Goal: Transaction & Acquisition: Book appointment/travel/reservation

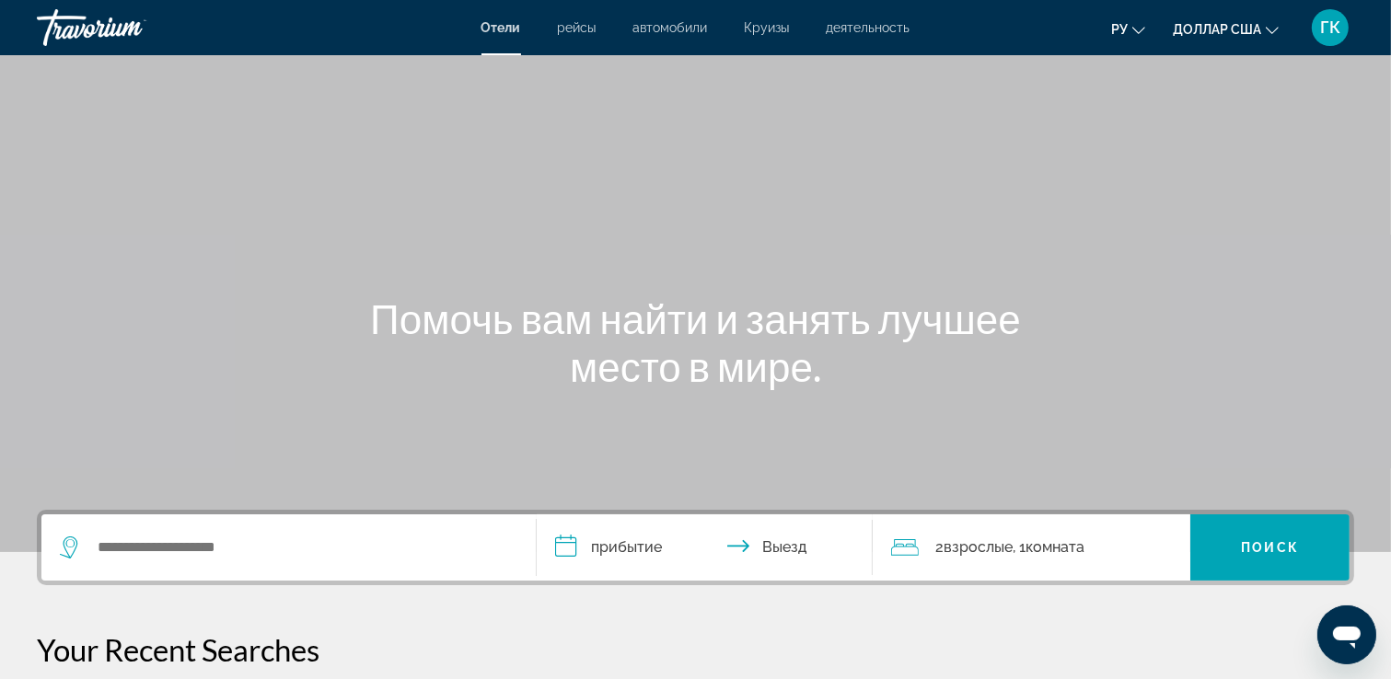
click at [265, 532] on div "Виджет поиска" at bounding box center [289, 548] width 458 height 66
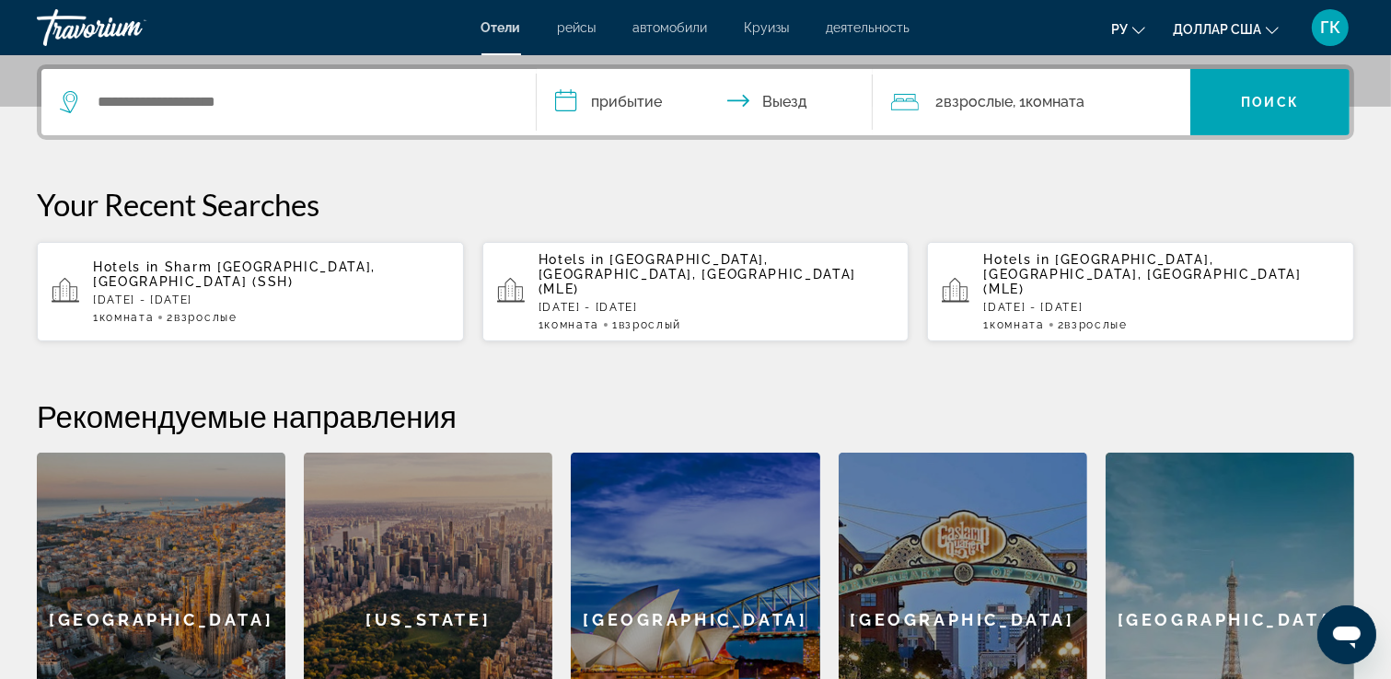
scroll to position [449, 0]
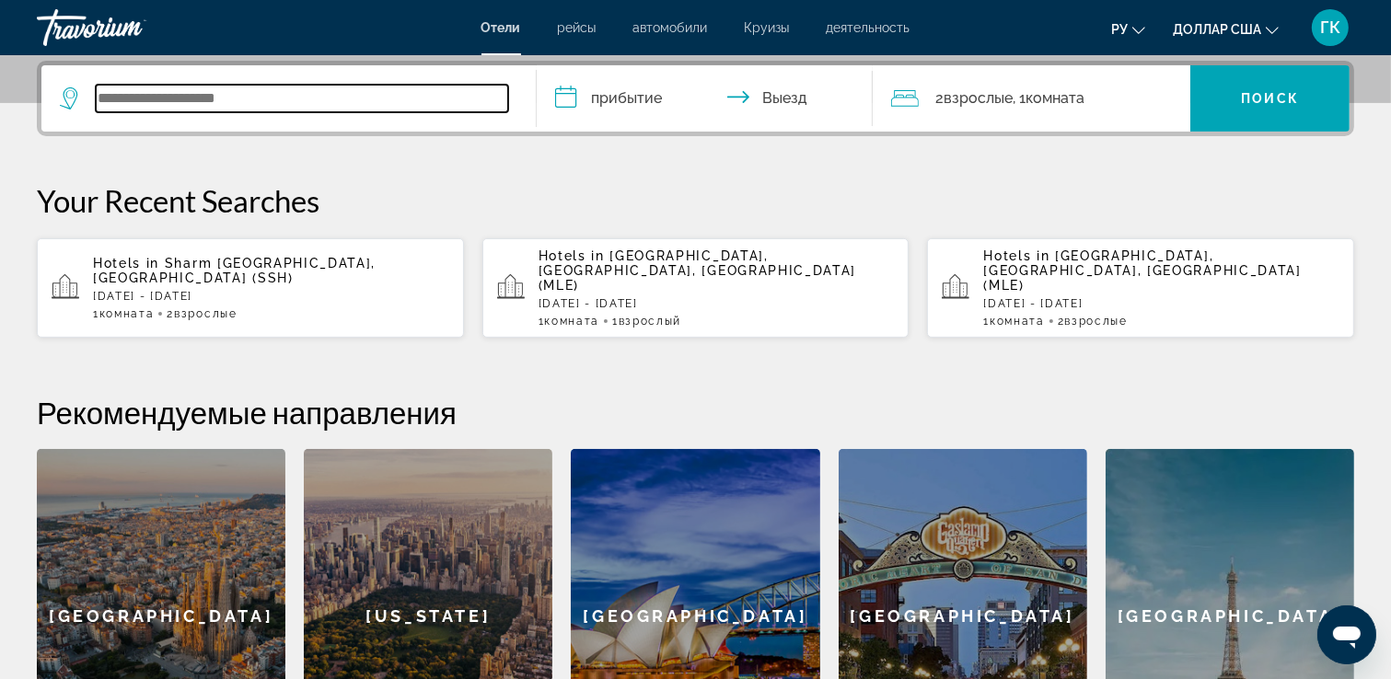
click at [118, 87] on input "Виджет поиска" at bounding box center [302, 99] width 412 height 28
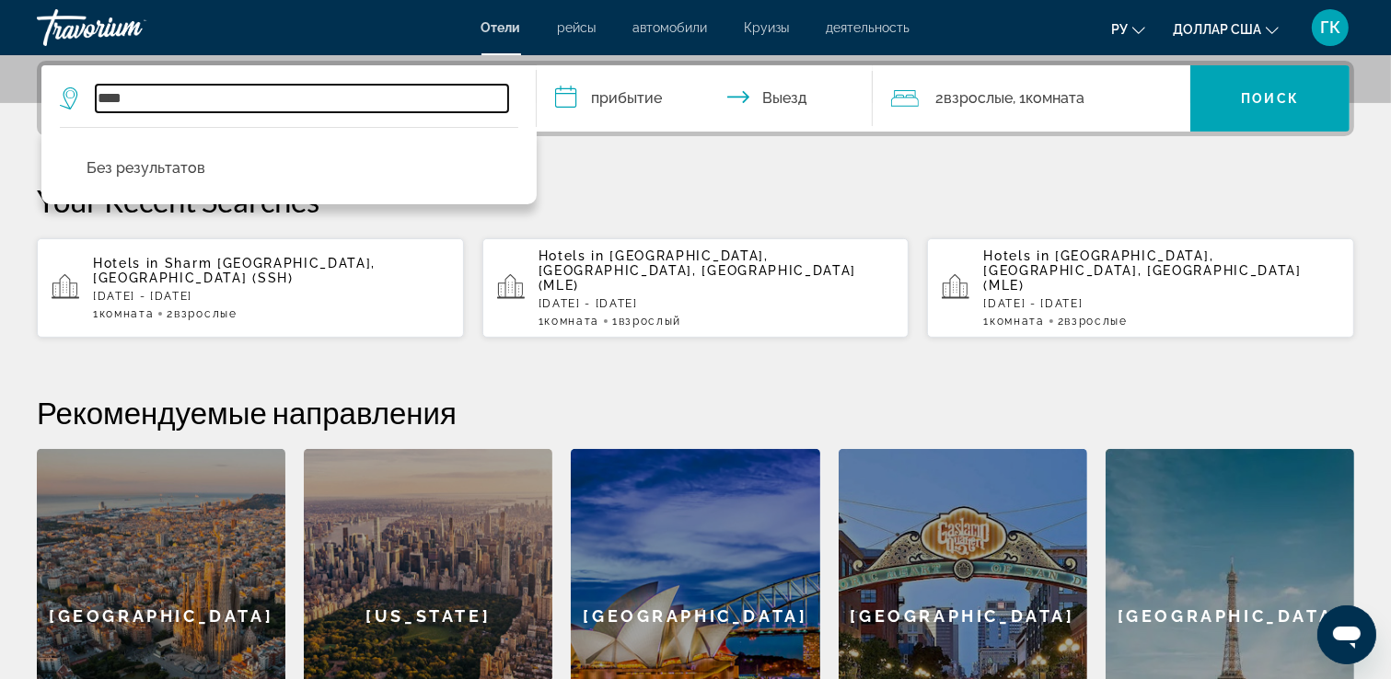
drag, startPoint x: 96, startPoint y: 98, endPoint x: 64, endPoint y: 98, distance: 31.3
click at [64, 98] on div "****" at bounding box center [284, 99] width 448 height 28
type input "*****"
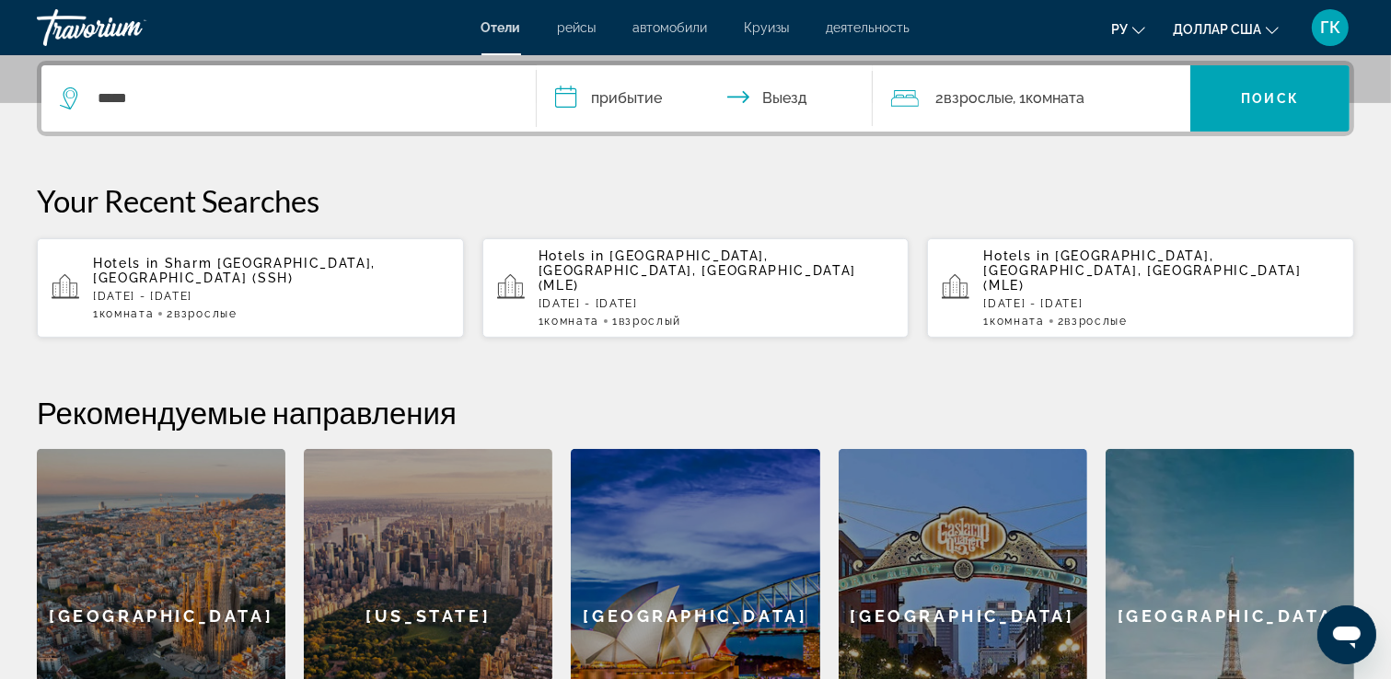
click at [611, 96] on input "**********" at bounding box center [708, 101] width 343 height 72
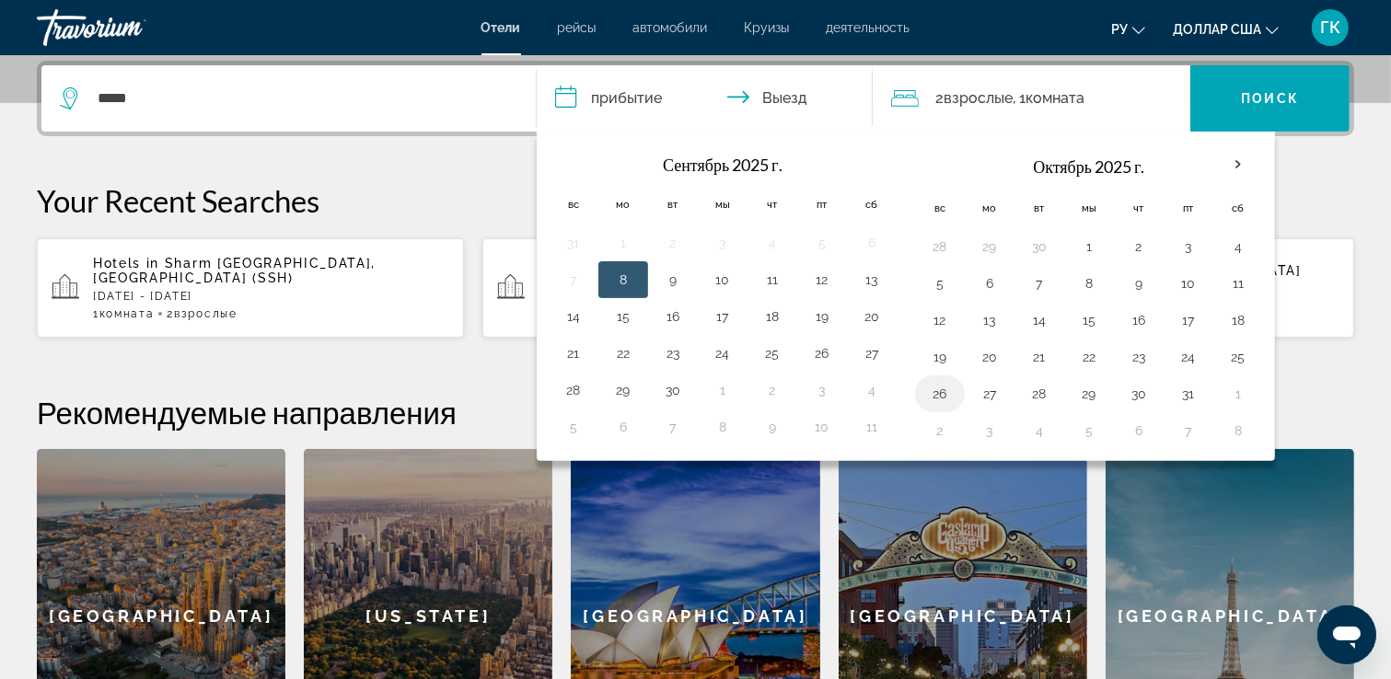
click at [936, 393] on button "26" at bounding box center [939, 394] width 29 height 26
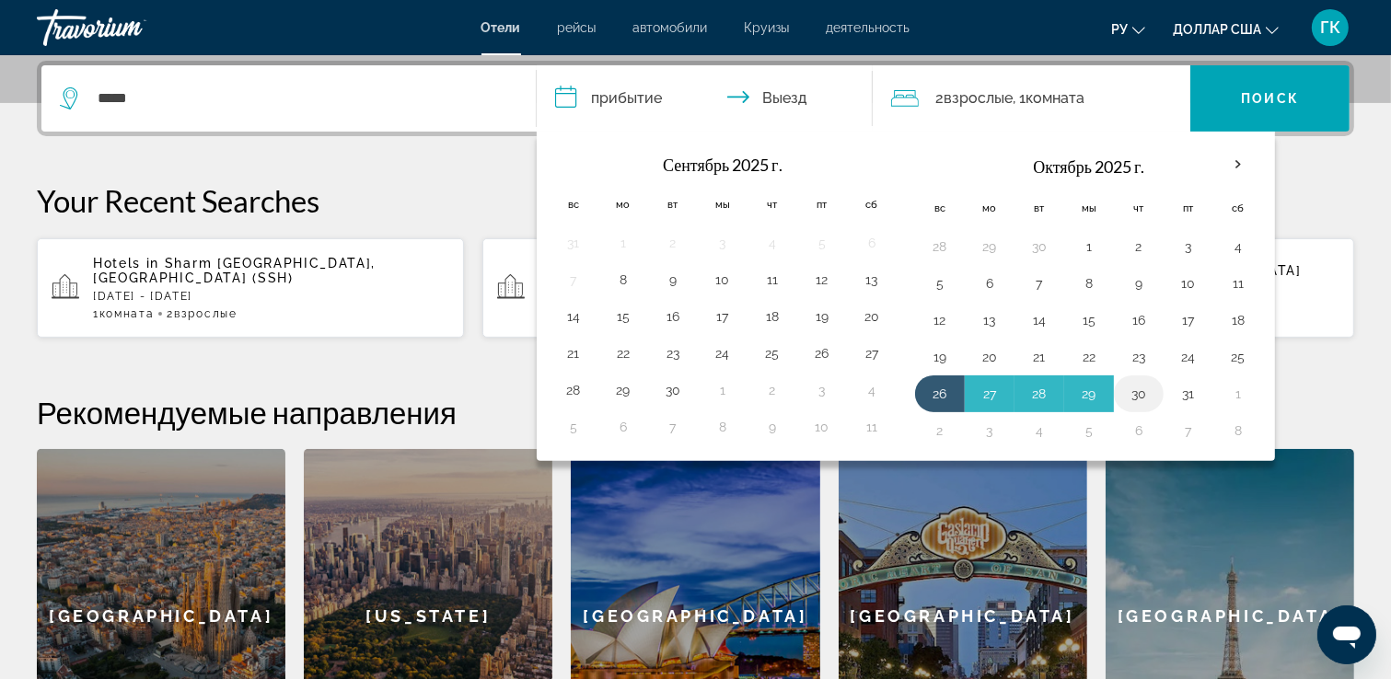
click at [1136, 399] on button "30" at bounding box center [1138, 394] width 29 height 26
type input "**********"
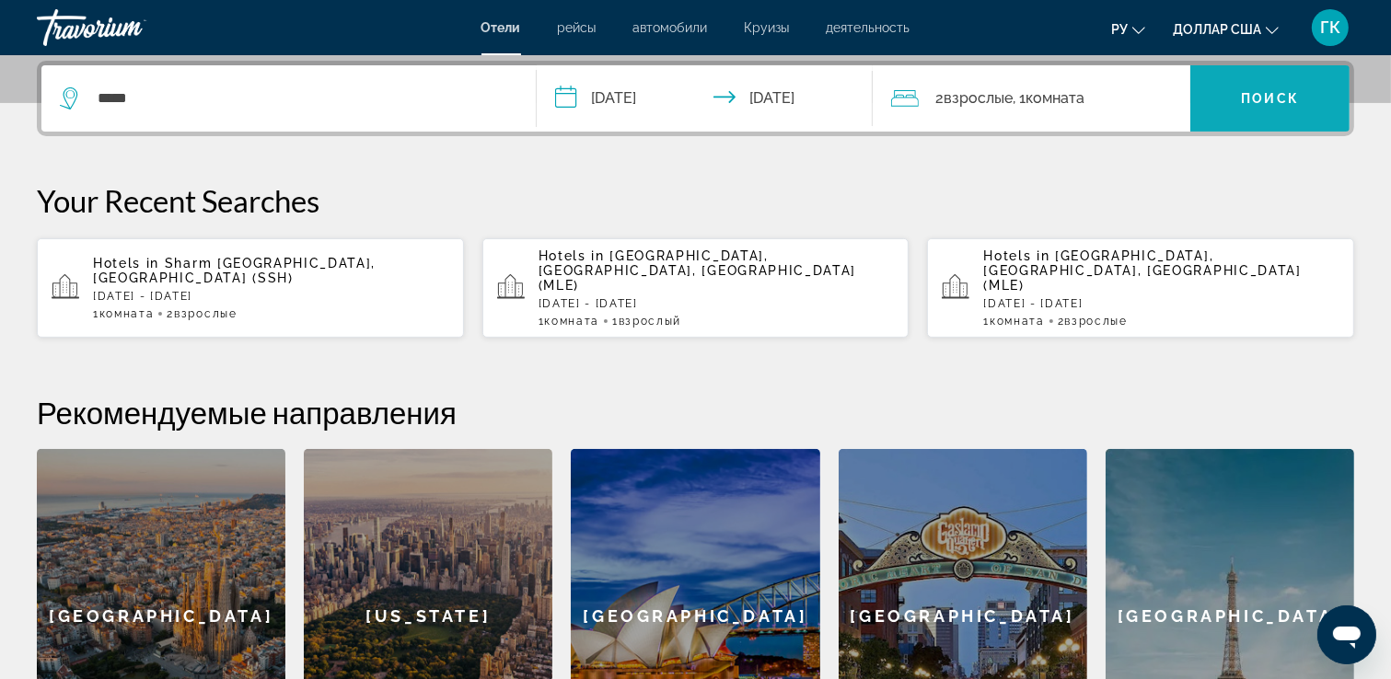
click at [1280, 86] on span "Виджет поиска" at bounding box center [1269, 98] width 159 height 44
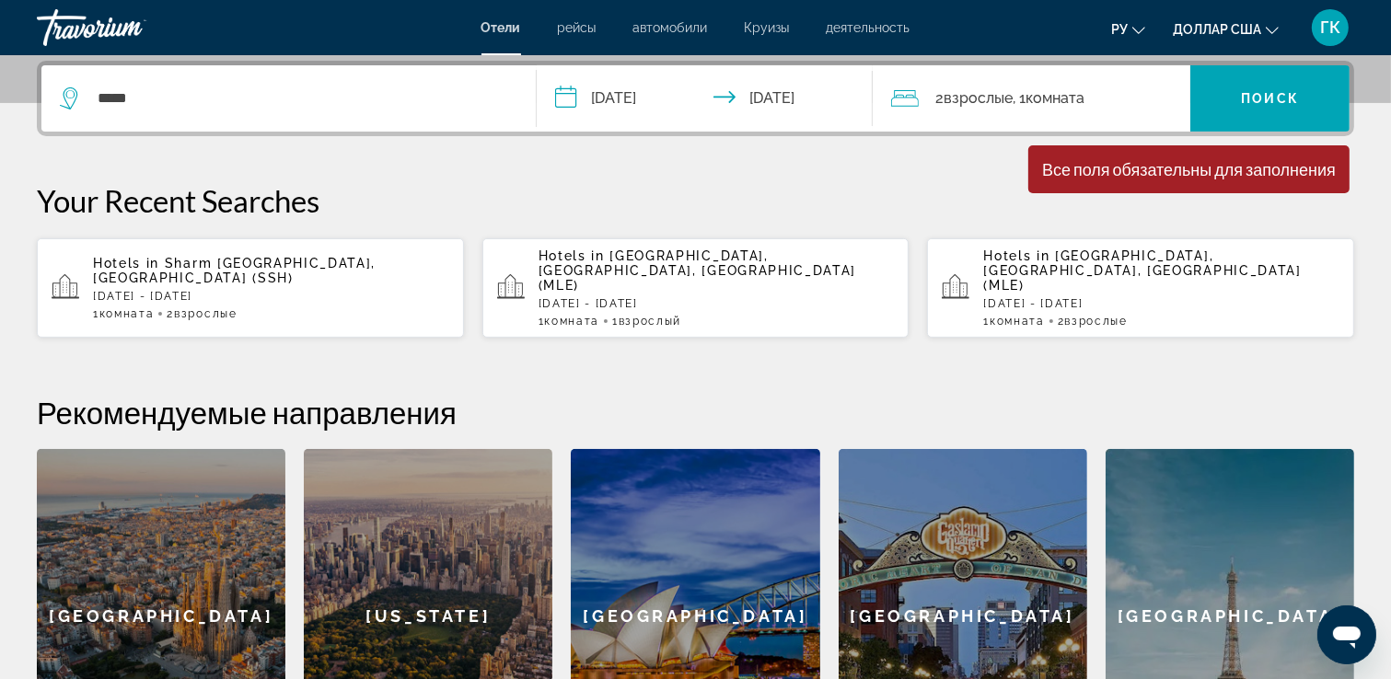
click at [964, 100] on font "Взрослые" at bounding box center [978, 97] width 69 height 17
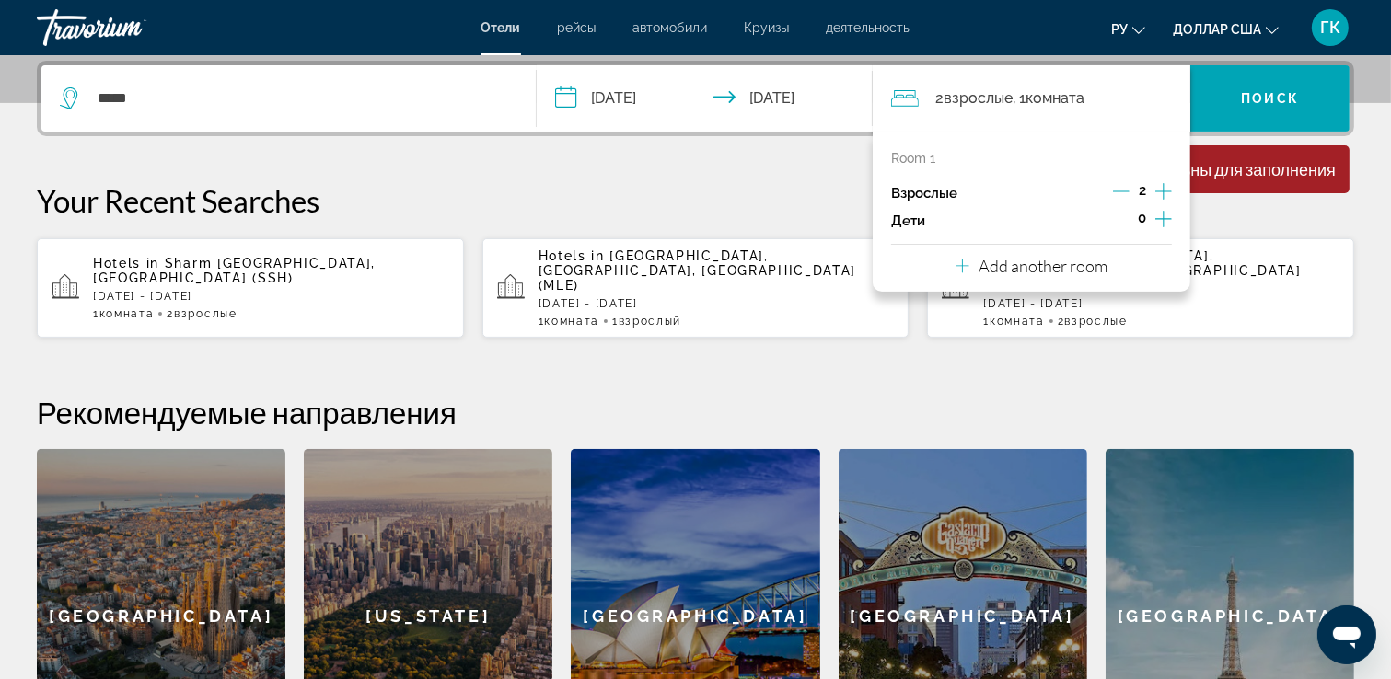
click at [1233, 218] on div "Your Recent Searches Hotels in [GEOGRAPHIC_DATA], [GEOGRAPHIC_DATA] (SSH) [DATE…" at bounding box center [695, 260] width 1317 height 156
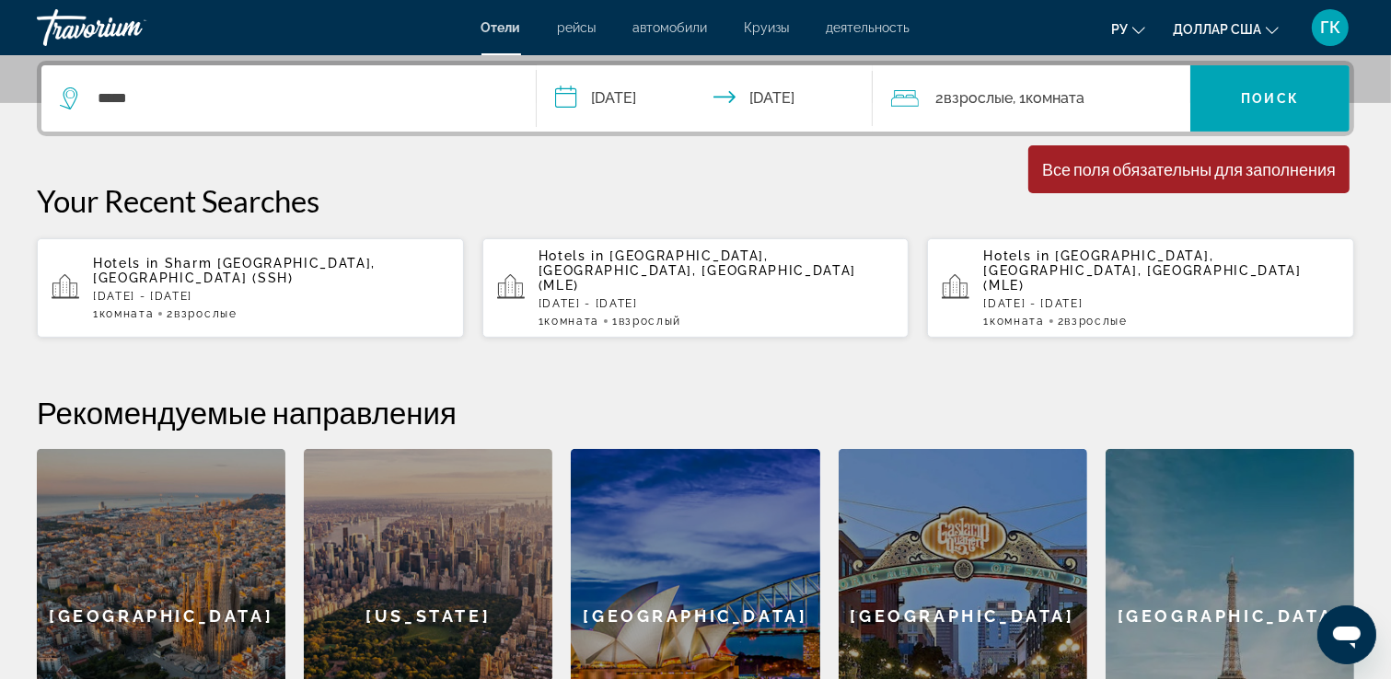
click at [1140, 180] on div "Минимальная продолжительность пребывания 1 день Все поля обязательны для заполн…" at bounding box center [1188, 169] width 321 height 48
click at [1223, 106] on span "Виджет поиска" at bounding box center [1269, 98] width 159 height 44
click at [1256, 93] on font "Поиск" at bounding box center [1270, 98] width 58 height 15
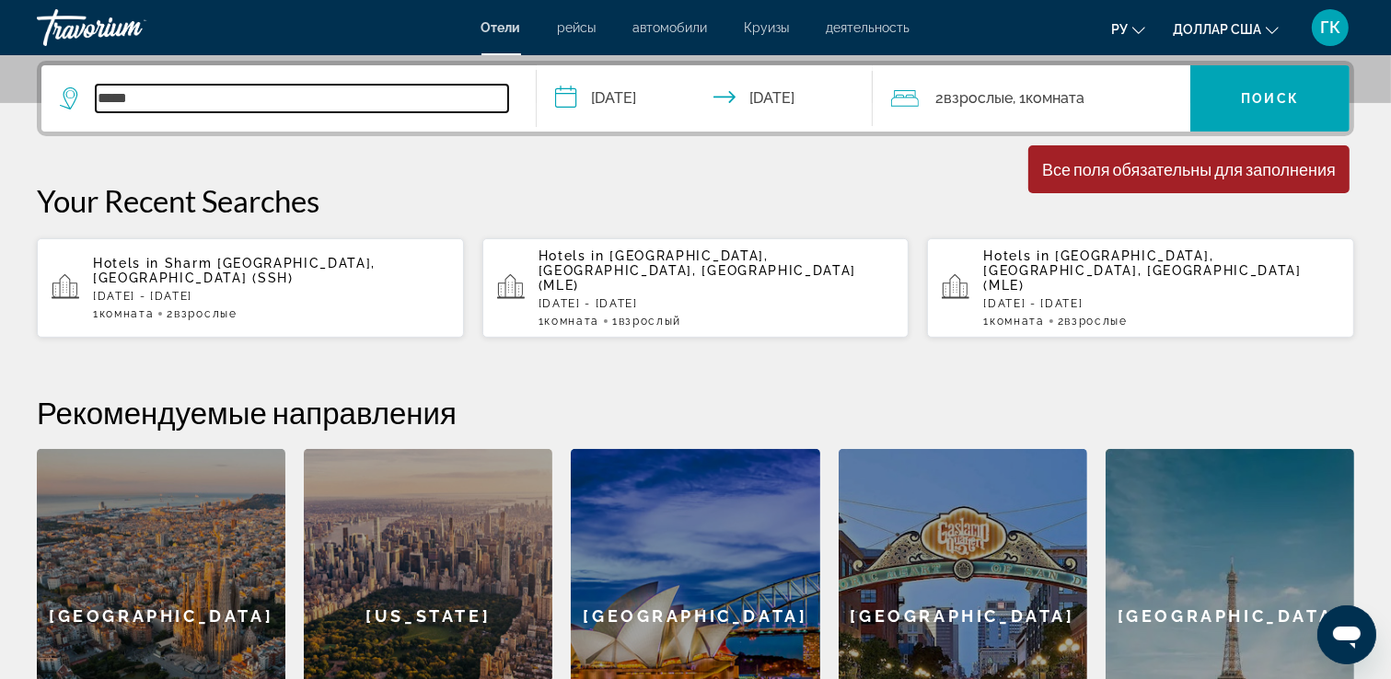
click at [199, 103] on input "*****" at bounding box center [302, 99] width 412 height 28
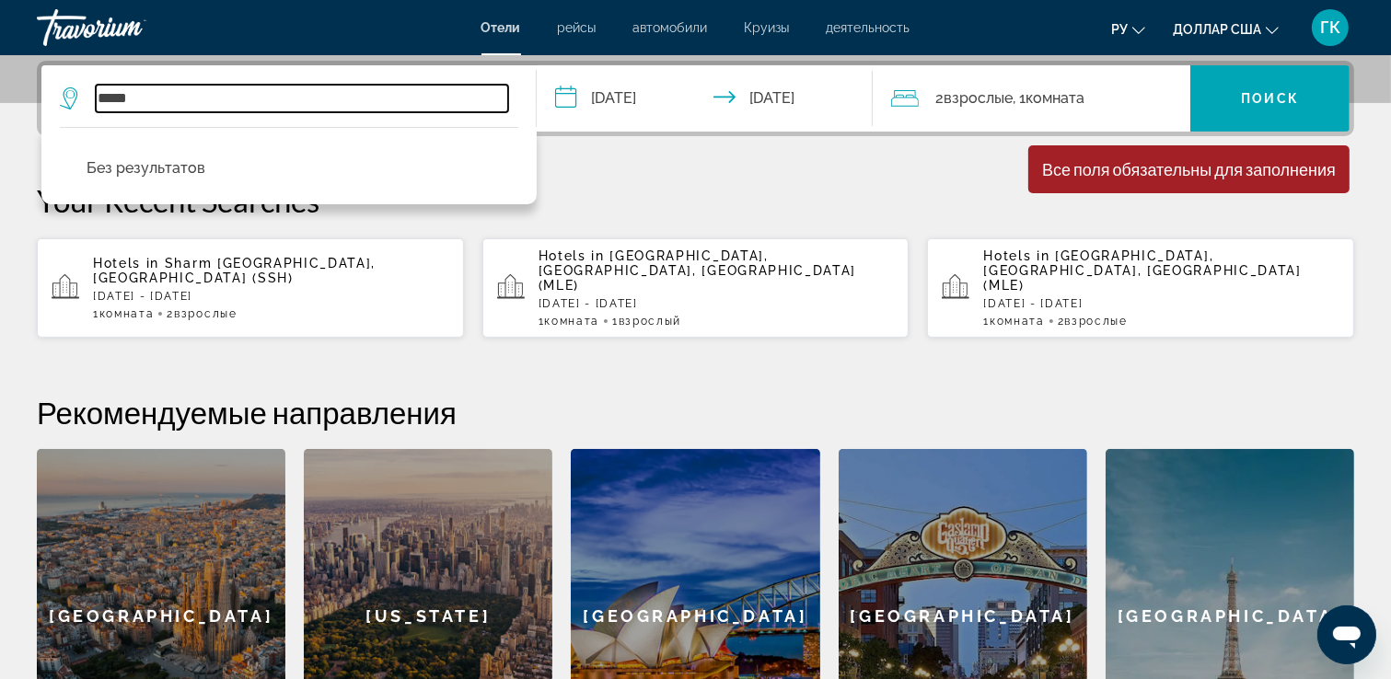
drag, startPoint x: 230, startPoint y: 95, endPoint x: 240, endPoint y: 95, distance: 10.1
click at [233, 95] on input "*****" at bounding box center [302, 99] width 412 height 28
click at [183, 89] on input "*****" at bounding box center [302, 99] width 412 height 28
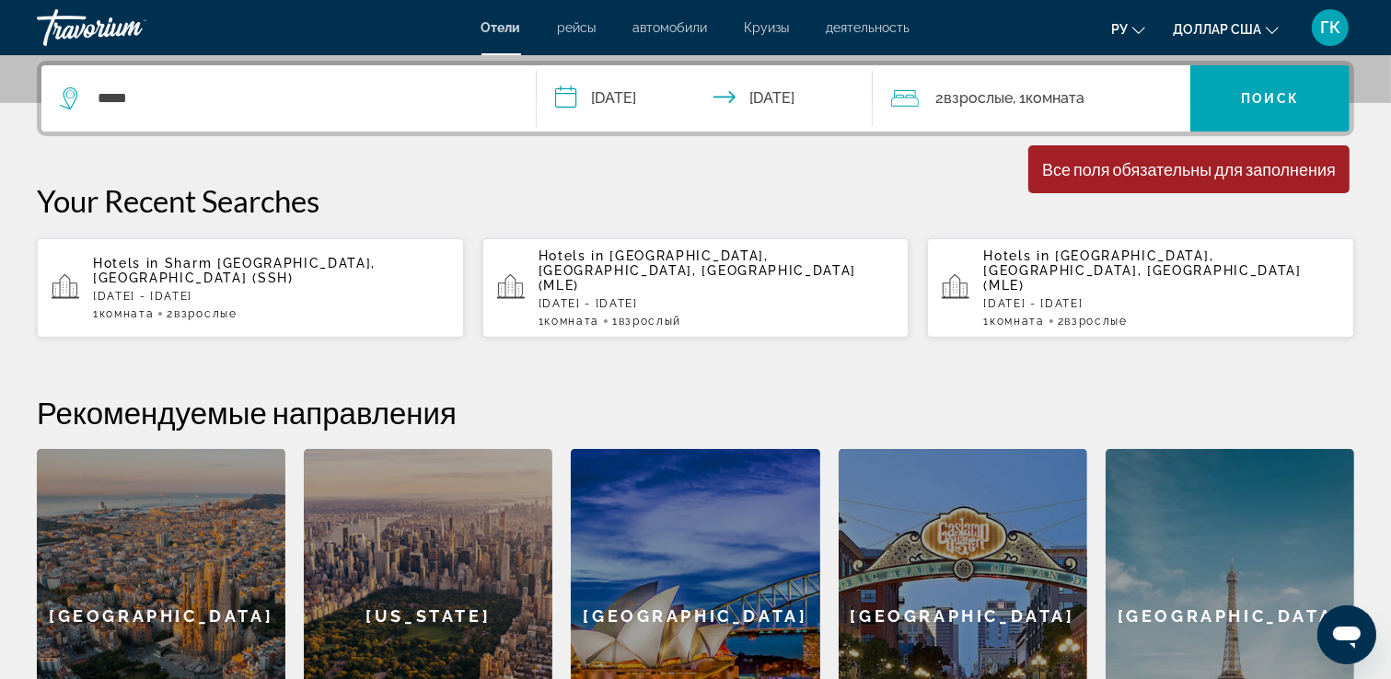
click at [605, 157] on div "**********" at bounding box center [695, 422] width 1391 height 723
click at [1278, 91] on font "Поиск" at bounding box center [1270, 98] width 58 height 15
click at [1113, 163] on div "Все поля обязательны для заполнения" at bounding box center [1189, 169] width 294 height 20
click at [1064, 173] on div "Все поля обязательны для заполнения" at bounding box center [1189, 169] width 294 height 20
click at [898, 99] on icon "Путешественники: 2 взрослых, 0 детей" at bounding box center [905, 98] width 28 height 22
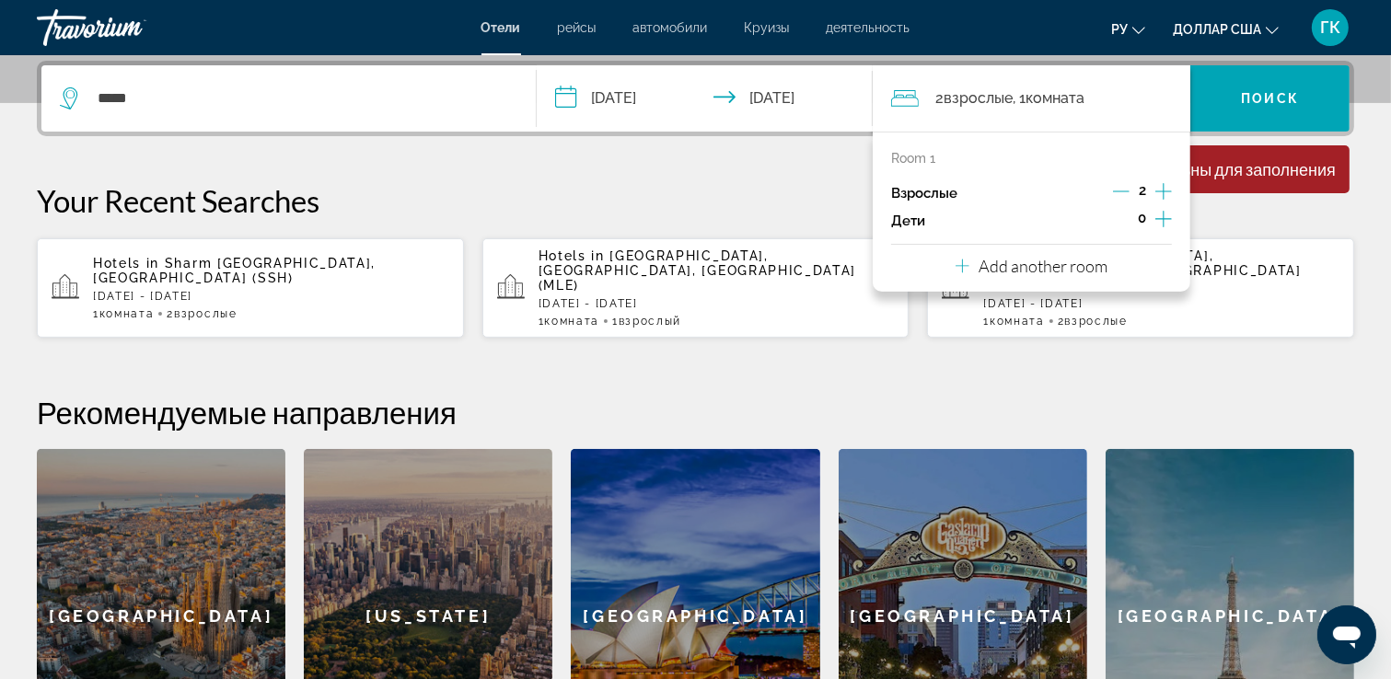
click at [1053, 214] on div "Дети 0" at bounding box center [1031, 221] width 281 height 28
click at [784, 185] on p "Your Recent Searches" at bounding box center [695, 200] width 1317 height 37
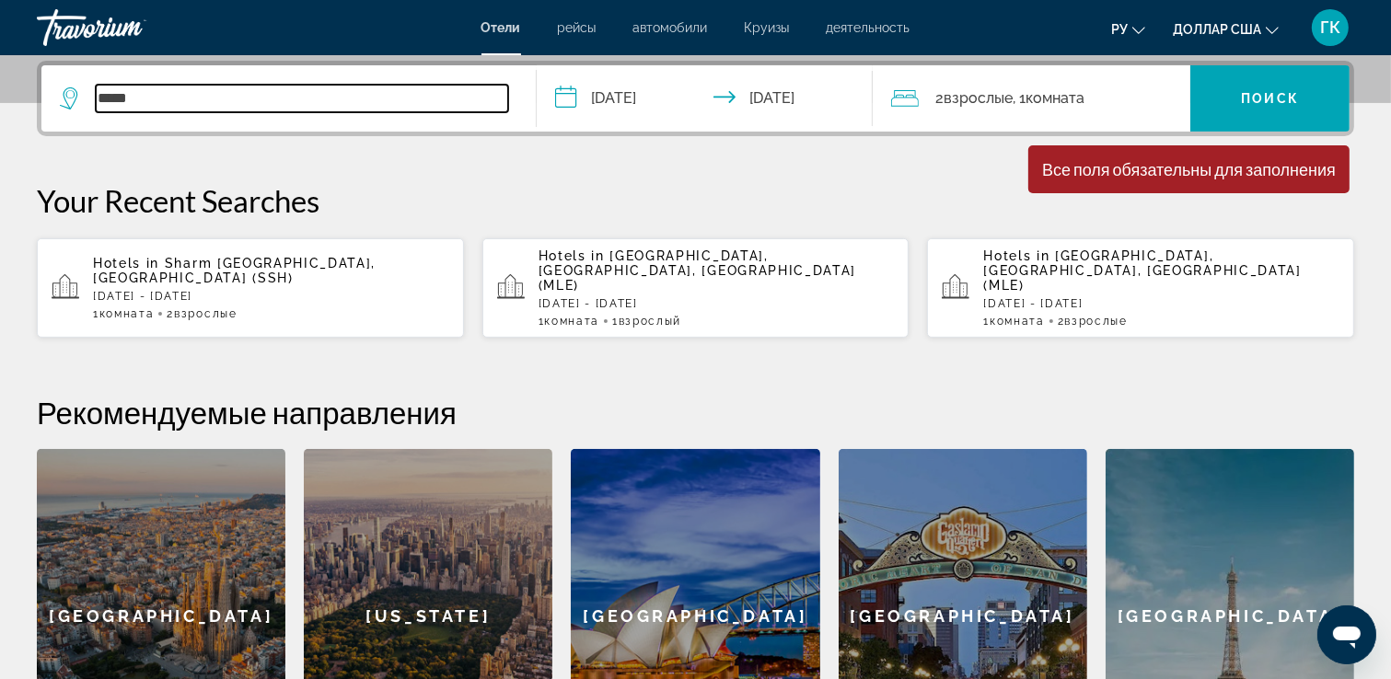
click at [133, 101] on input "*****" at bounding box center [302, 99] width 412 height 28
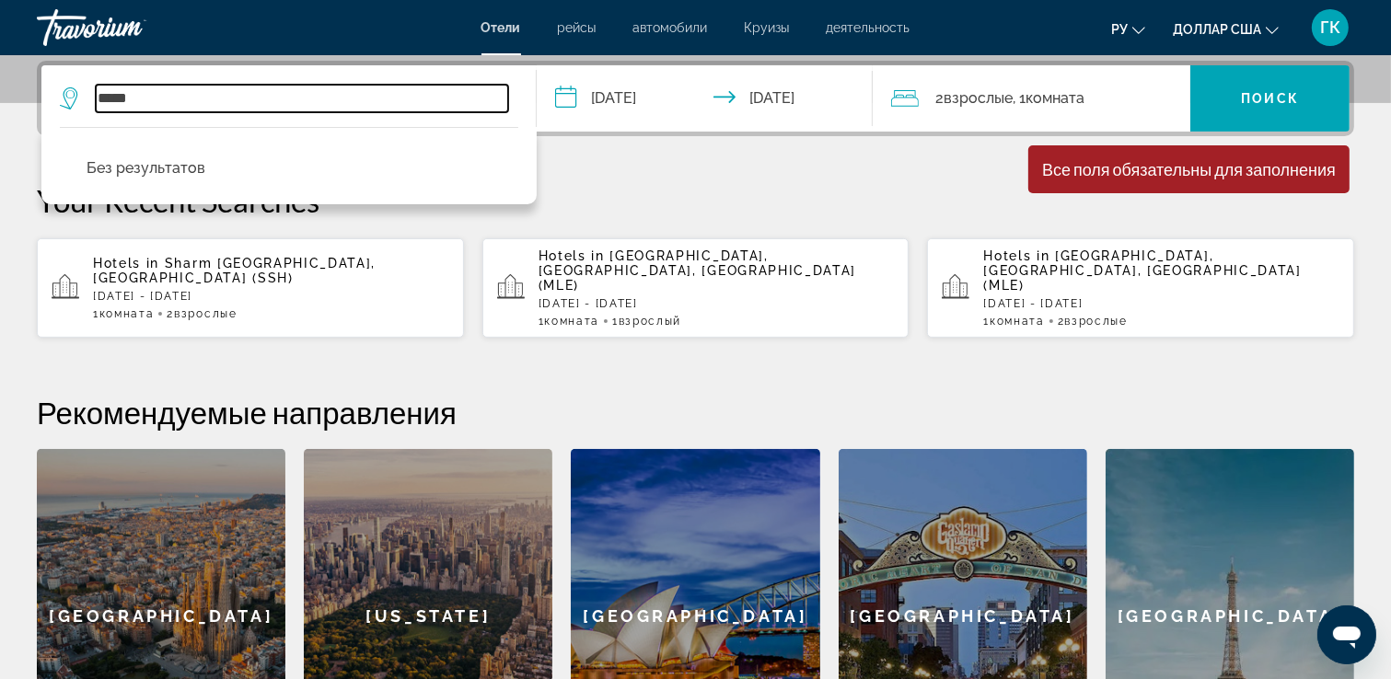
click at [184, 96] on input "*****" at bounding box center [302, 99] width 412 height 28
click at [198, 99] on input "*****" at bounding box center [302, 99] width 412 height 28
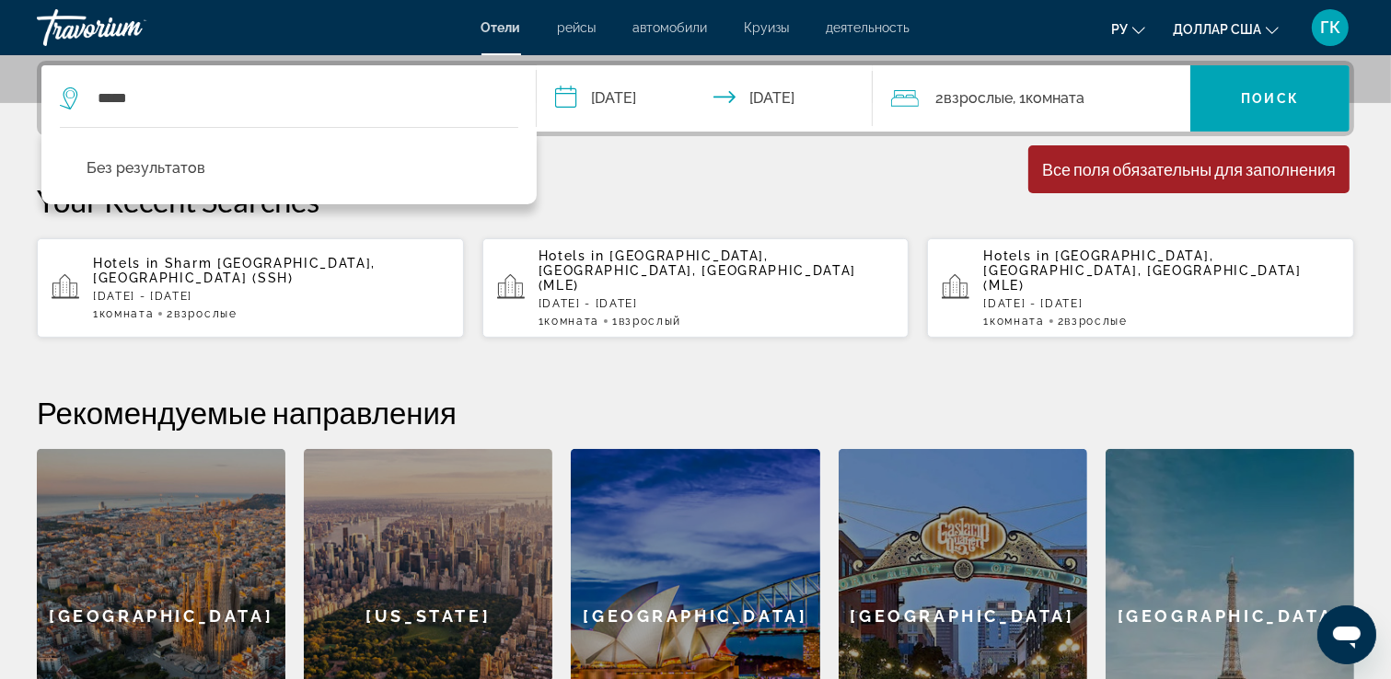
click at [638, 187] on p "Your Recent Searches" at bounding box center [695, 200] width 1317 height 37
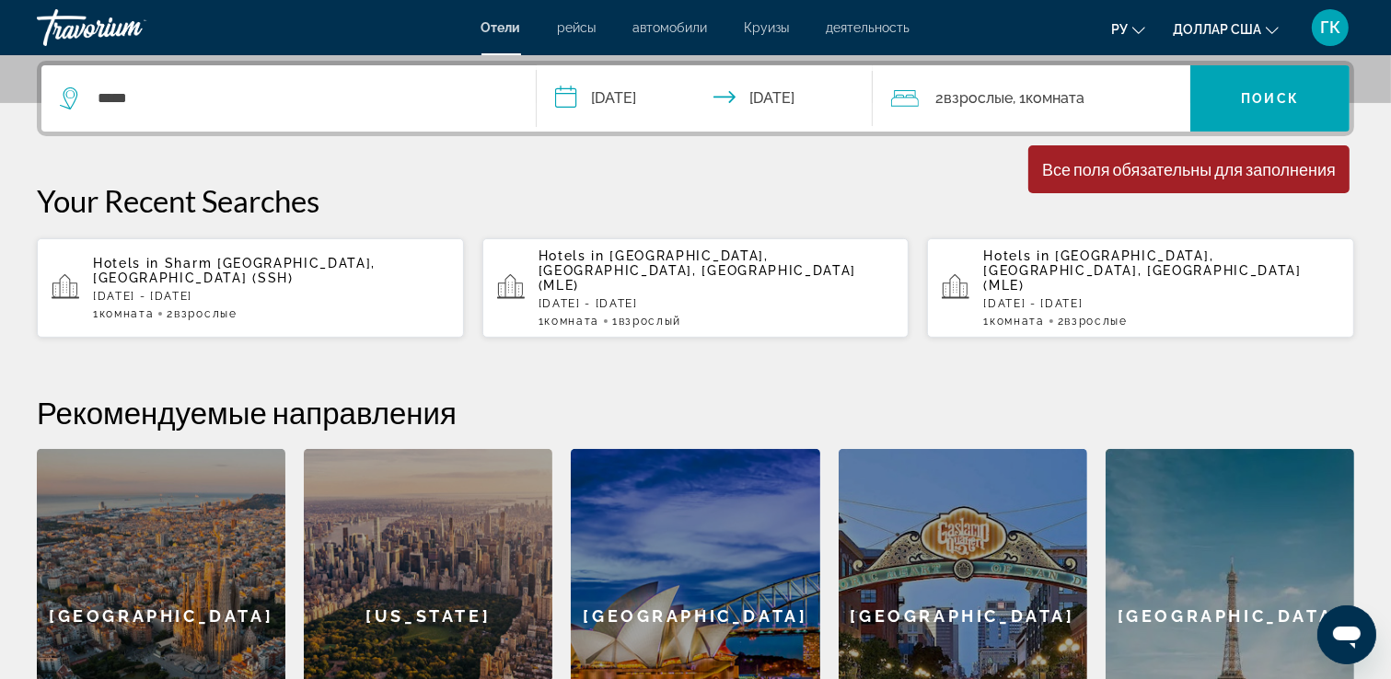
click at [174, 79] on div "*****" at bounding box center [289, 98] width 458 height 66
click at [1303, 100] on span "Виджет поиска" at bounding box center [1269, 98] width 159 height 44
click at [1278, 98] on font "Поиск" at bounding box center [1270, 98] width 58 height 15
click at [501, 28] on font "Отели" at bounding box center [501, 27] width 40 height 15
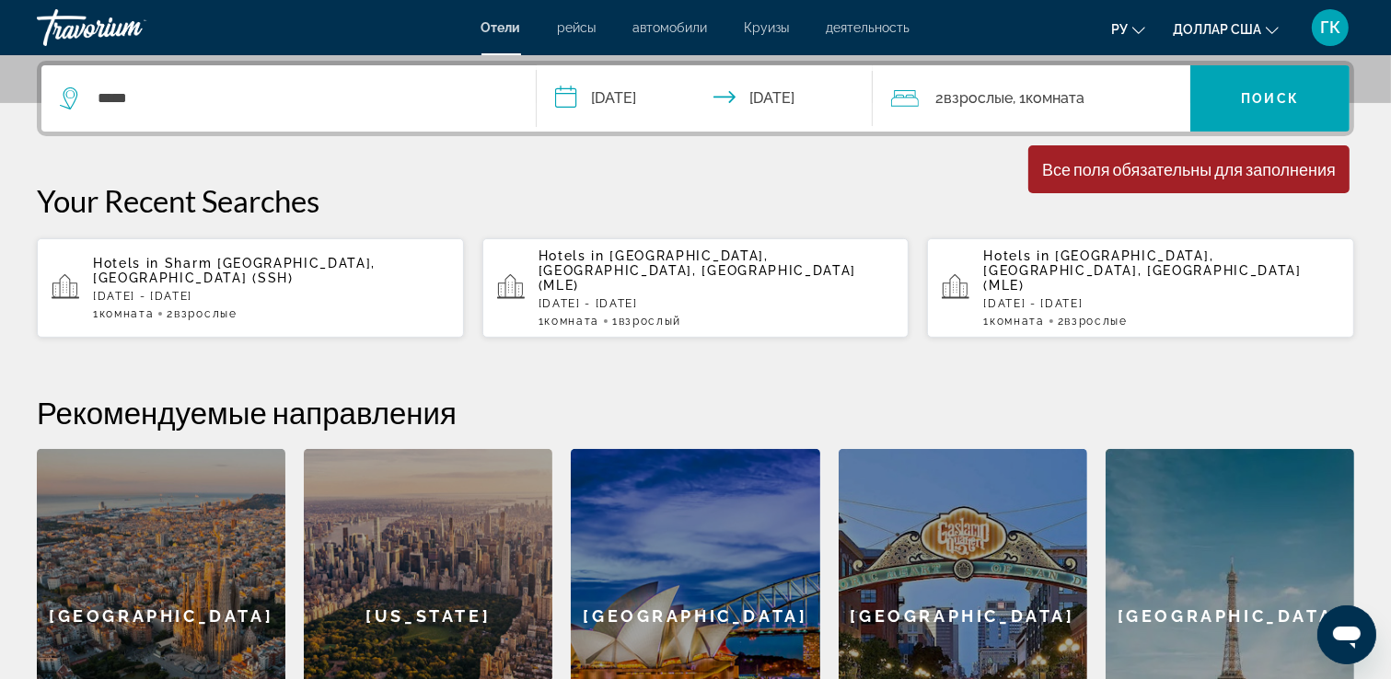
scroll to position [0, 0]
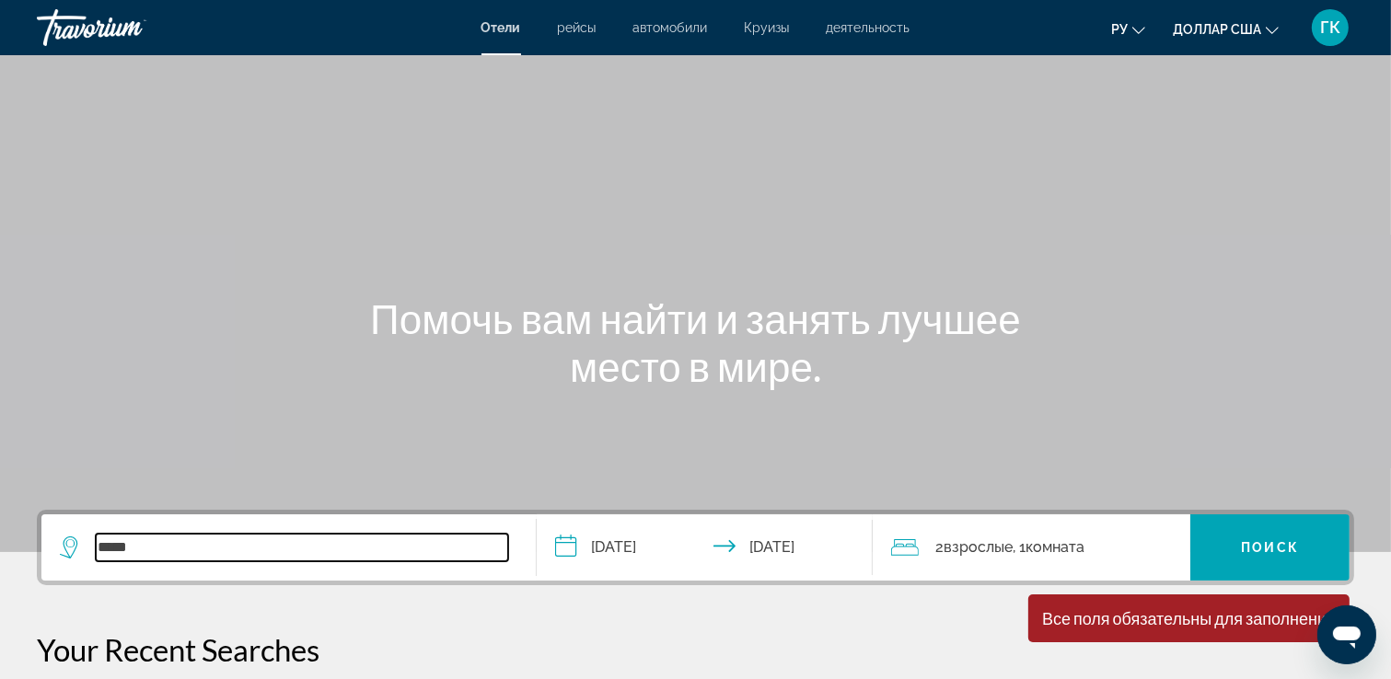
click at [215, 551] on input "*****" at bounding box center [302, 548] width 412 height 28
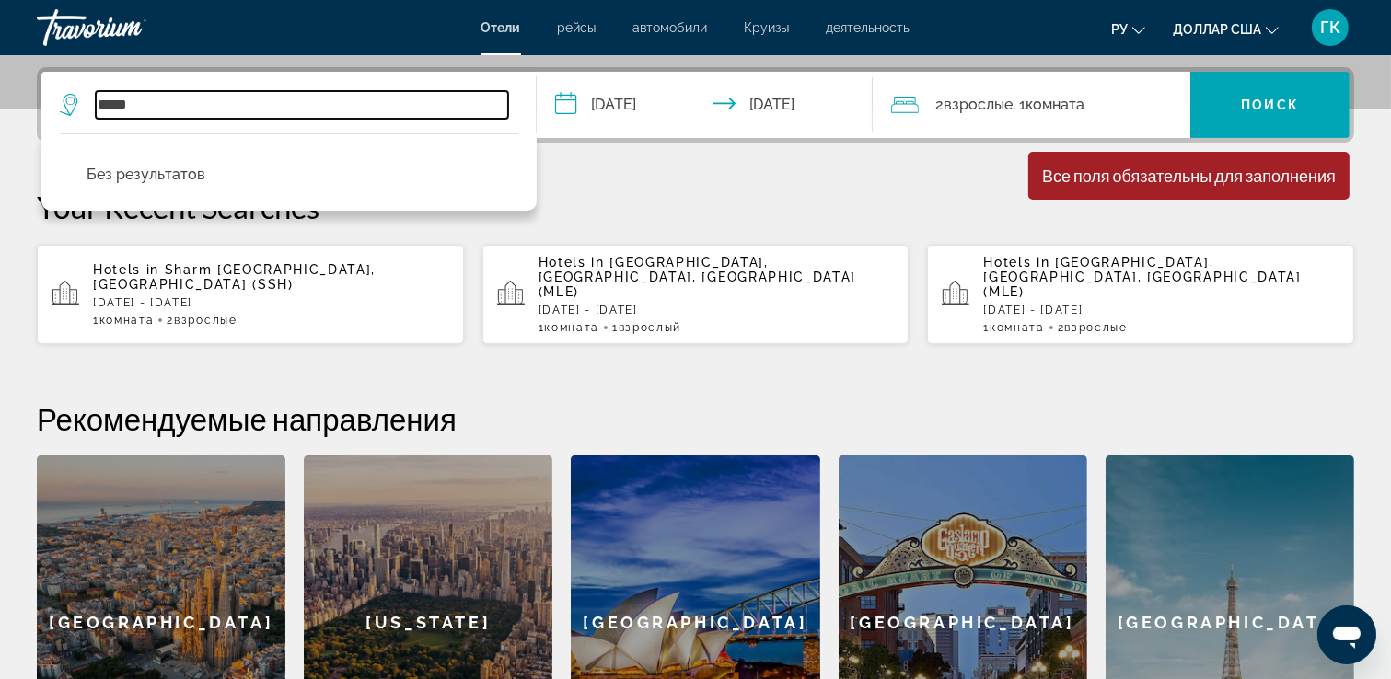
scroll to position [449, 0]
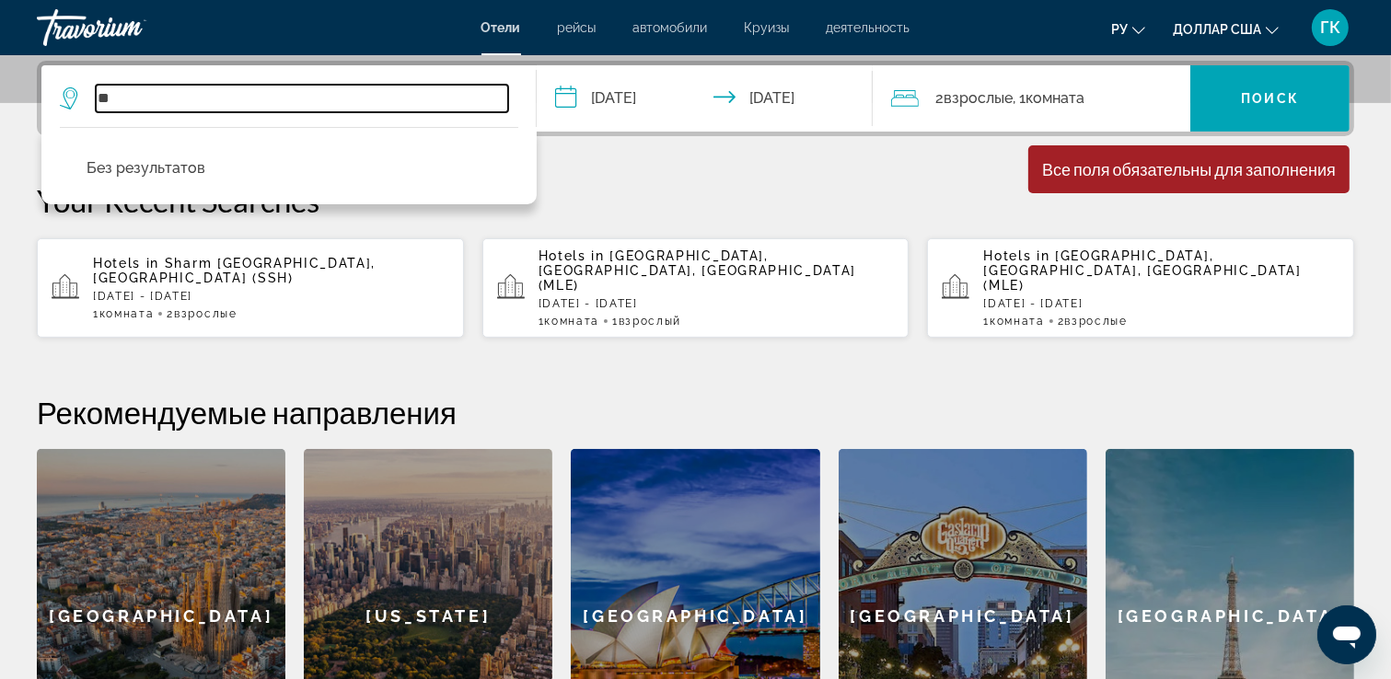
type input "*"
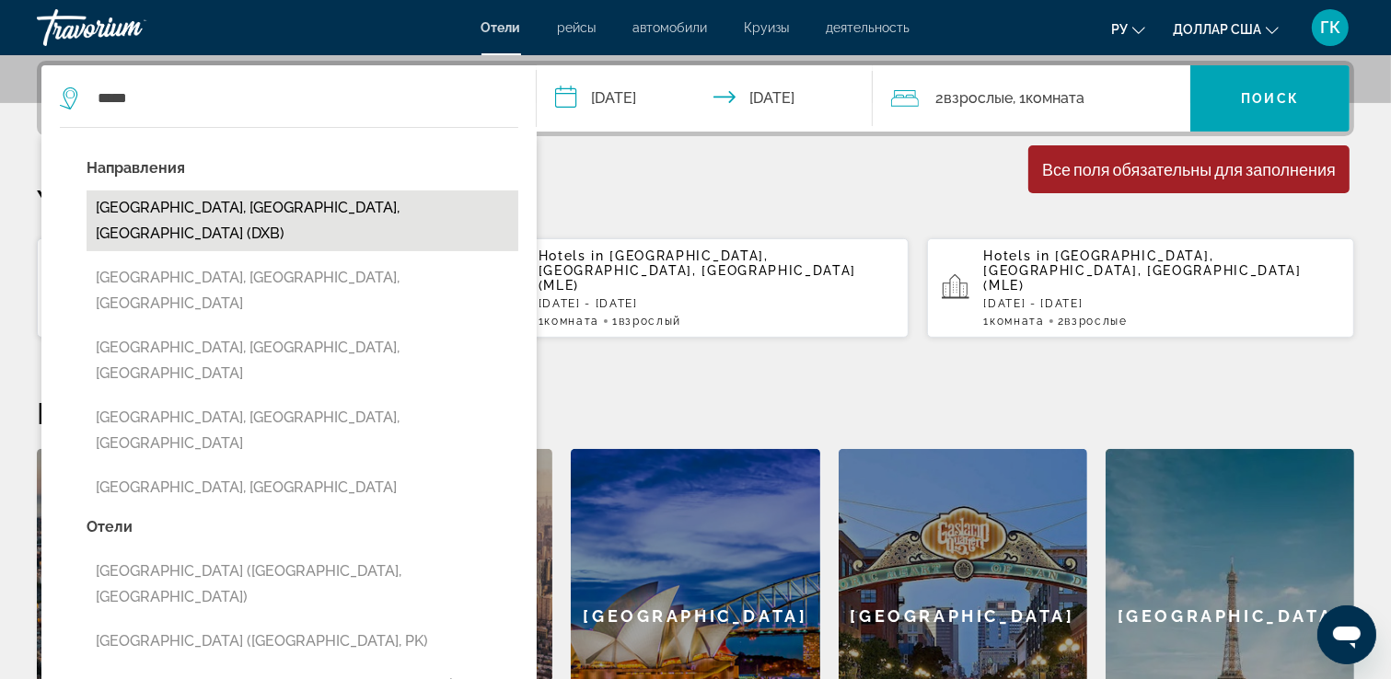
click at [339, 211] on button "[GEOGRAPHIC_DATA], [GEOGRAPHIC_DATA], [GEOGRAPHIC_DATA] (DXB)" at bounding box center [303, 221] width 432 height 61
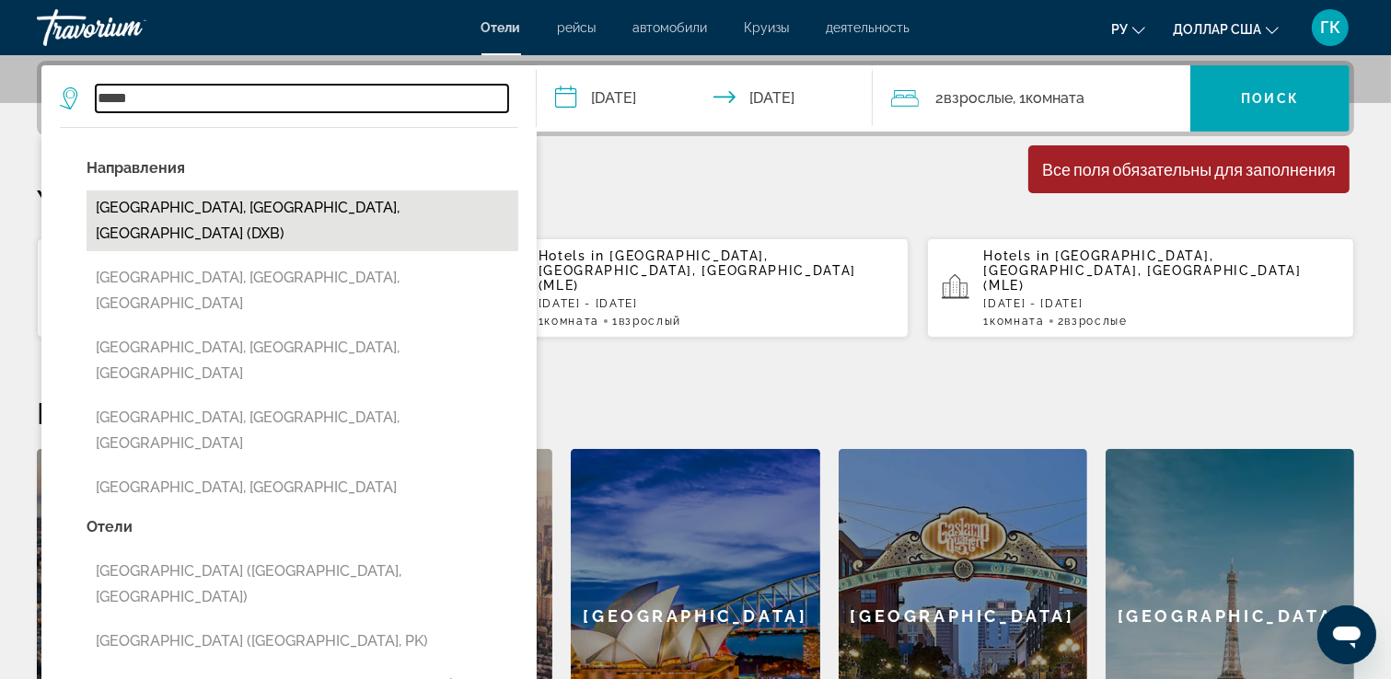
type input "**********"
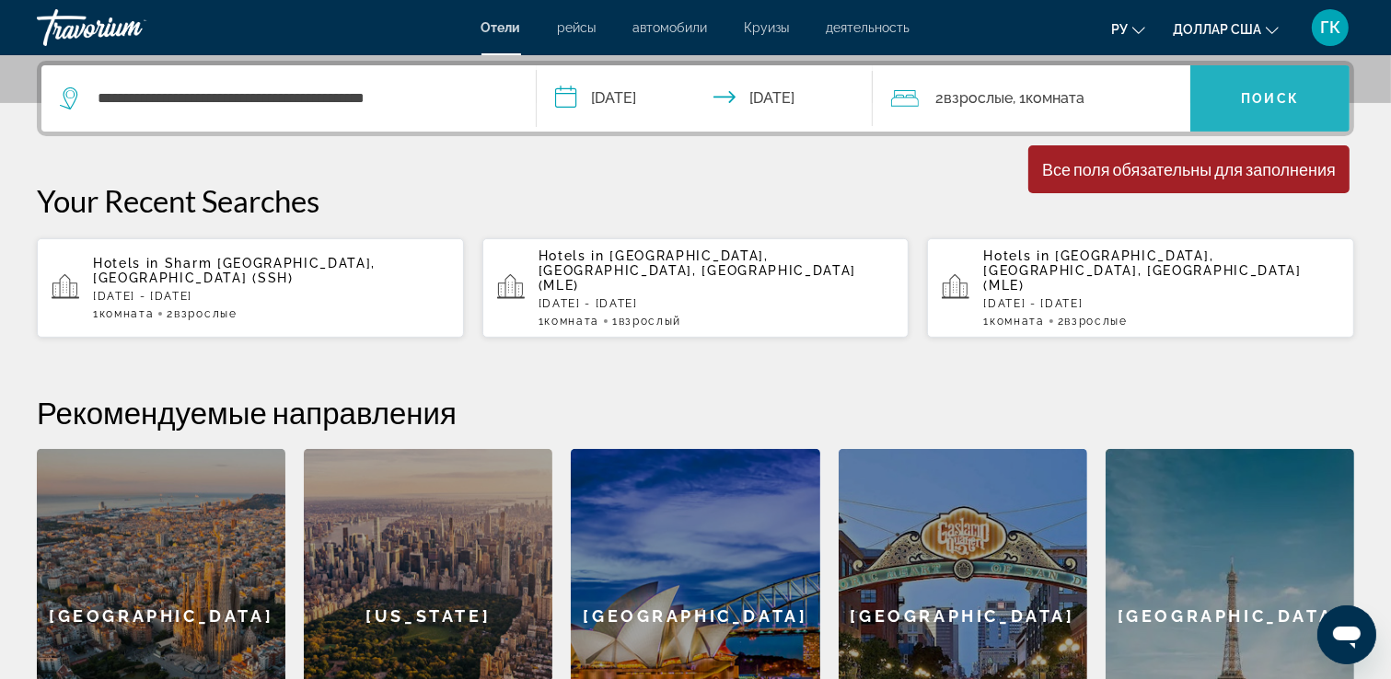
click at [1264, 97] on font "Поиск" at bounding box center [1270, 98] width 58 height 15
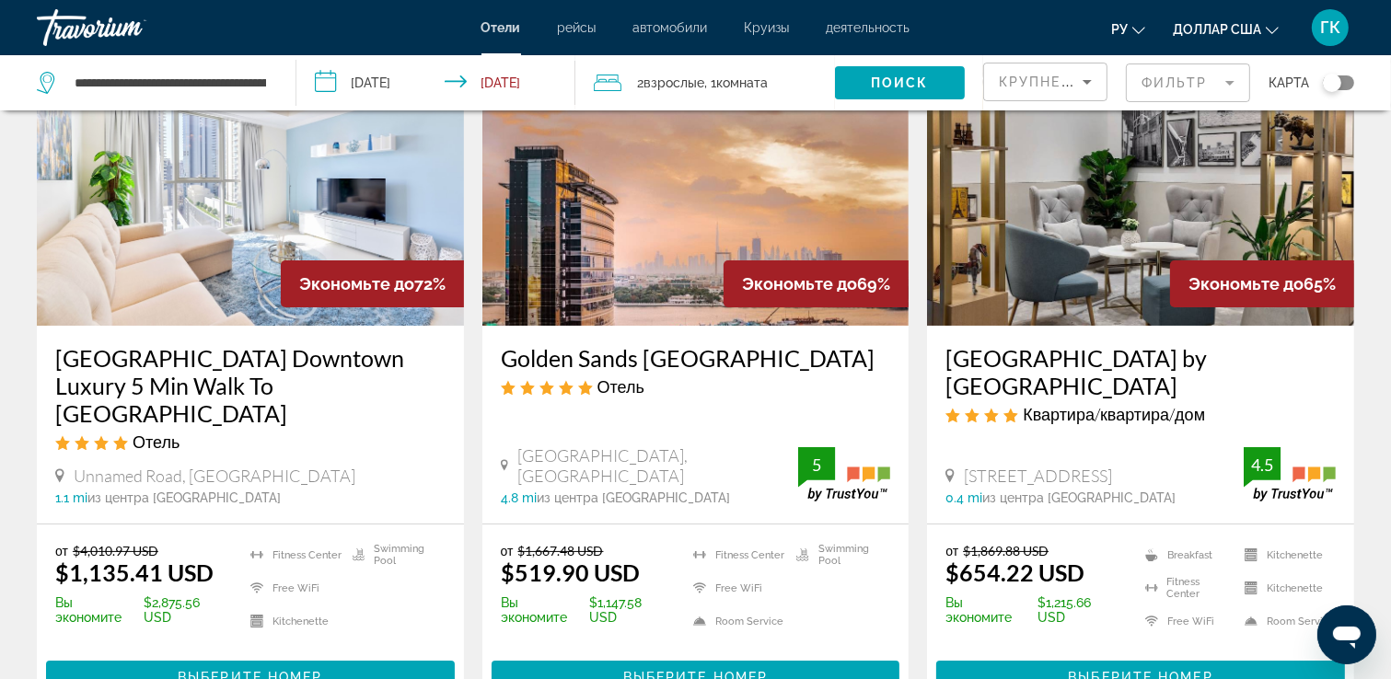
drag, startPoint x: 1367, startPoint y: 355, endPoint x: 1379, endPoint y: 400, distance: 45.8
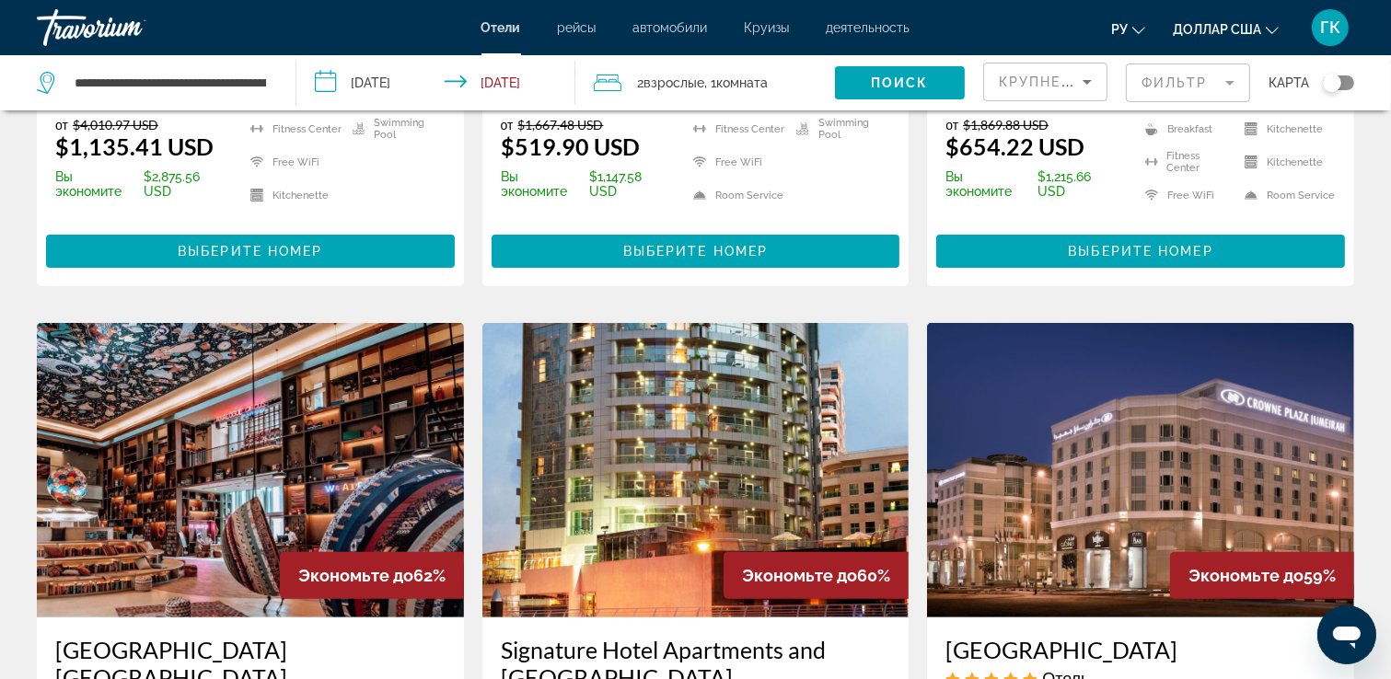
scroll to position [624, 0]
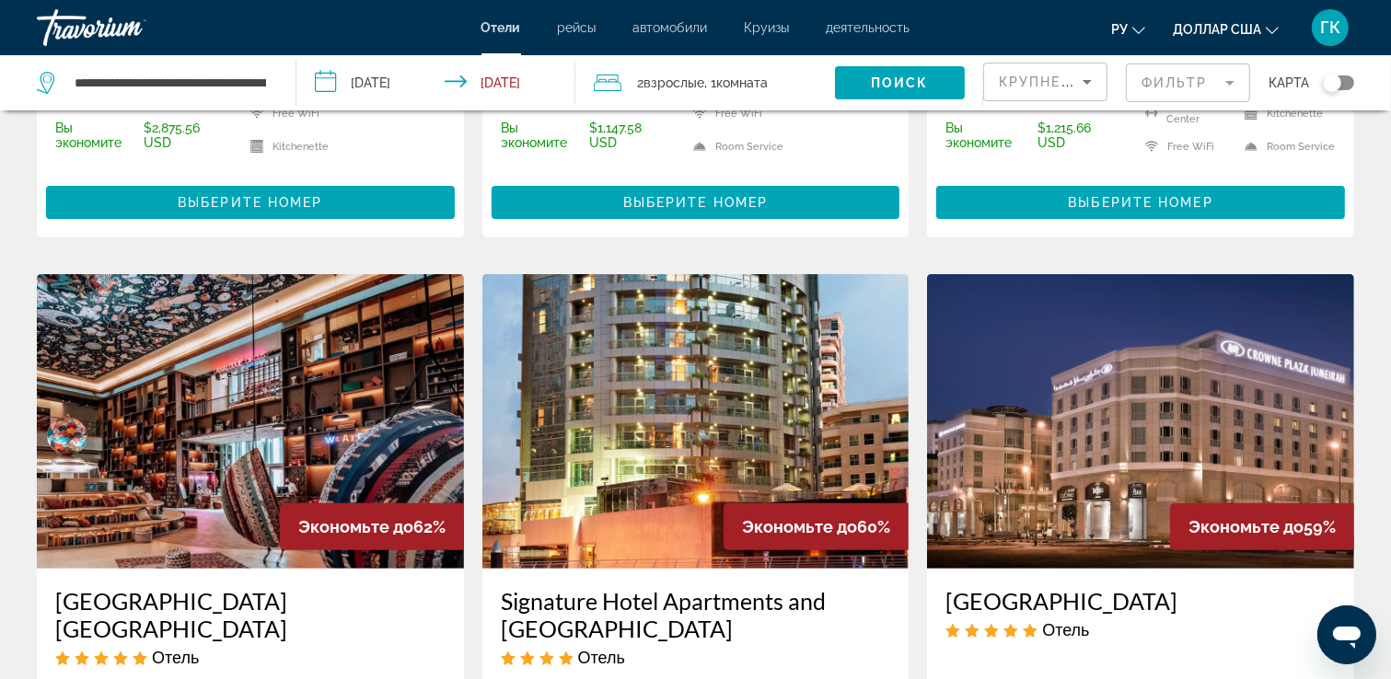
drag, startPoint x: 1389, startPoint y: 354, endPoint x: 1392, endPoint y: 434, distance: 79.2
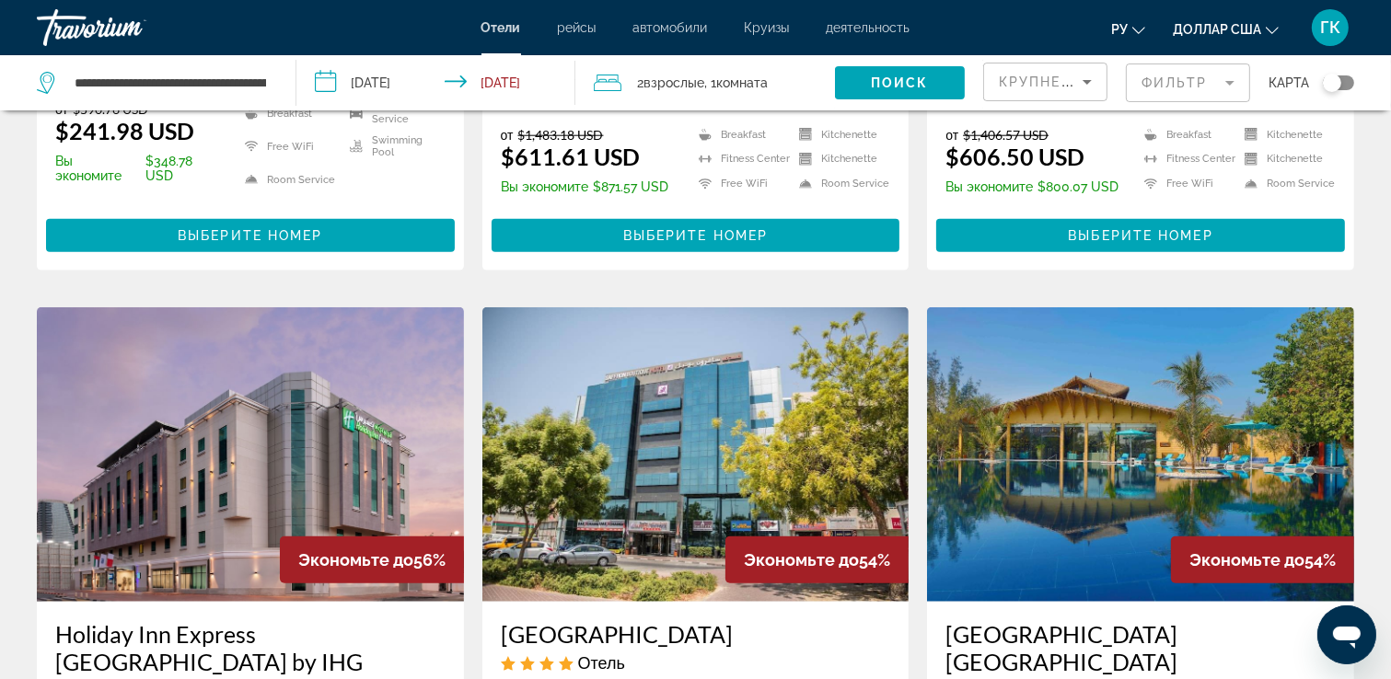
scroll to position [2014, 0]
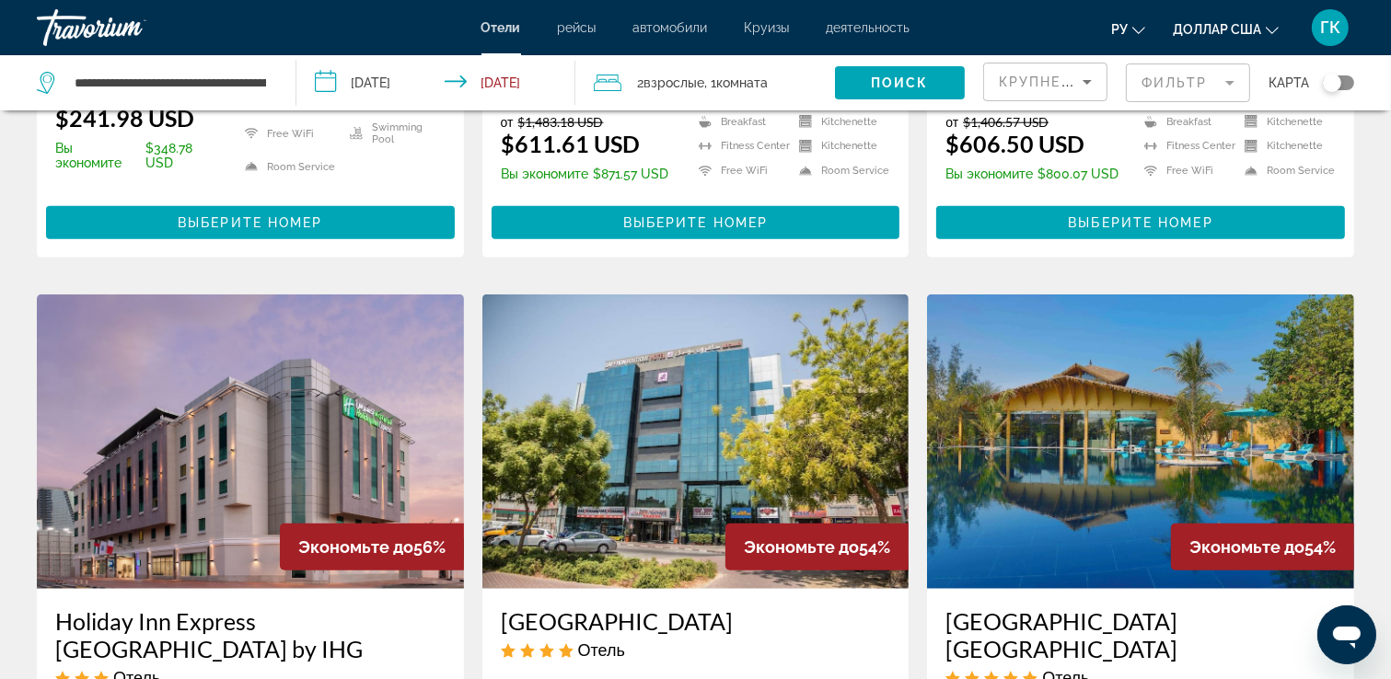
drag, startPoint x: 1280, startPoint y: 359, endPoint x: 1315, endPoint y: 450, distance: 97.6
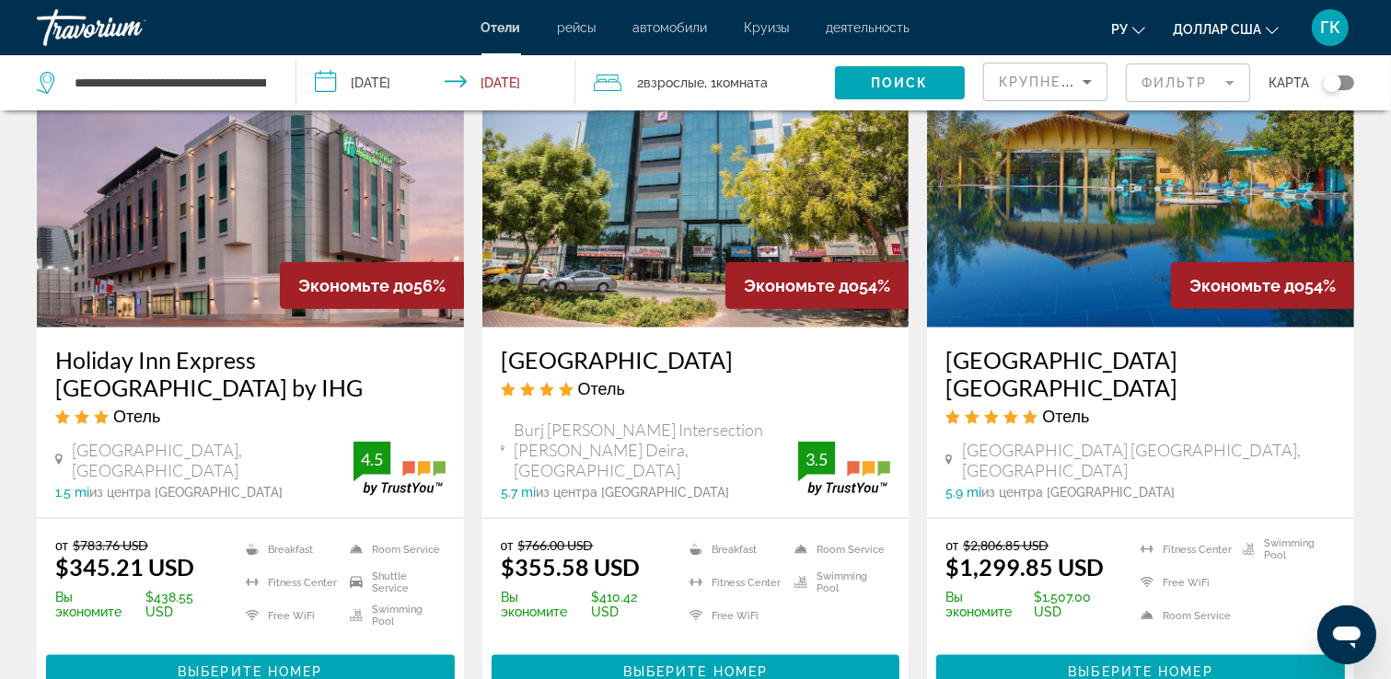
drag, startPoint x: 1377, startPoint y: 310, endPoint x: 1392, endPoint y: 420, distance: 110.5
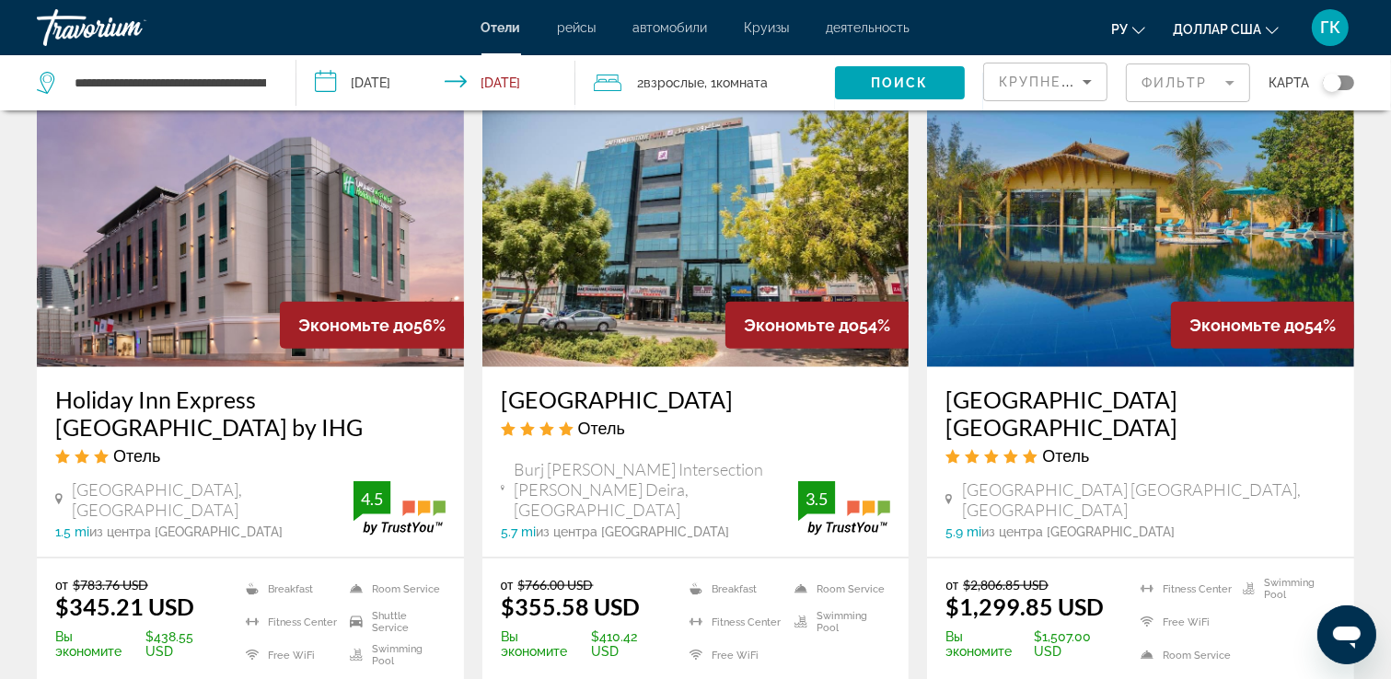
scroll to position [2290, 0]
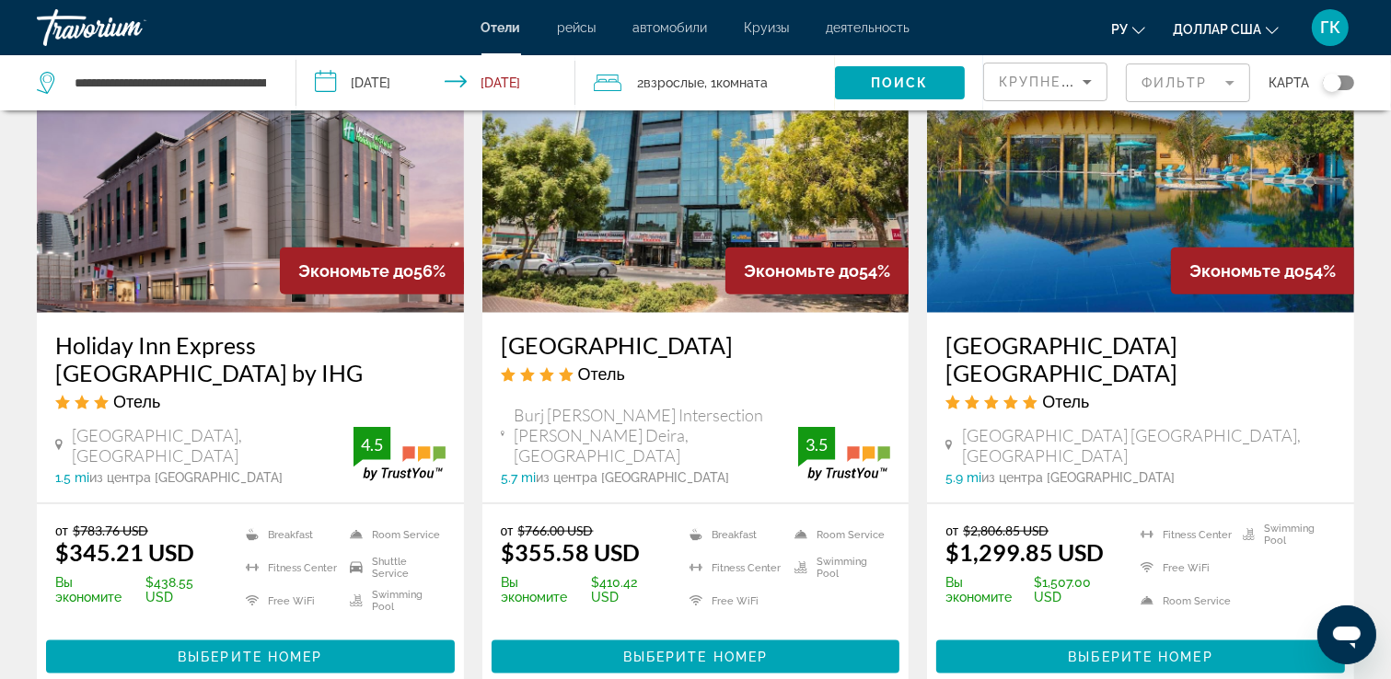
drag, startPoint x: 1392, startPoint y: 294, endPoint x: 1380, endPoint y: 153, distance: 141.4
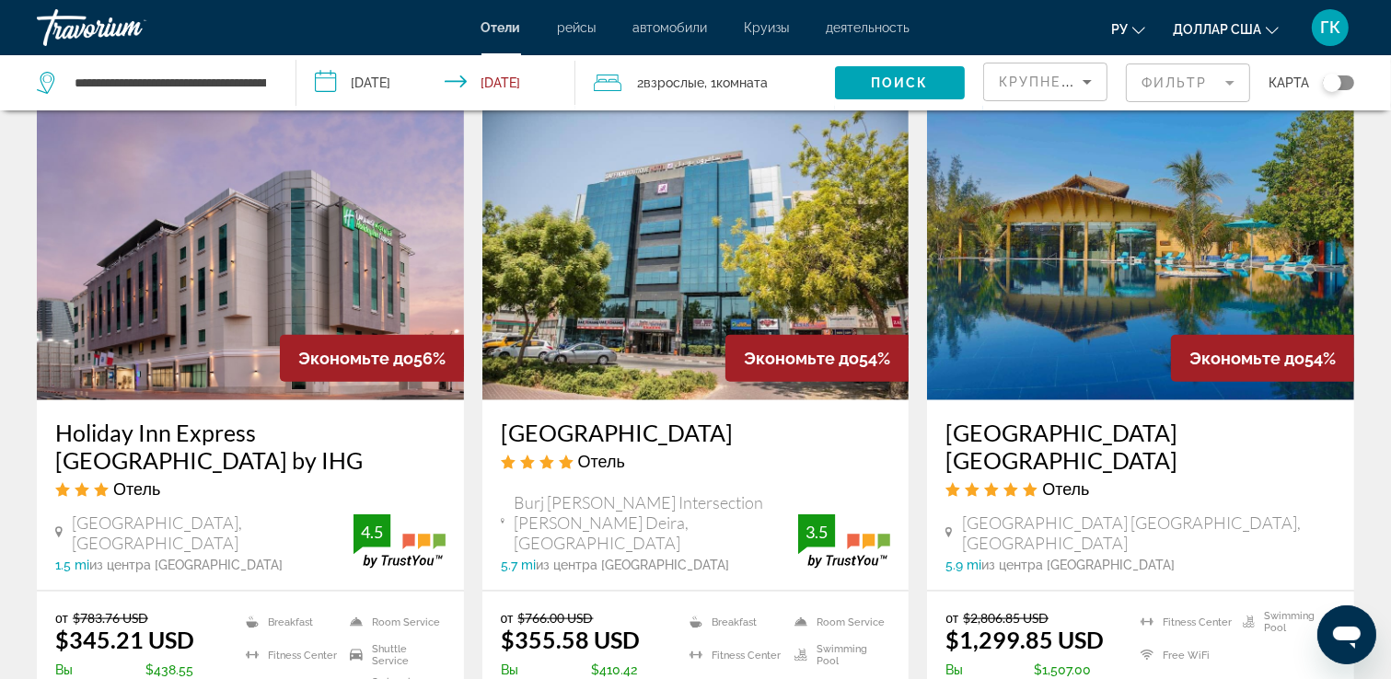
scroll to position [2198, 0]
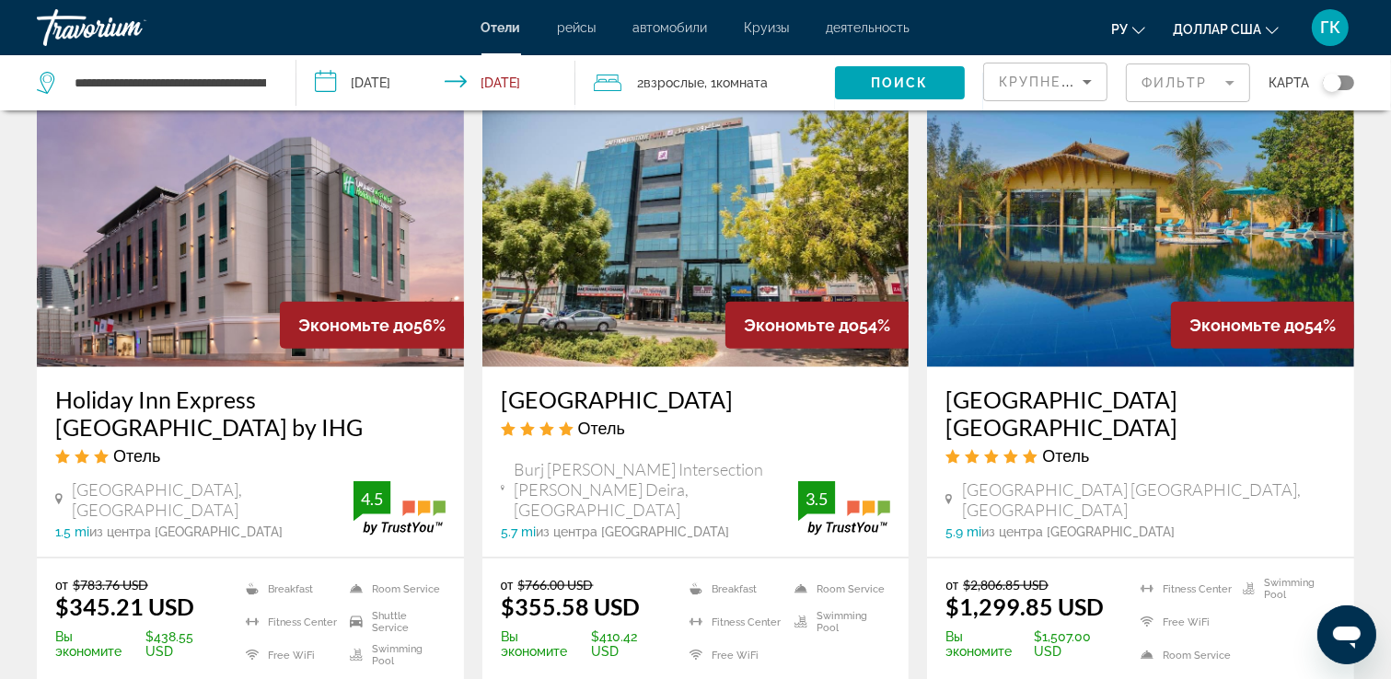
drag, startPoint x: 1278, startPoint y: 589, endPoint x: 1256, endPoint y: 585, distance: 22.4
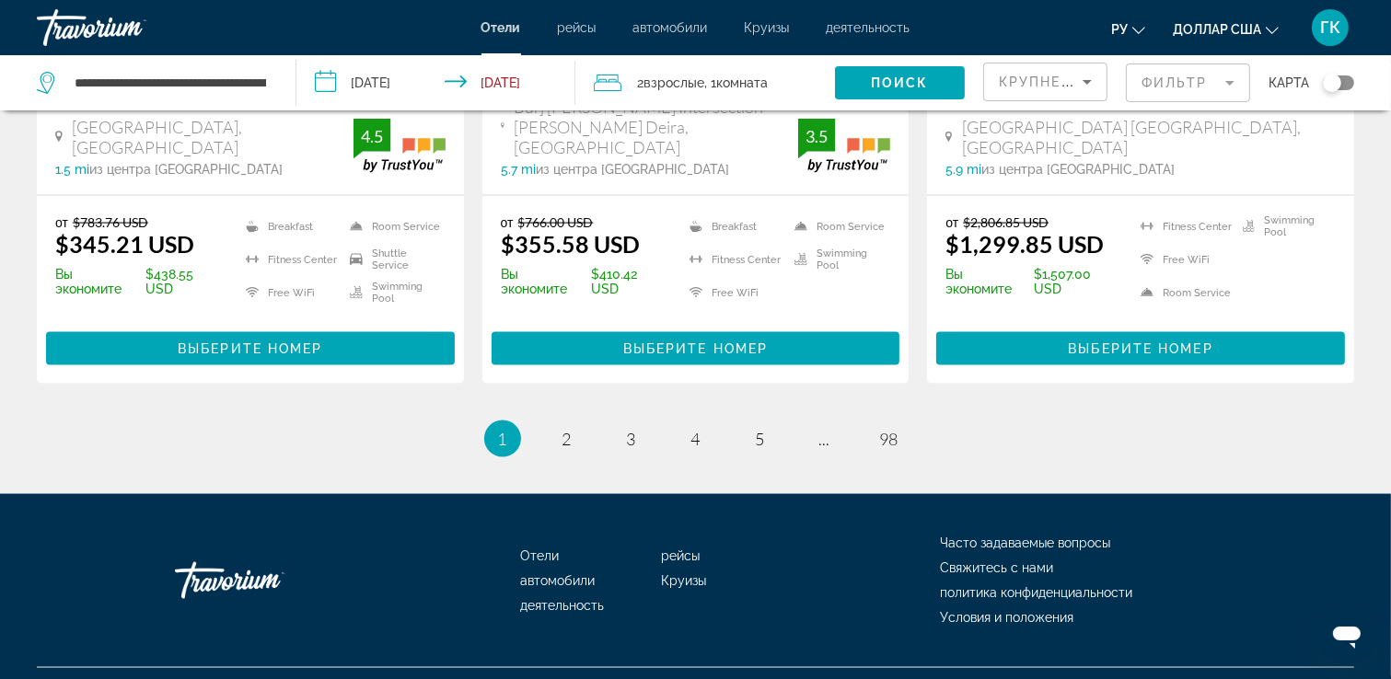
drag, startPoint x: 1327, startPoint y: 501, endPoint x: 916, endPoint y: 454, distance: 413.2
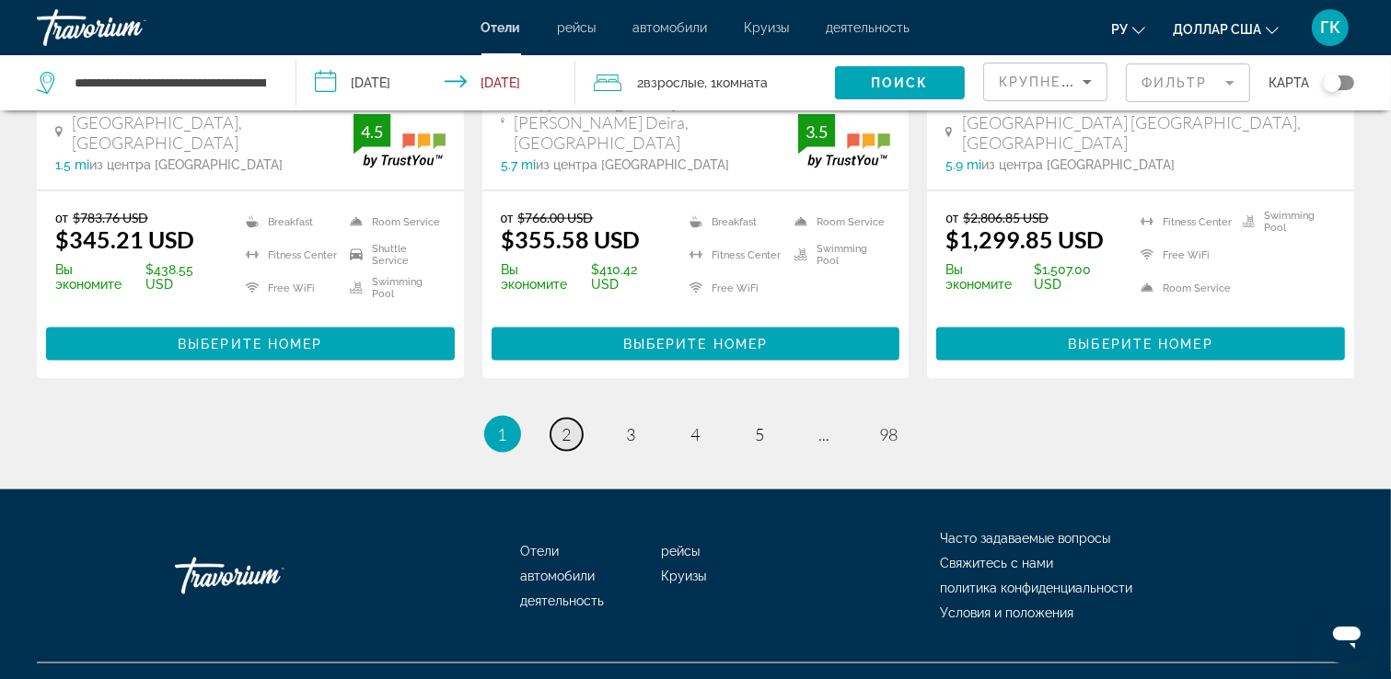
click at [568, 424] on span "2" at bounding box center [566, 434] width 9 height 20
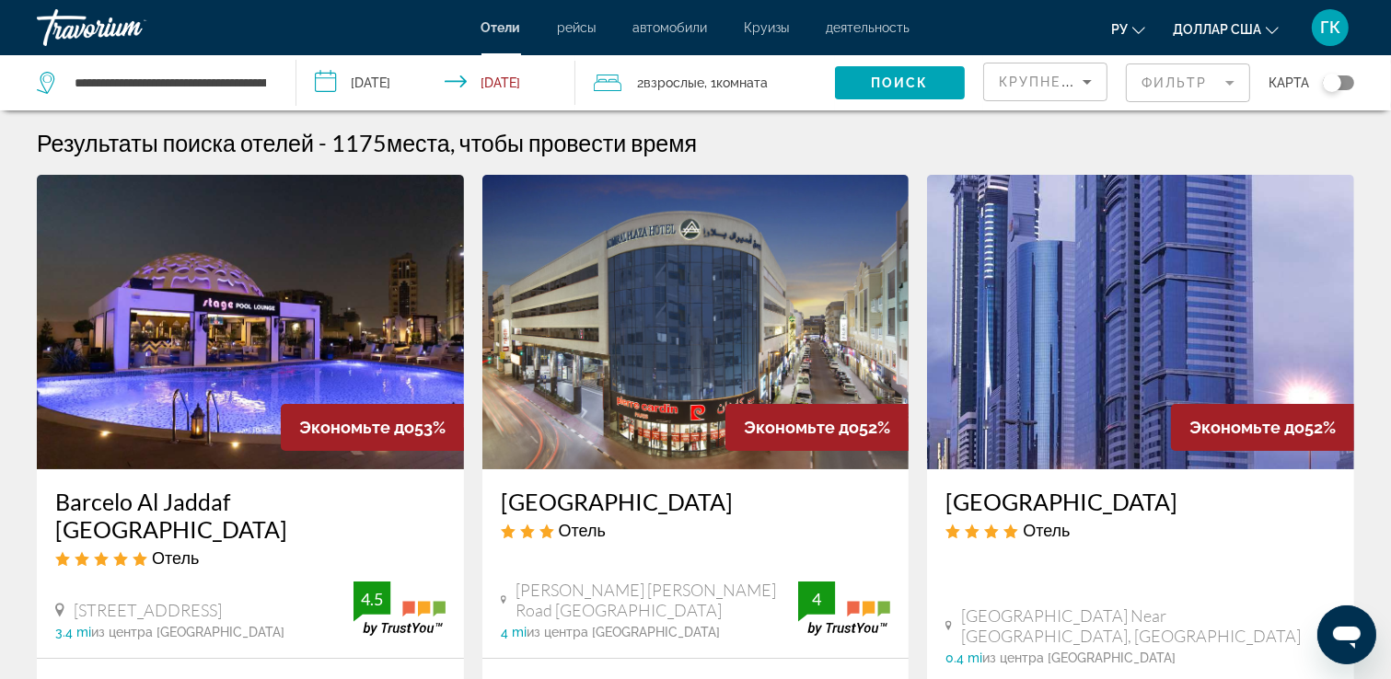
drag, startPoint x: 1308, startPoint y: 344, endPoint x: 1303, endPoint y: 329, distance: 16.3
drag, startPoint x: 1319, startPoint y: 318, endPoint x: 1392, endPoint y: 377, distance: 93.6
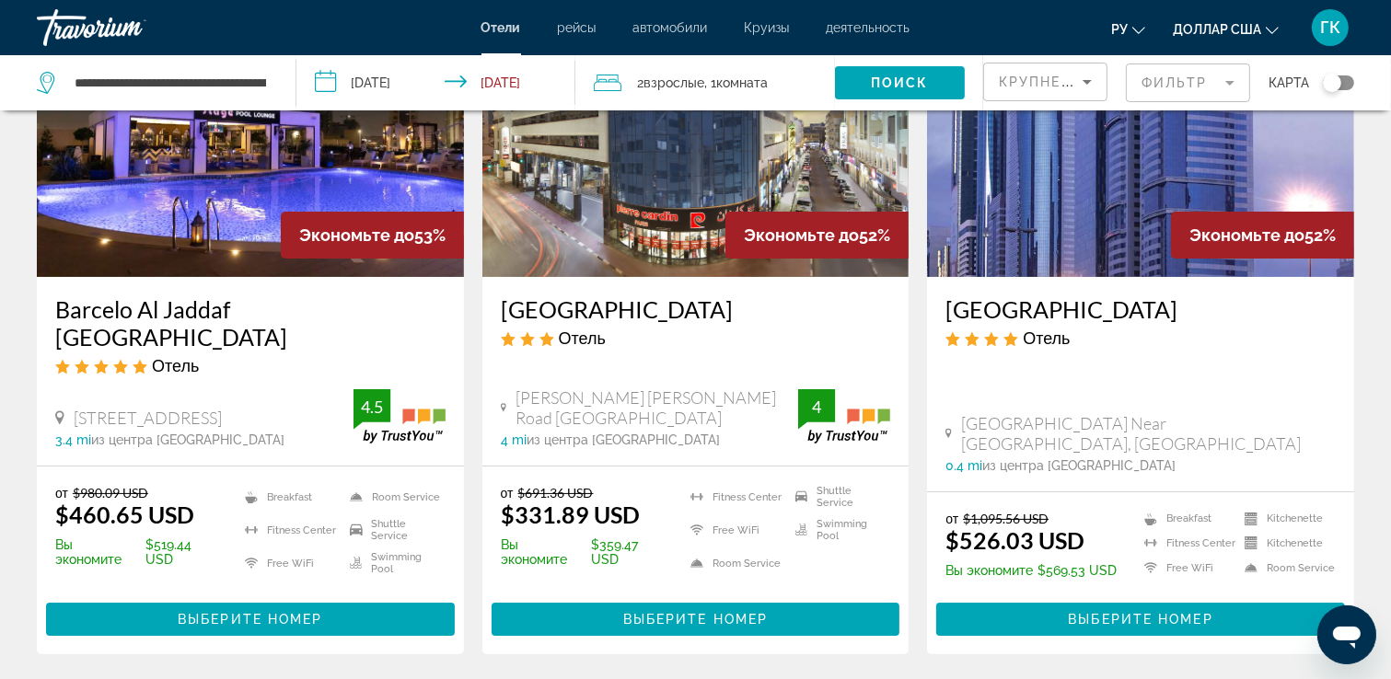
drag, startPoint x: 1370, startPoint y: 149, endPoint x: 1392, endPoint y: 242, distance: 95.6
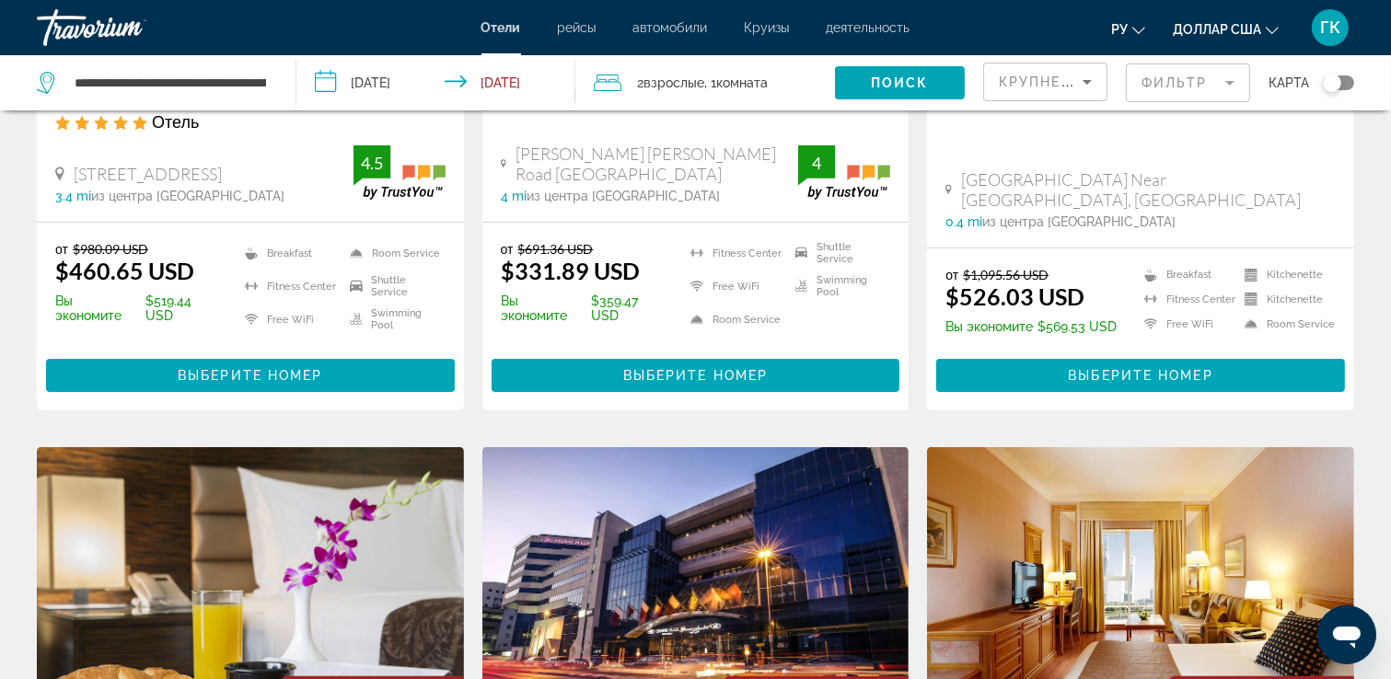
scroll to position [563, 0]
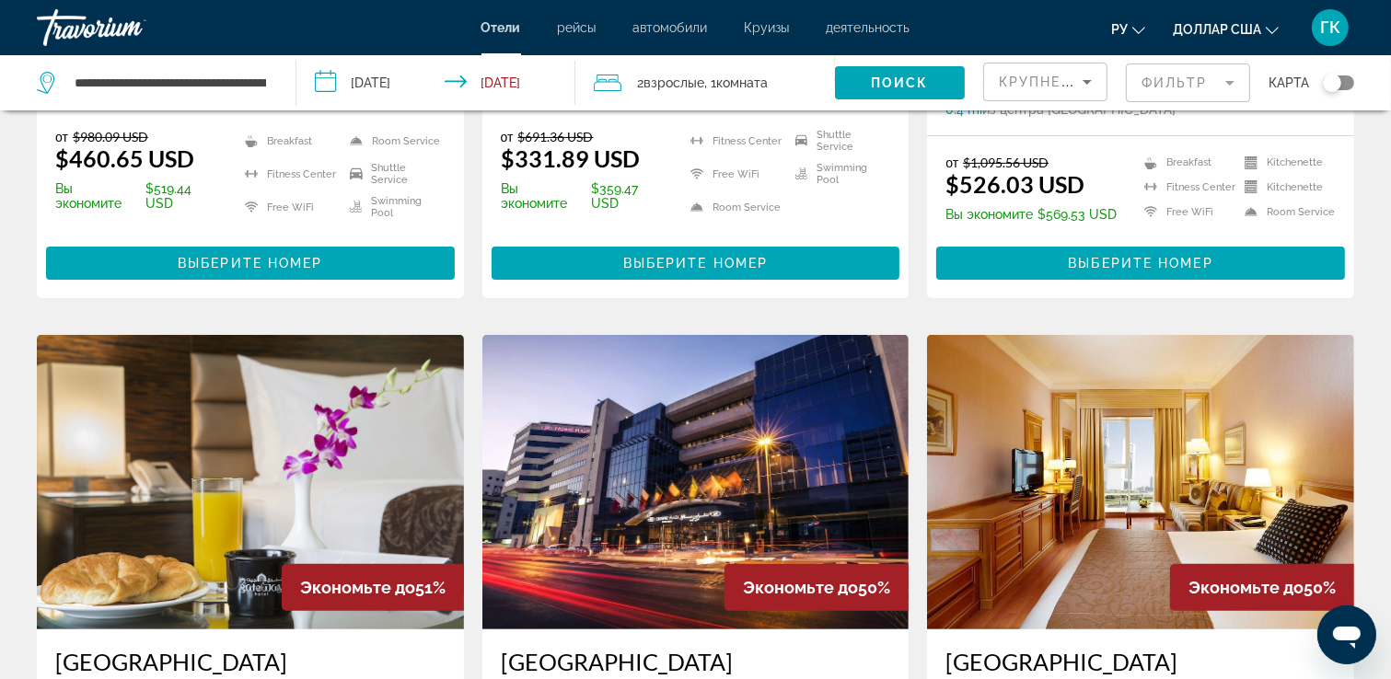
drag, startPoint x: 1381, startPoint y: 163, endPoint x: 1392, endPoint y: 280, distance: 117.4
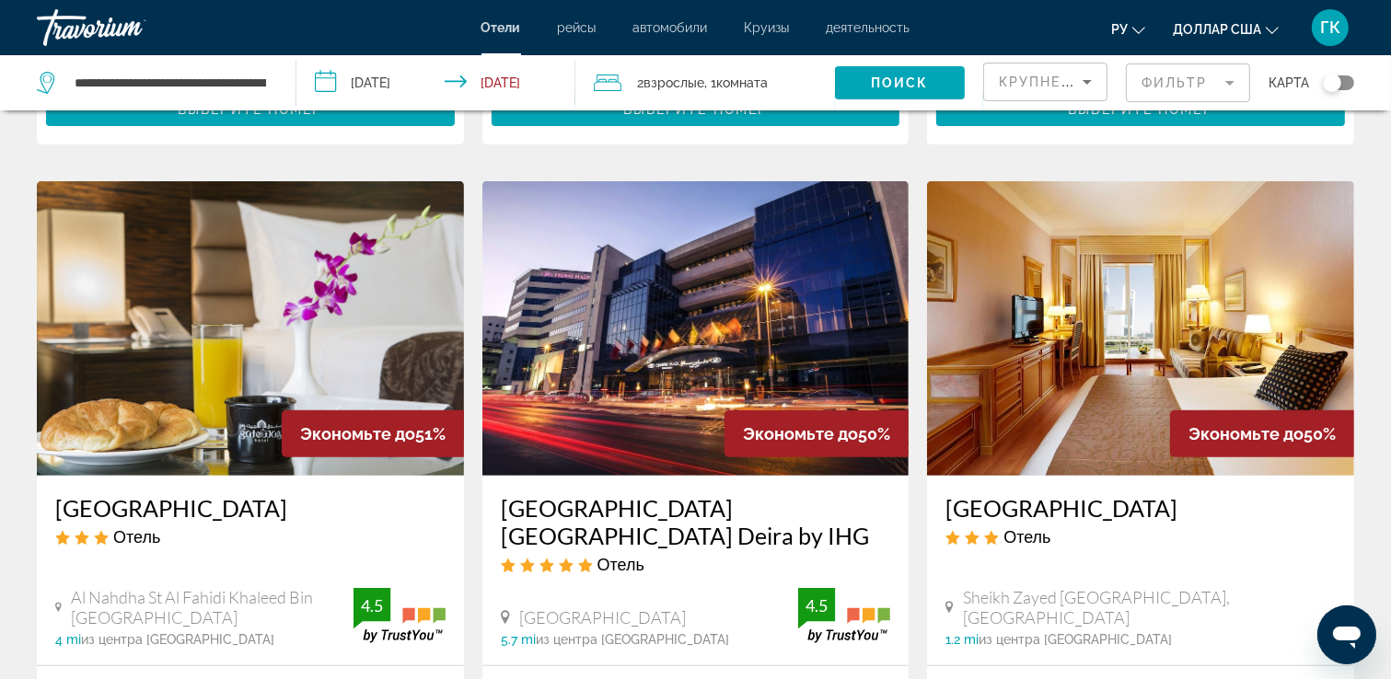
drag, startPoint x: 1383, startPoint y: 185, endPoint x: 1392, endPoint y: 251, distance: 66.9
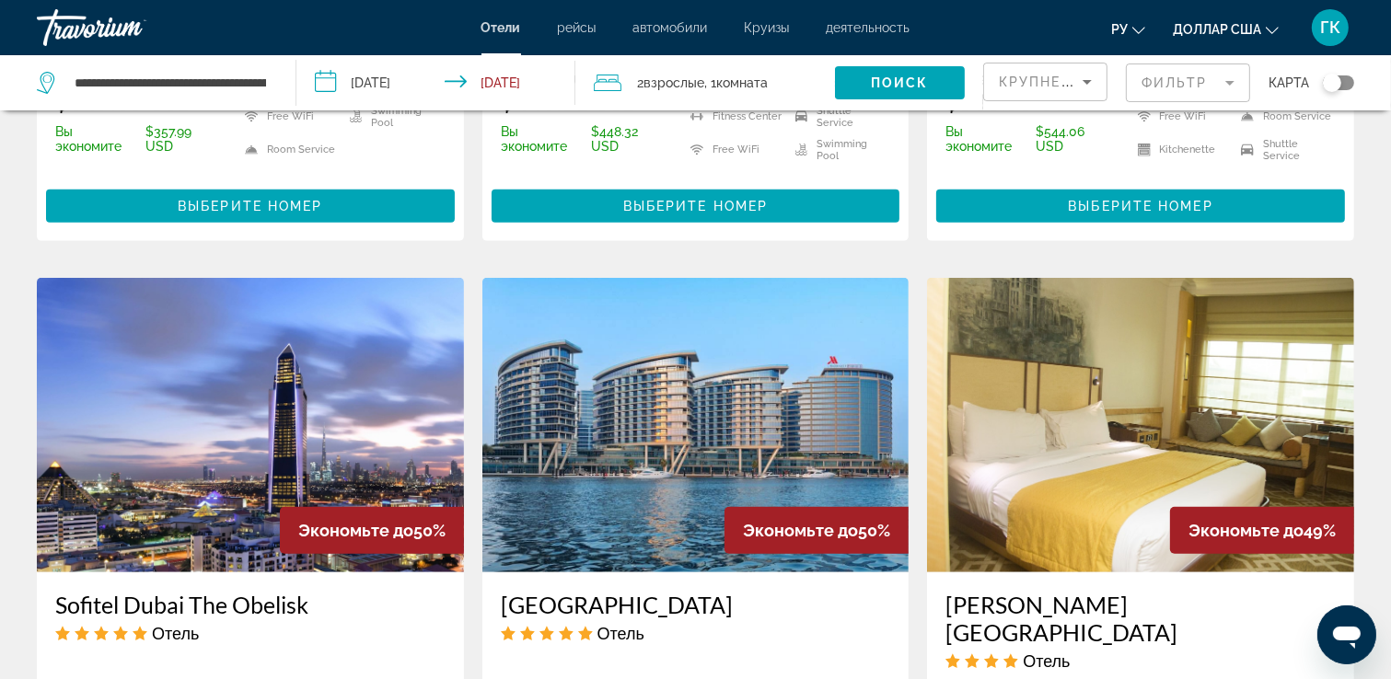
scroll to position [1322, 0]
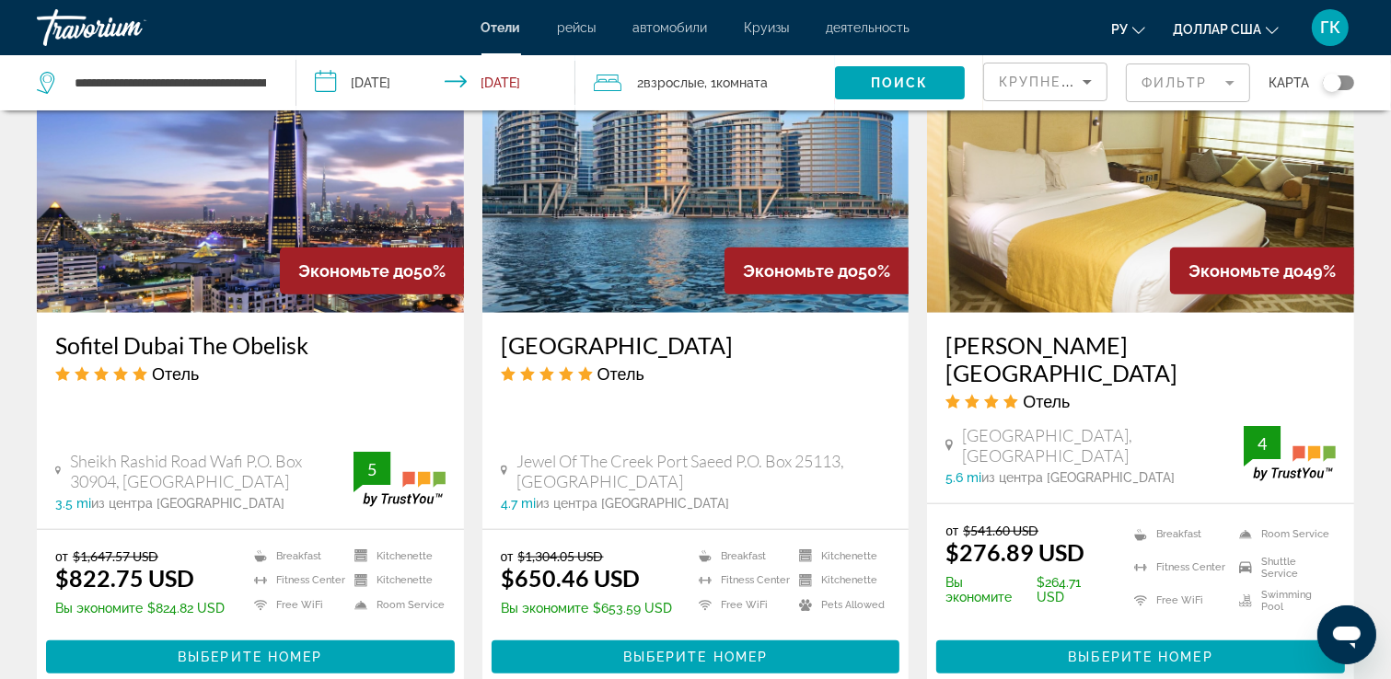
drag, startPoint x: 1387, startPoint y: 200, endPoint x: 1392, endPoint y: 280, distance: 80.2
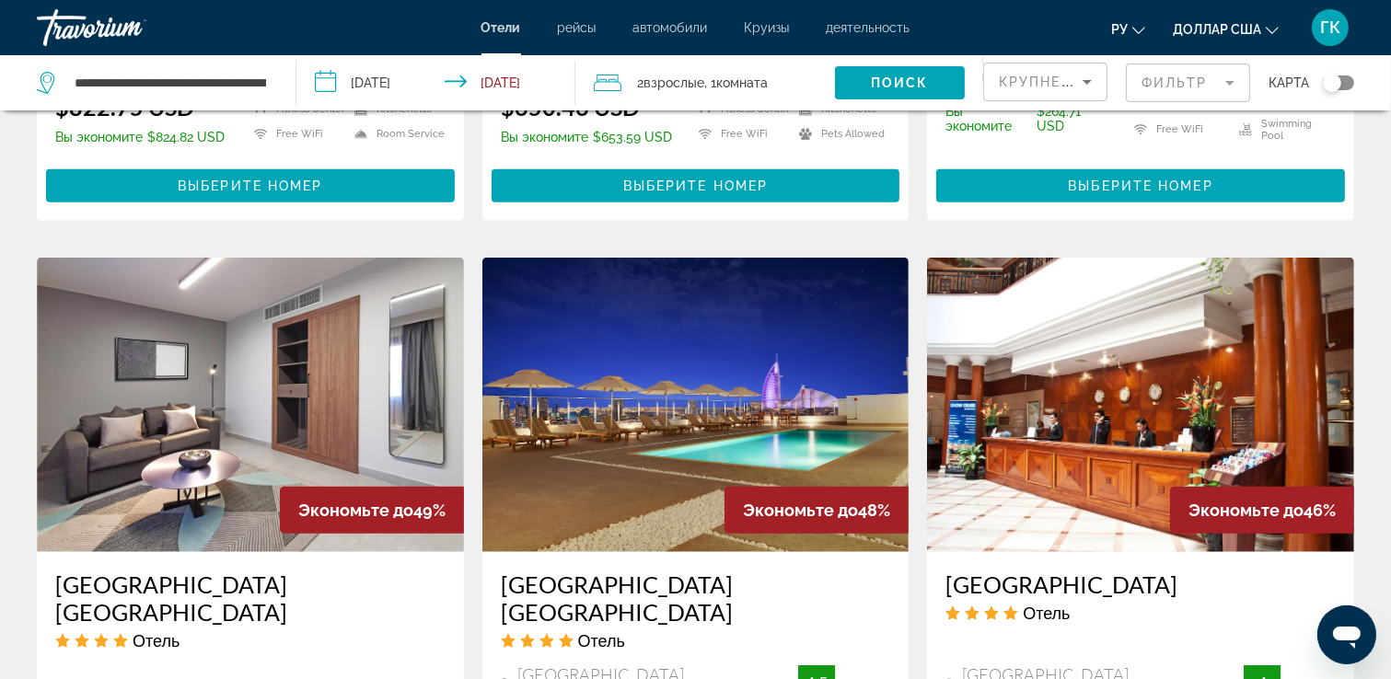
drag, startPoint x: 1362, startPoint y: 186, endPoint x: 1368, endPoint y: 271, distance: 84.9
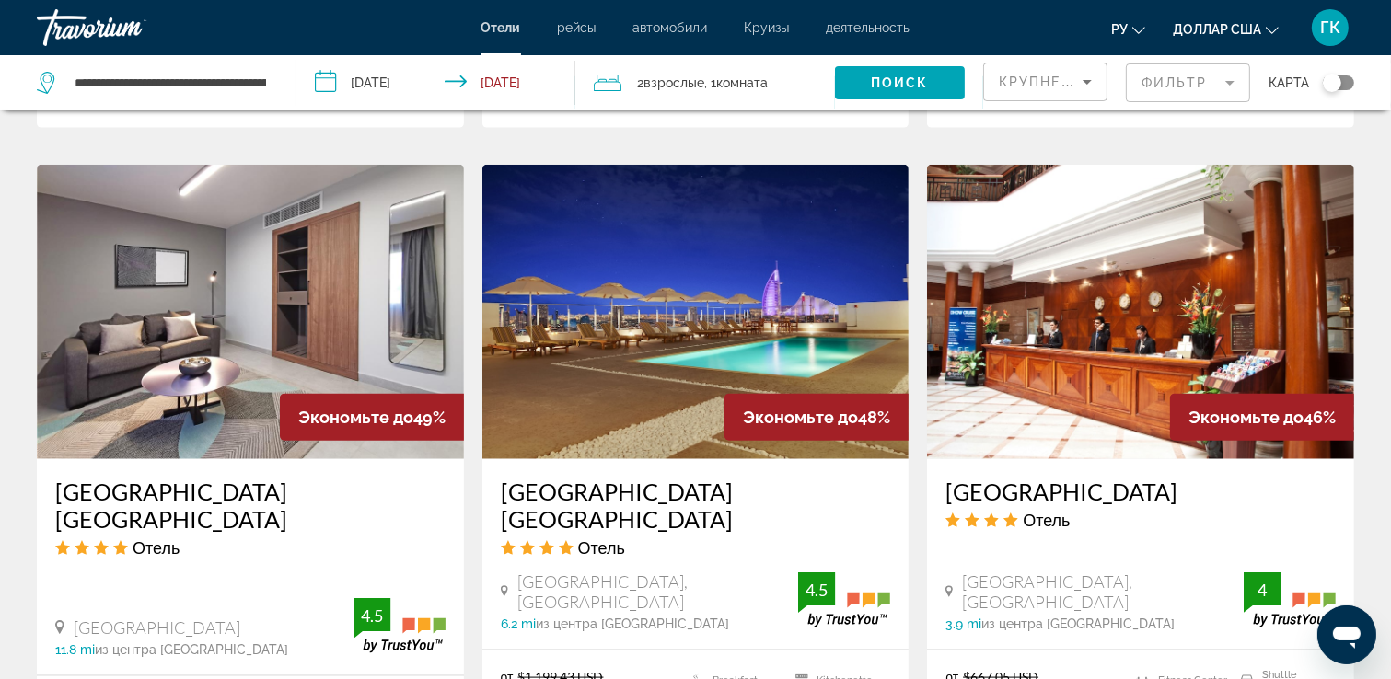
scroll to position [2160, 0]
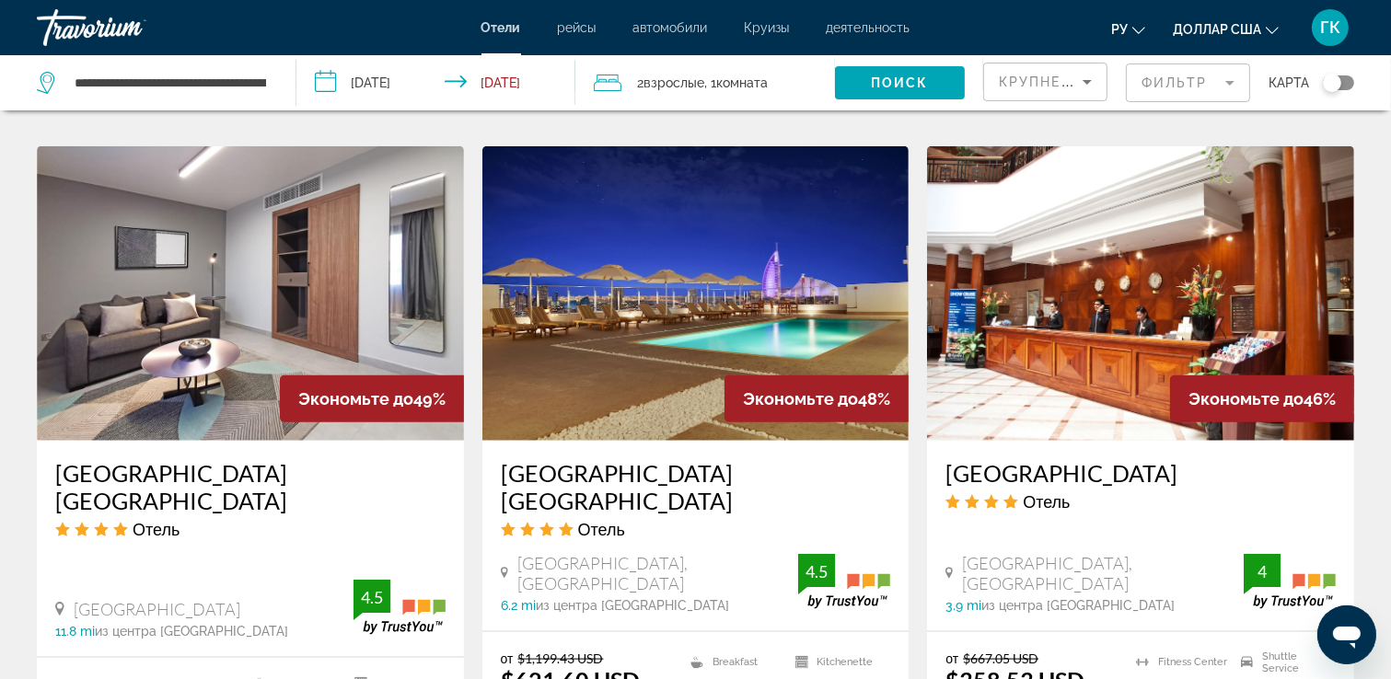
drag, startPoint x: 1369, startPoint y: 200, endPoint x: 1368, endPoint y: 249, distance: 49.7
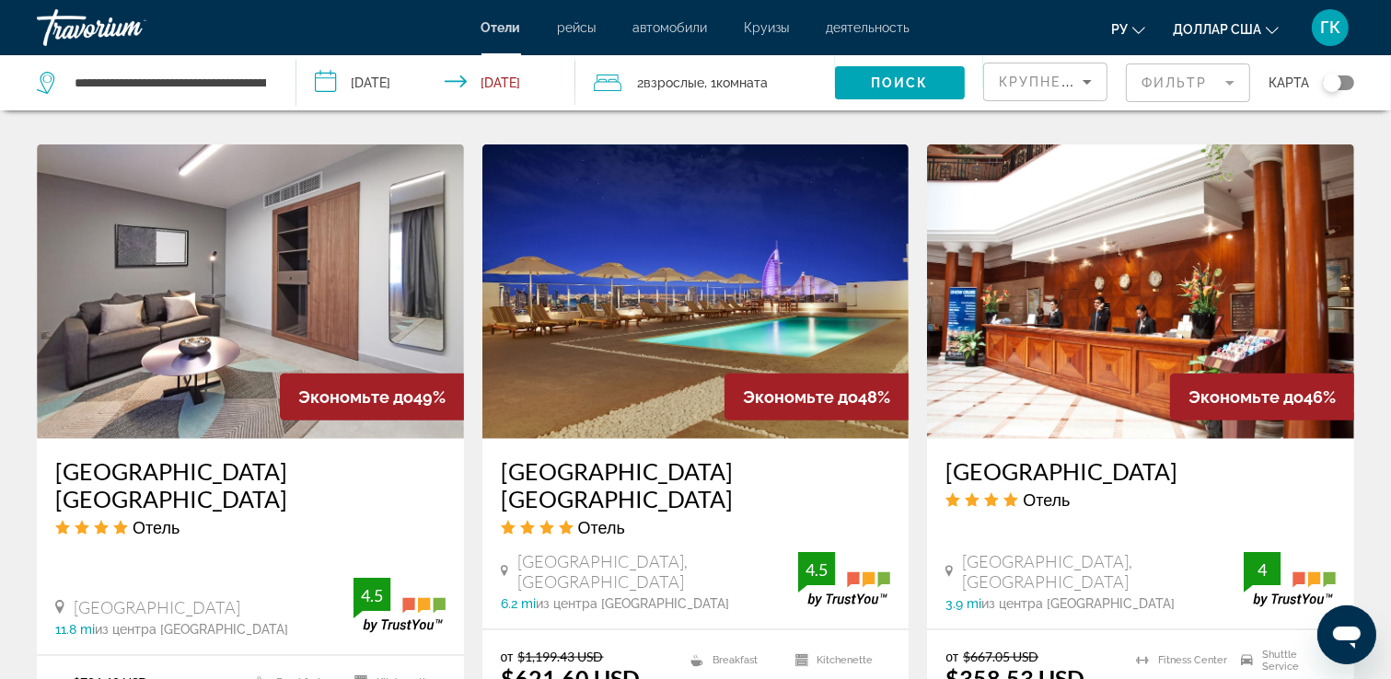
click at [1292, 284] on img "Основное содержание" at bounding box center [1140, 292] width 427 height 295
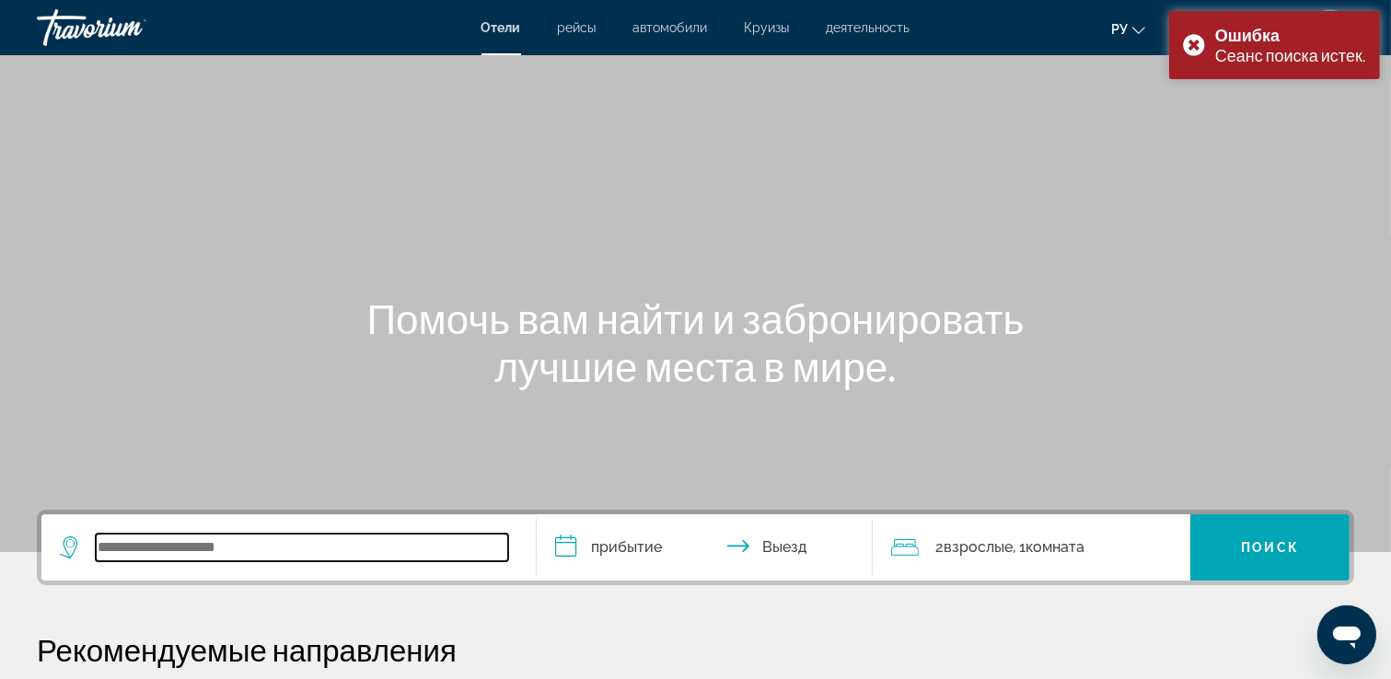
drag, startPoint x: 100, startPoint y: 535, endPoint x: 117, endPoint y: 542, distance: 18.1
click at [103, 536] on input "Search widget" at bounding box center [302, 548] width 412 height 28
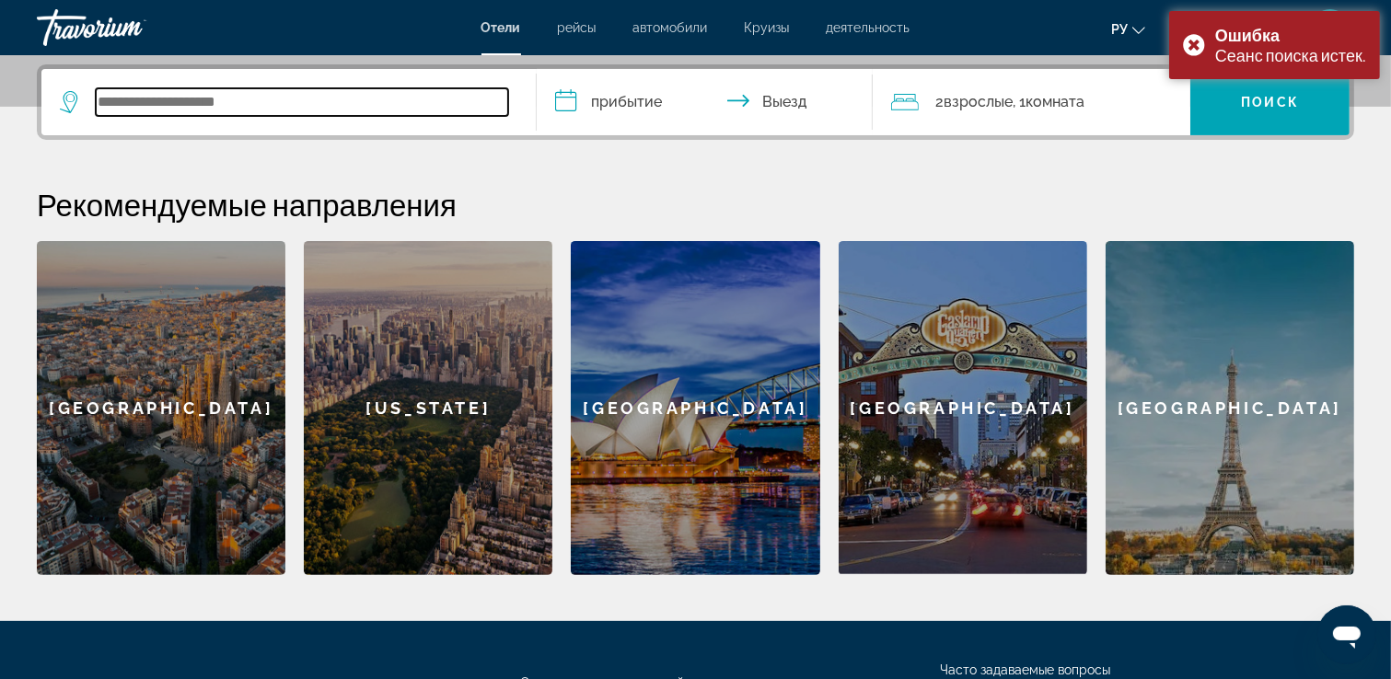
scroll to position [449, 0]
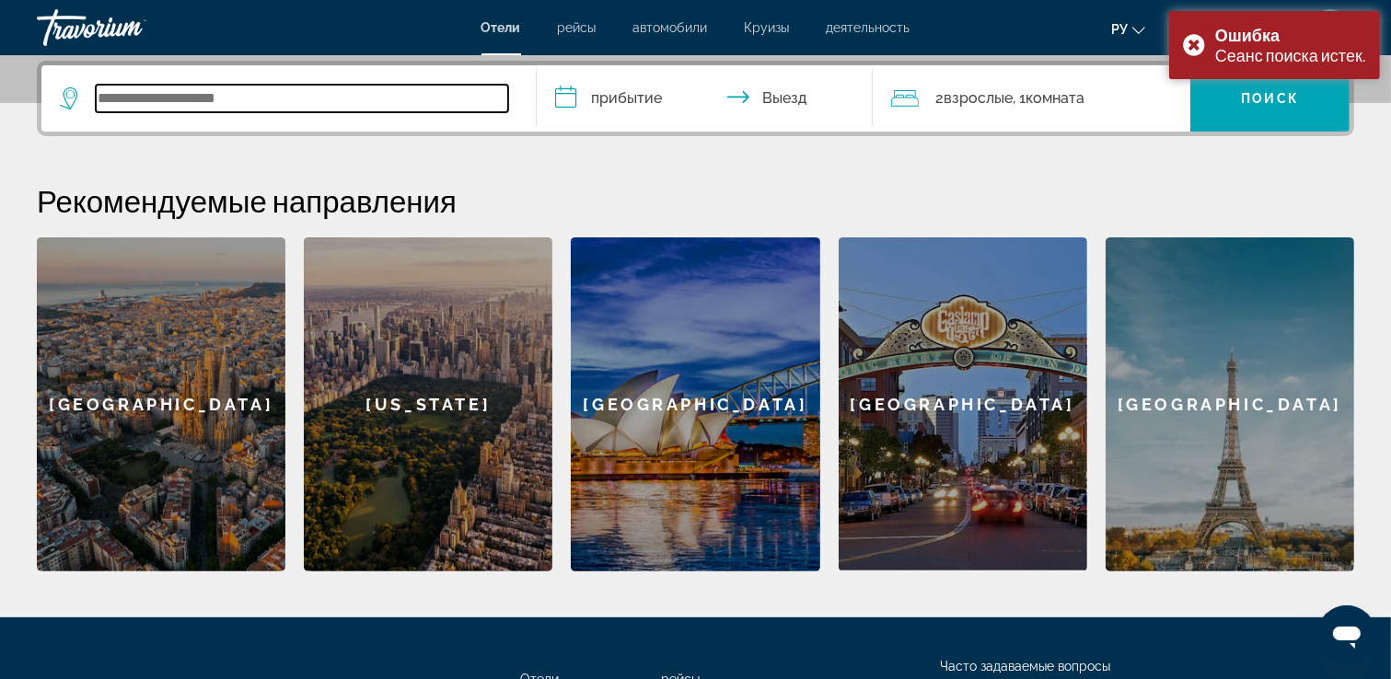
click at [123, 94] on input "Search widget" at bounding box center [302, 99] width 412 height 28
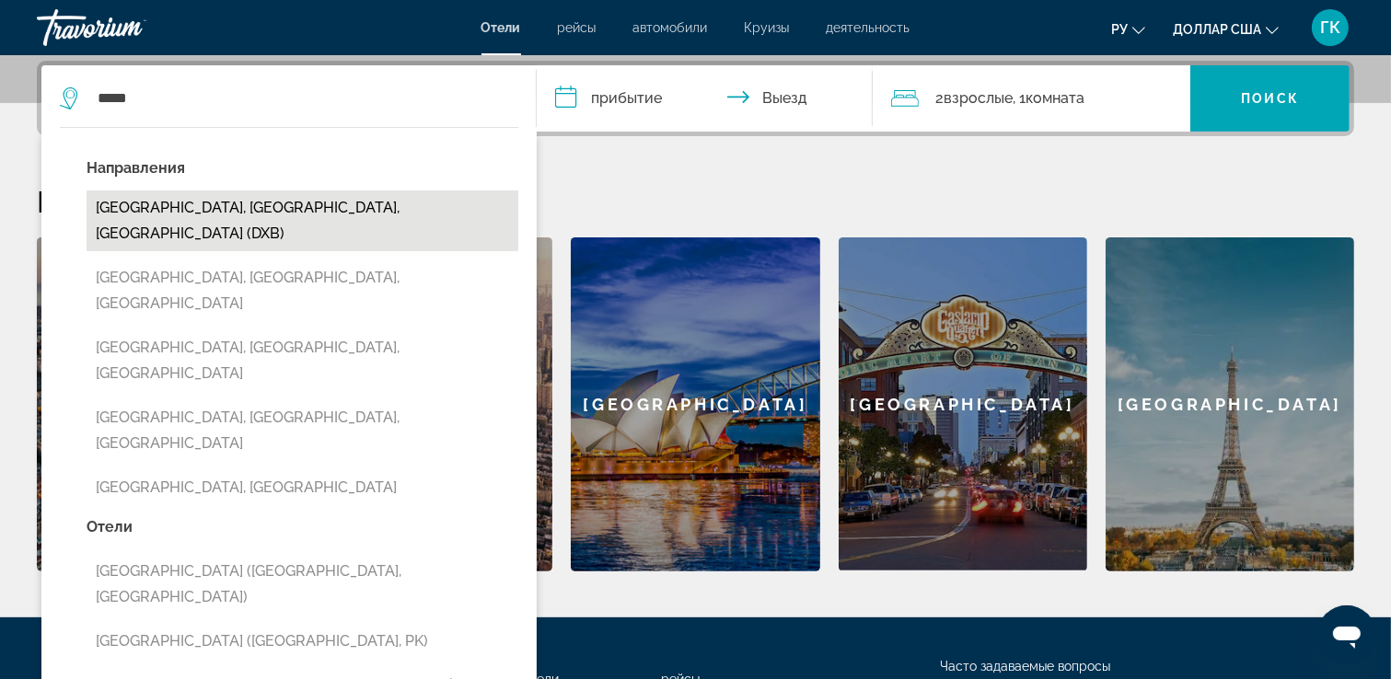
click at [429, 213] on button "[GEOGRAPHIC_DATA], [GEOGRAPHIC_DATA], [GEOGRAPHIC_DATA] (DXB)" at bounding box center [303, 221] width 432 height 61
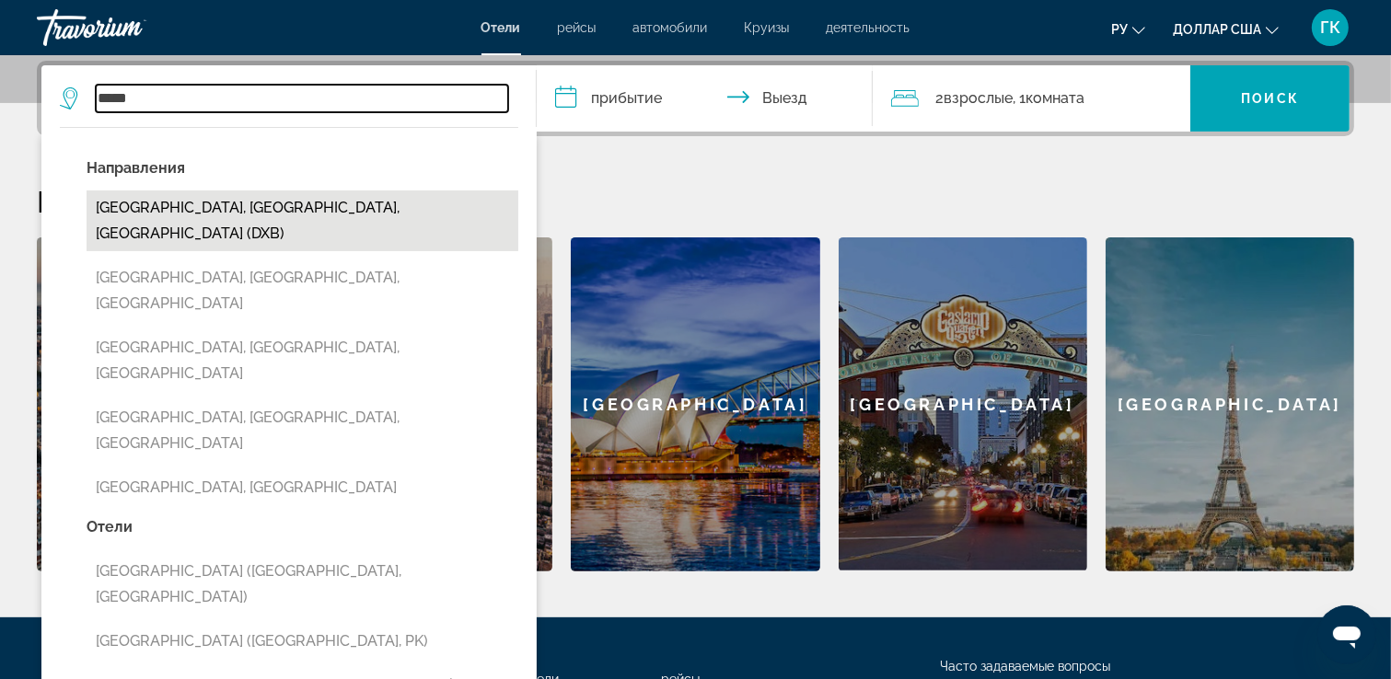
type input "**********"
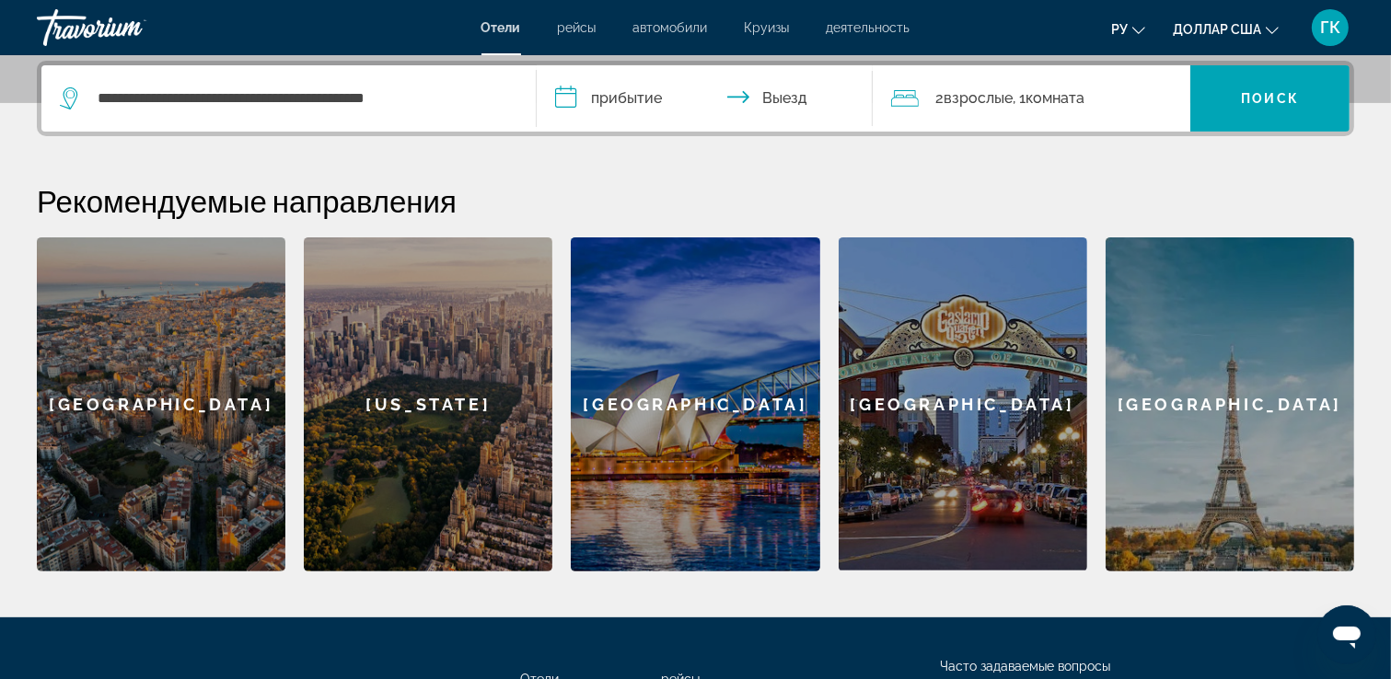
click at [569, 93] on input "**********" at bounding box center [708, 101] width 343 height 72
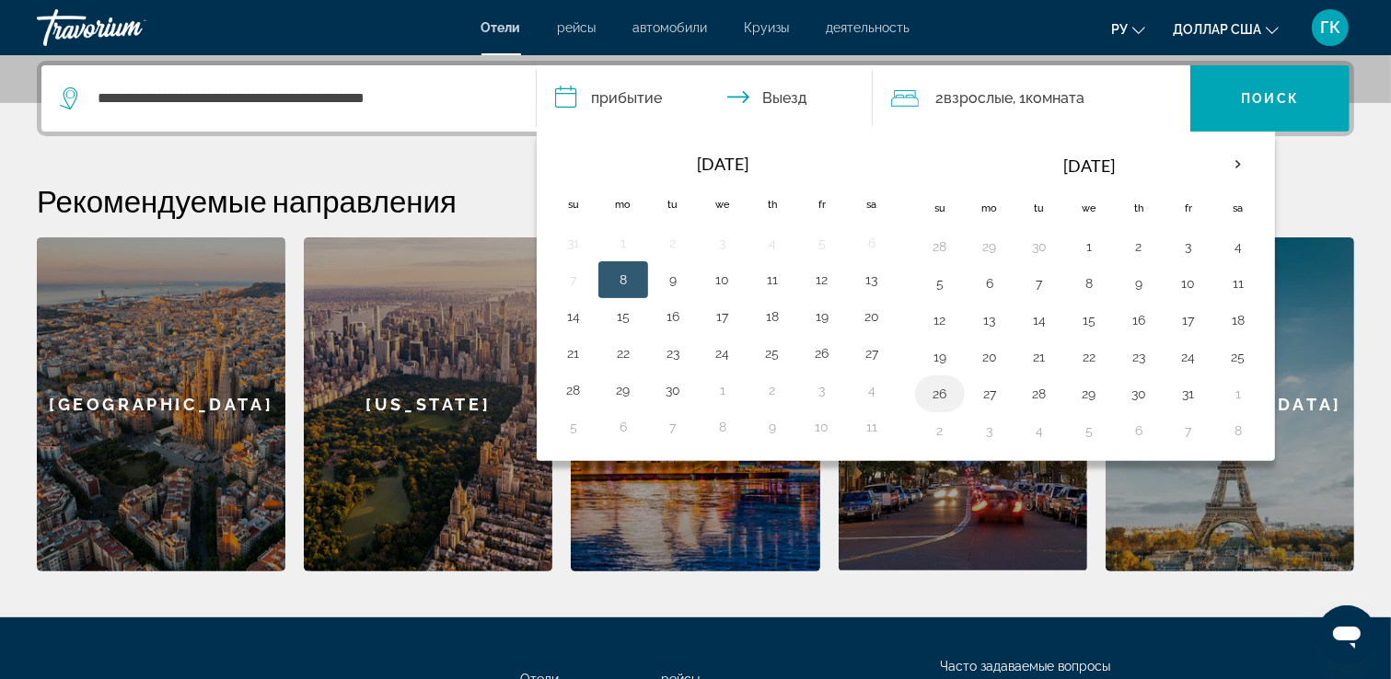
drag, startPoint x: 935, startPoint y: 389, endPoint x: 949, endPoint y: 389, distance: 13.8
click at [939, 389] on button "26" at bounding box center [939, 394] width 29 height 26
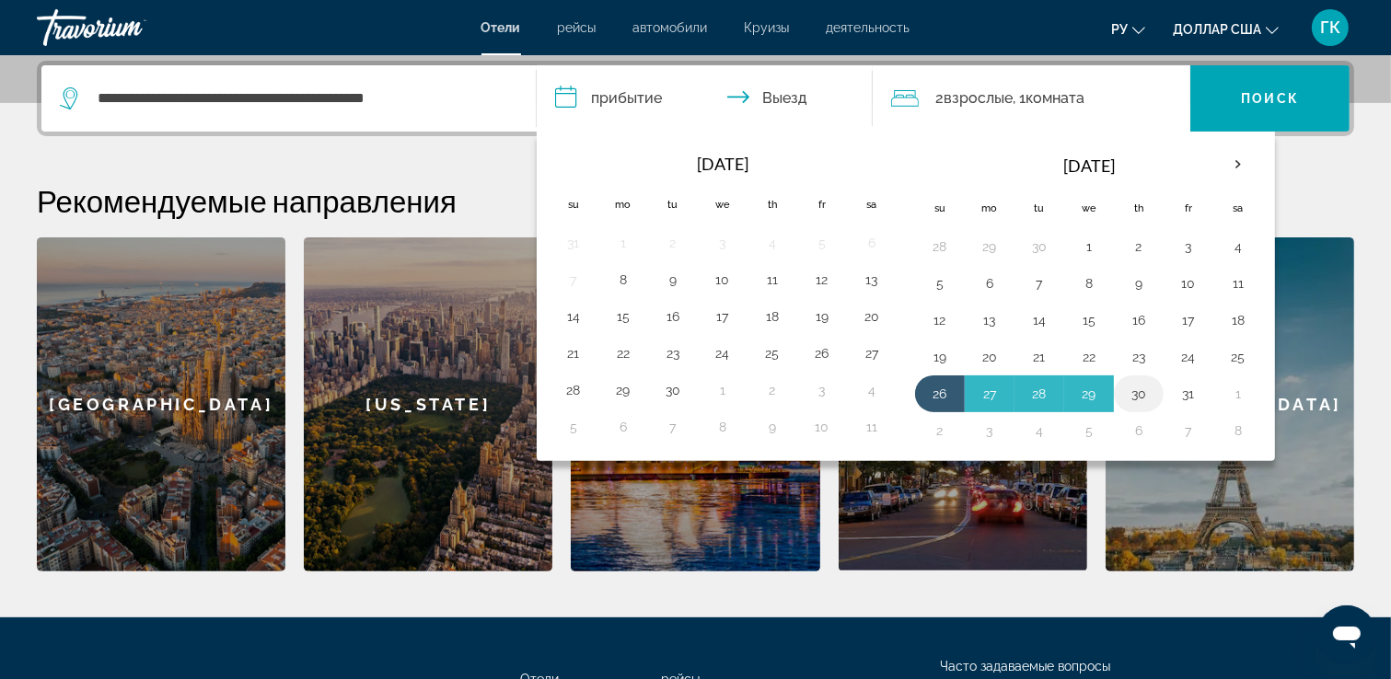
click at [1134, 391] on button "30" at bounding box center [1138, 394] width 29 height 26
type input "**********"
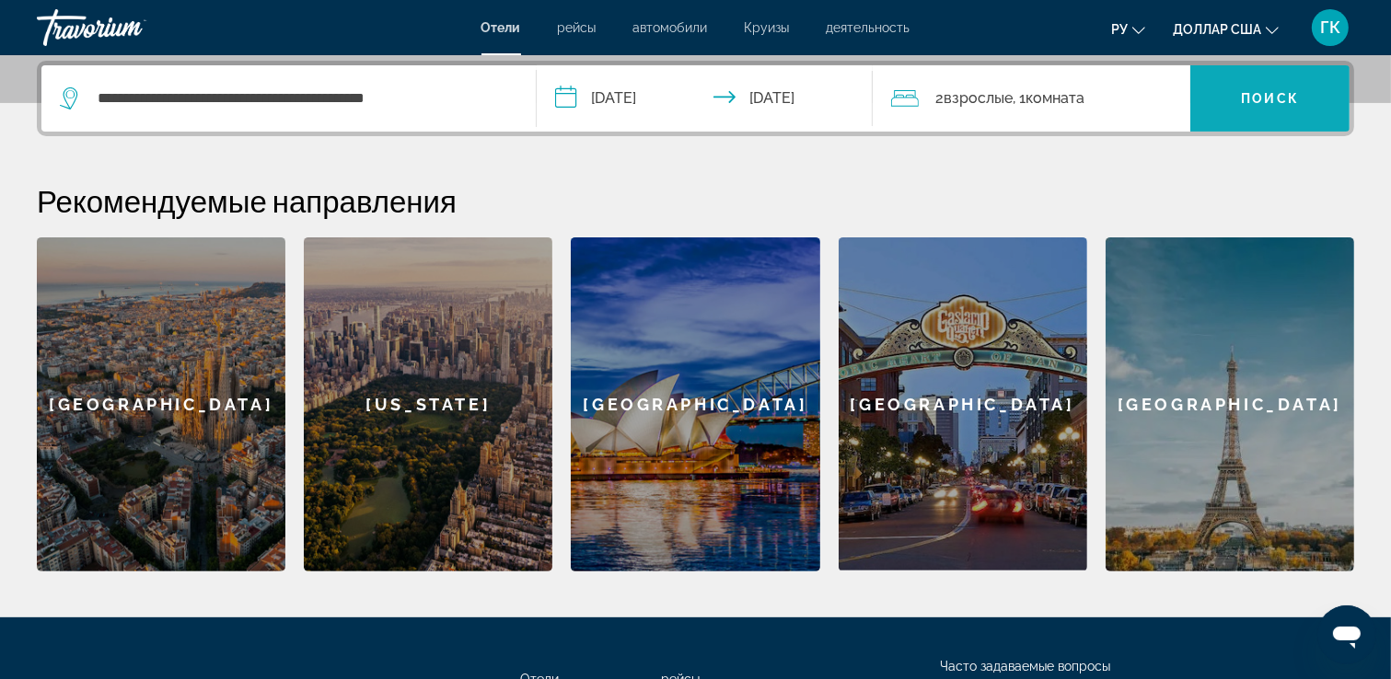
click at [1237, 83] on span "Search widget" at bounding box center [1269, 98] width 159 height 44
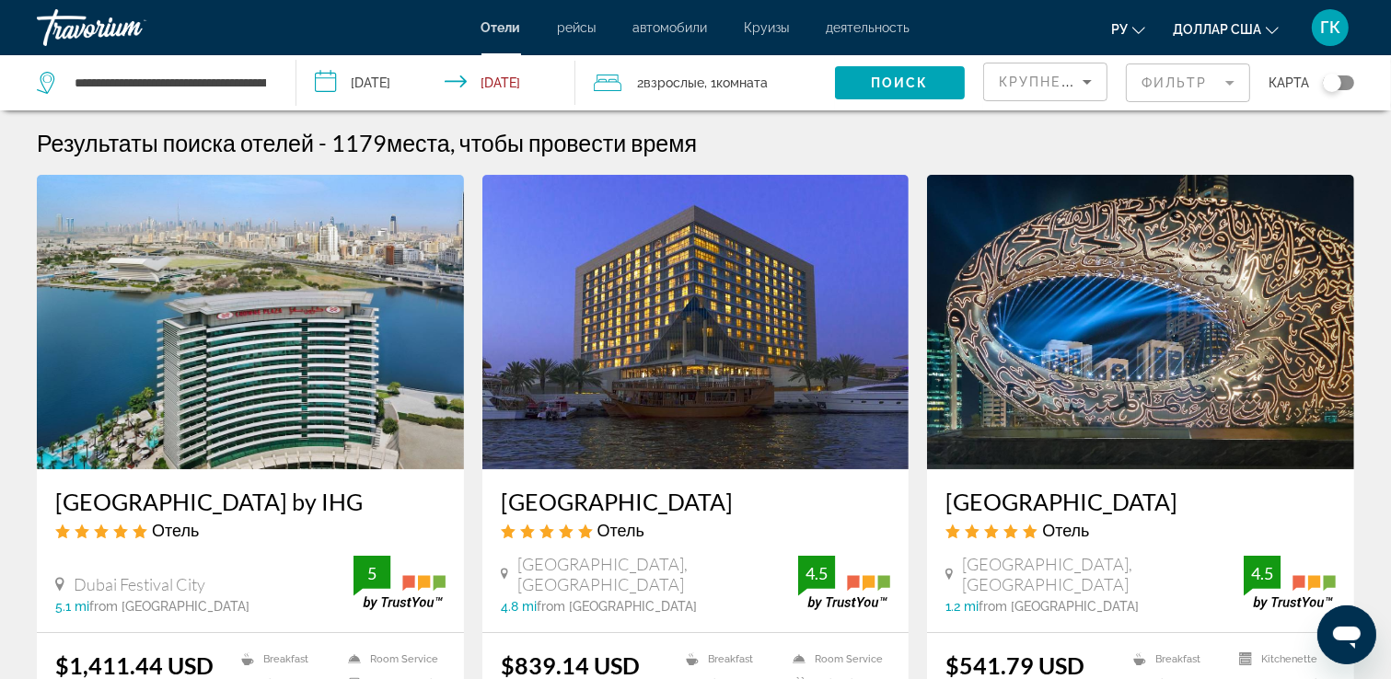
drag, startPoint x: 1317, startPoint y: 360, endPoint x: 1225, endPoint y: 377, distance: 93.7
drag, startPoint x: 1222, startPoint y: 326, endPoint x: 1177, endPoint y: 437, distance: 120.2
drag, startPoint x: 1282, startPoint y: 238, endPoint x: 1298, endPoint y: 388, distance: 150.9
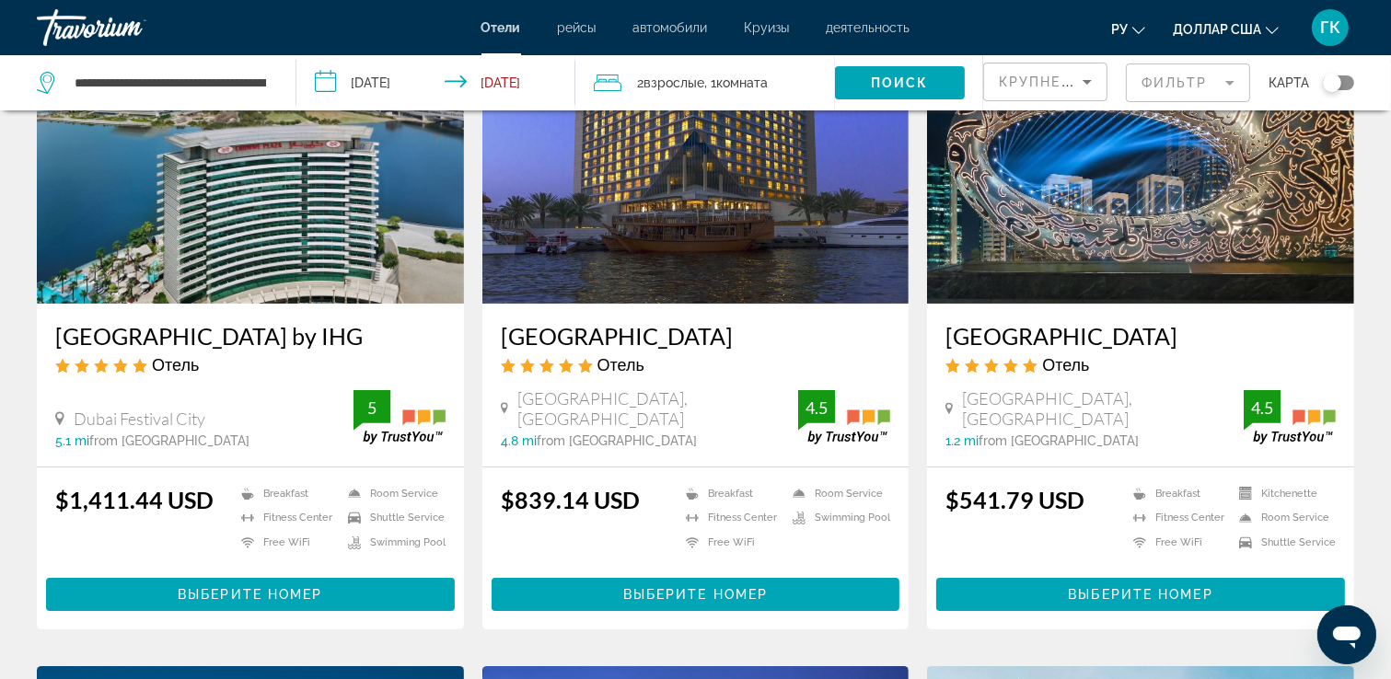
drag, startPoint x: 1385, startPoint y: 198, endPoint x: 1392, endPoint y: 303, distance: 105.2
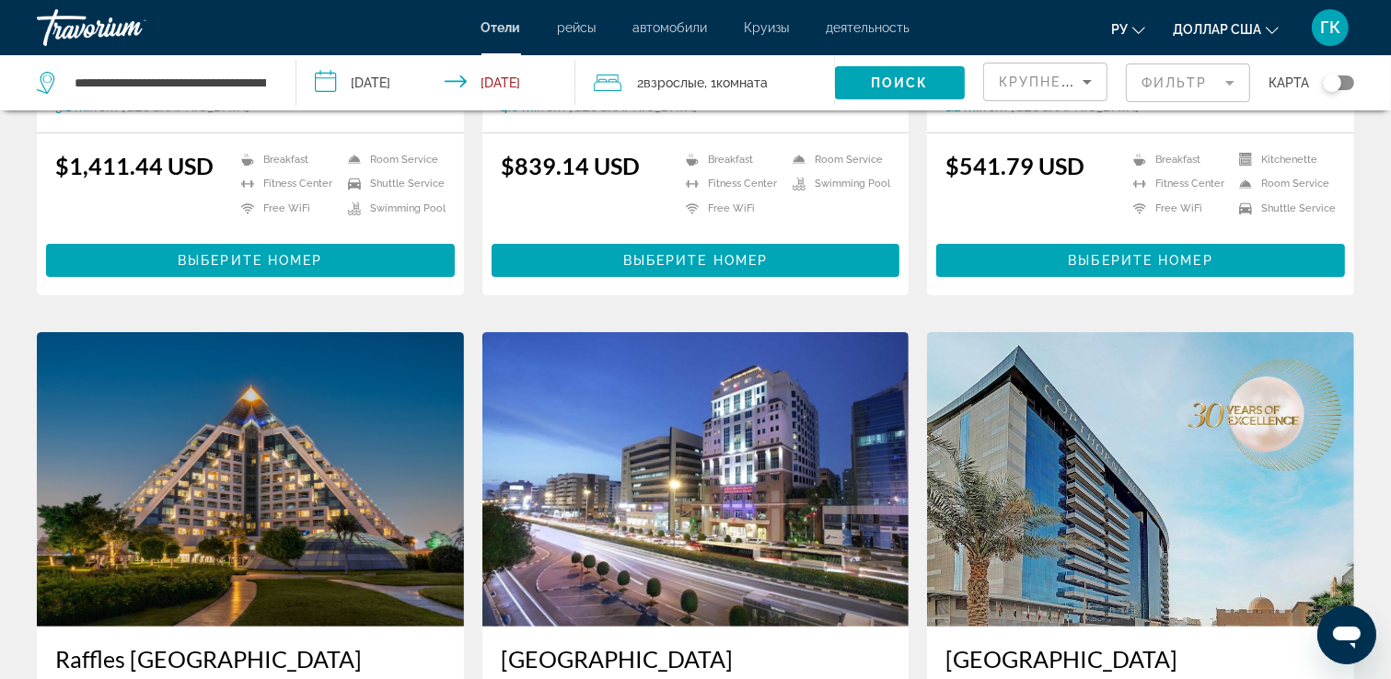
scroll to position [740, 0]
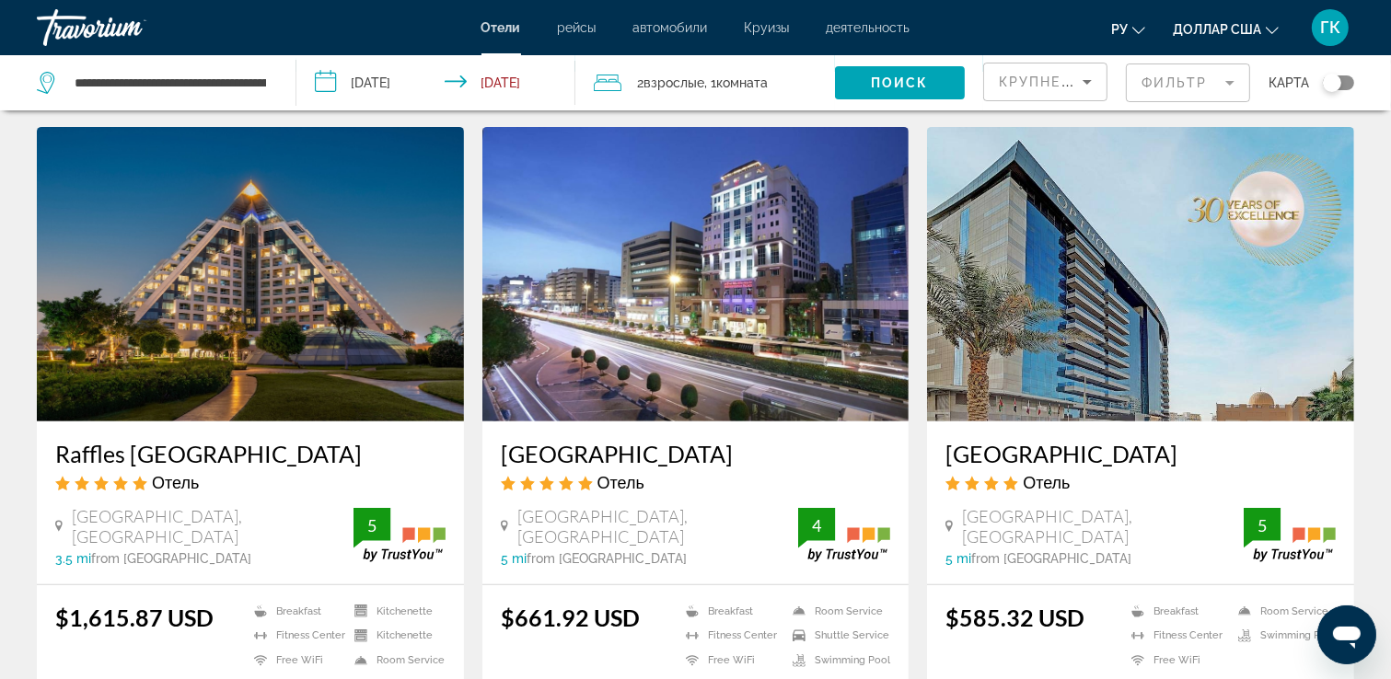
drag, startPoint x: 1361, startPoint y: 155, endPoint x: 1392, endPoint y: 284, distance: 133.5
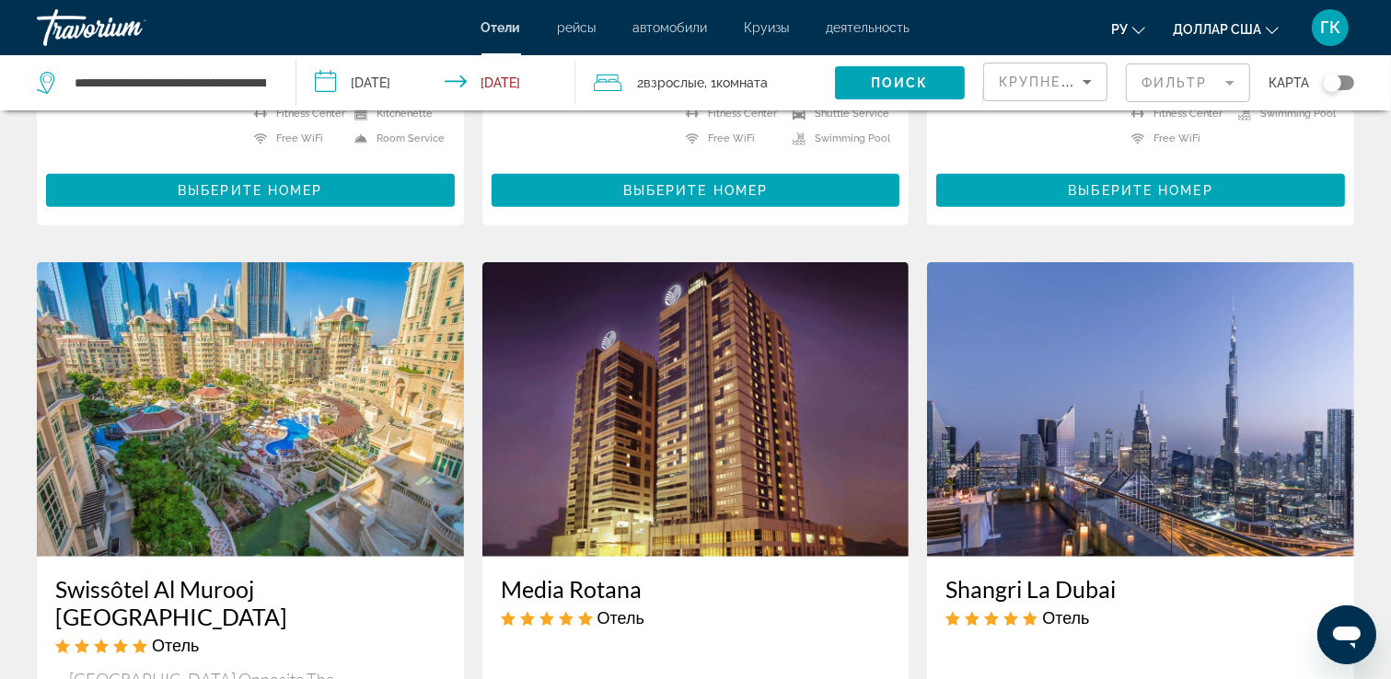
scroll to position [1275, 0]
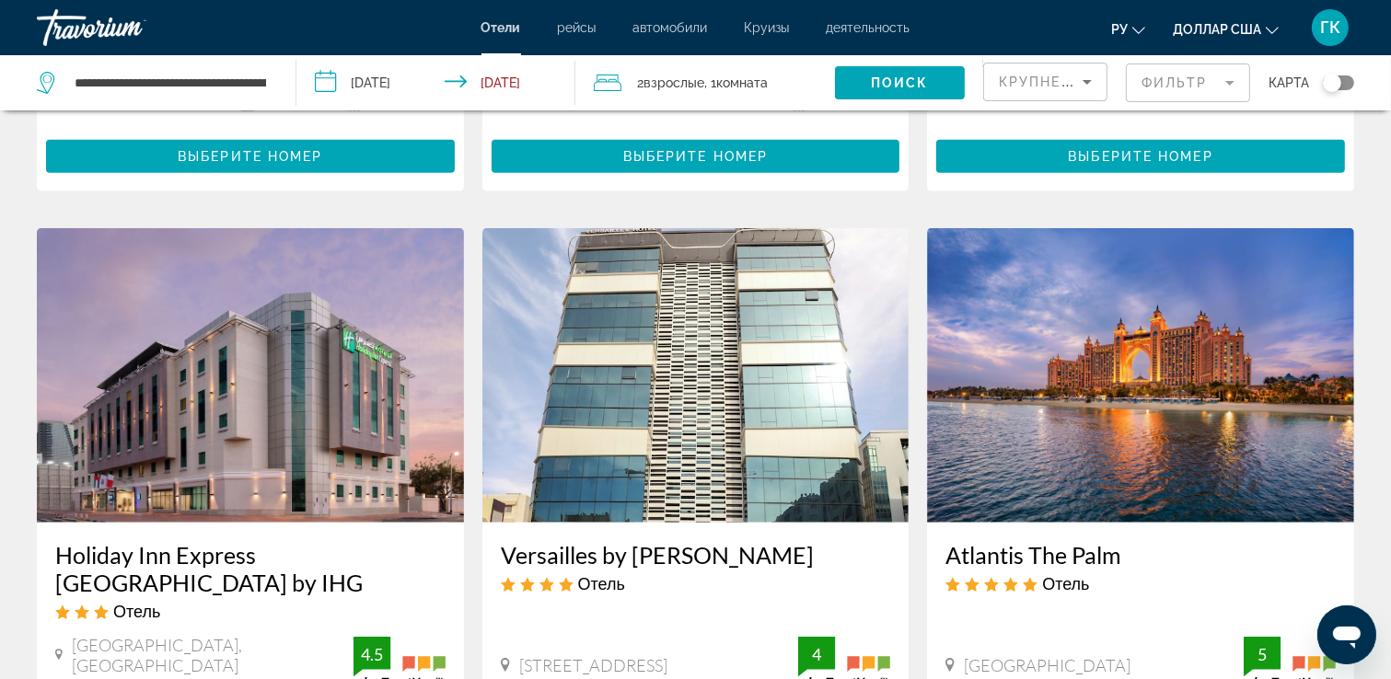
drag, startPoint x: 1379, startPoint y: 179, endPoint x: 1392, endPoint y: 254, distance: 76.6
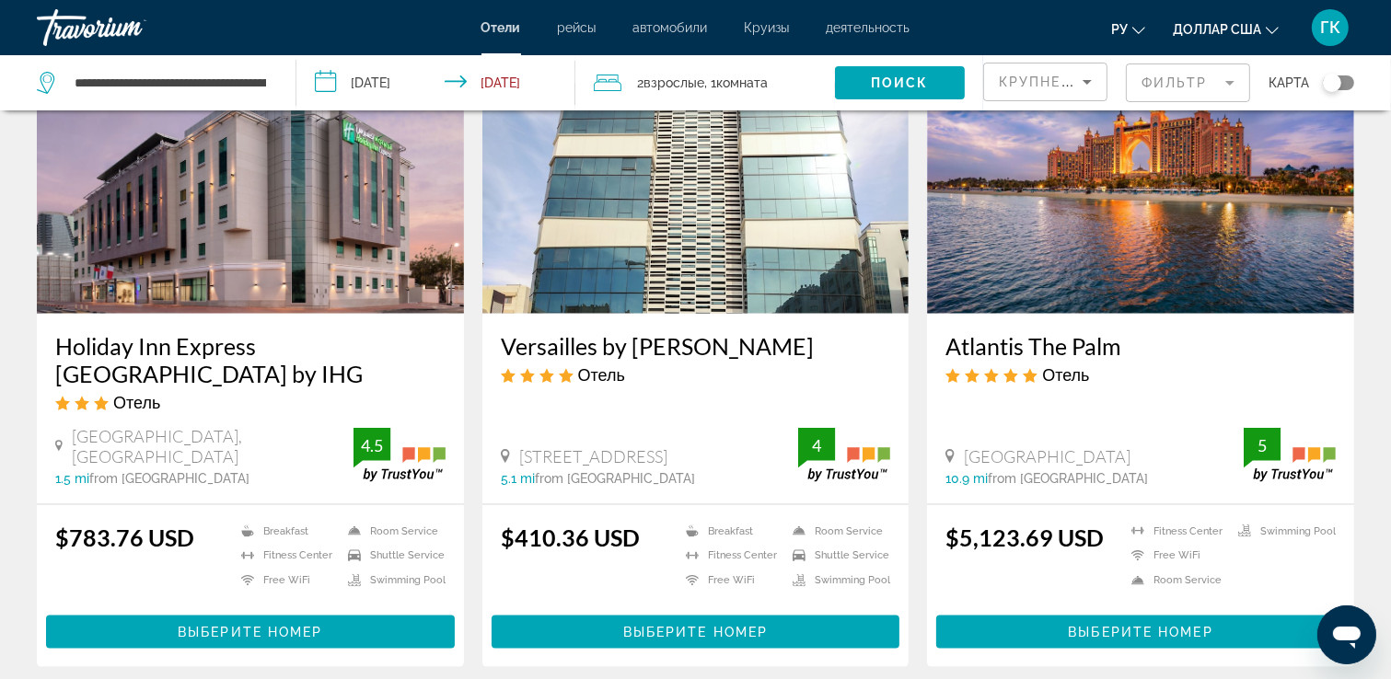
drag, startPoint x: 1382, startPoint y: 171, endPoint x: 1390, endPoint y: 221, distance: 50.4
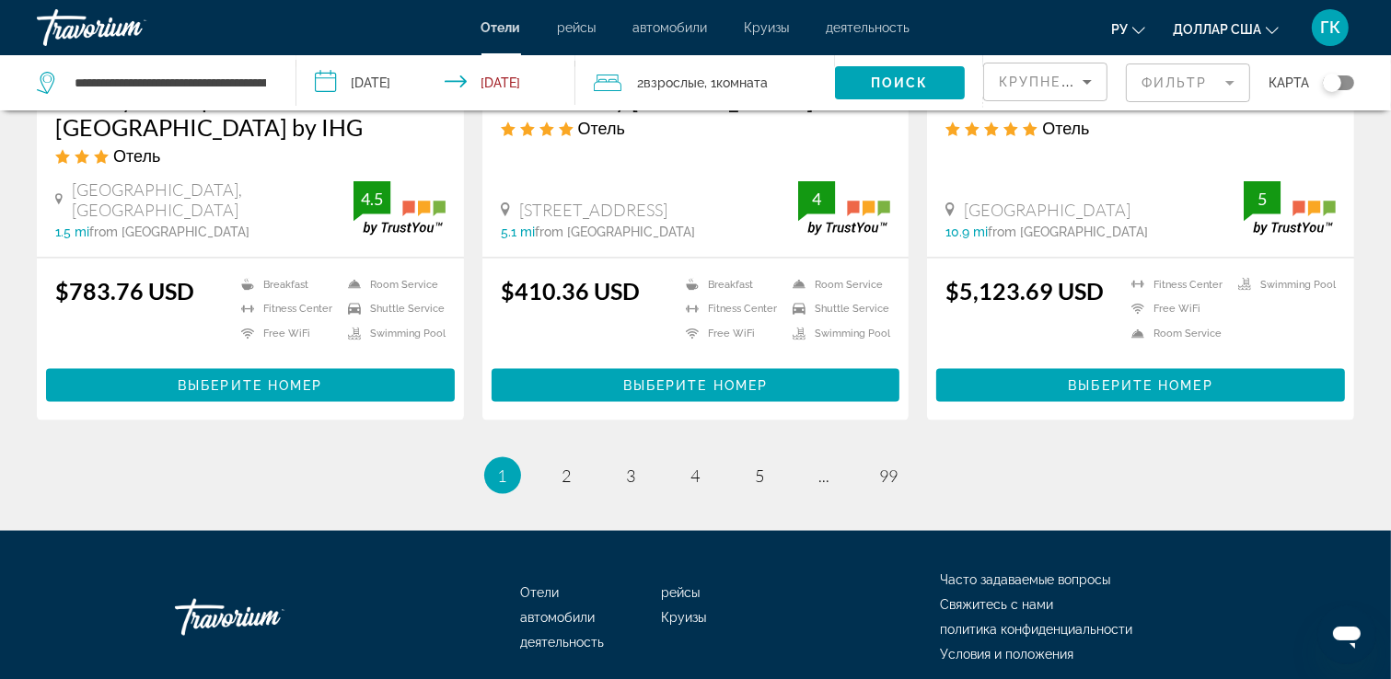
drag, startPoint x: 1384, startPoint y: 159, endPoint x: 1392, endPoint y: 262, distance: 103.4
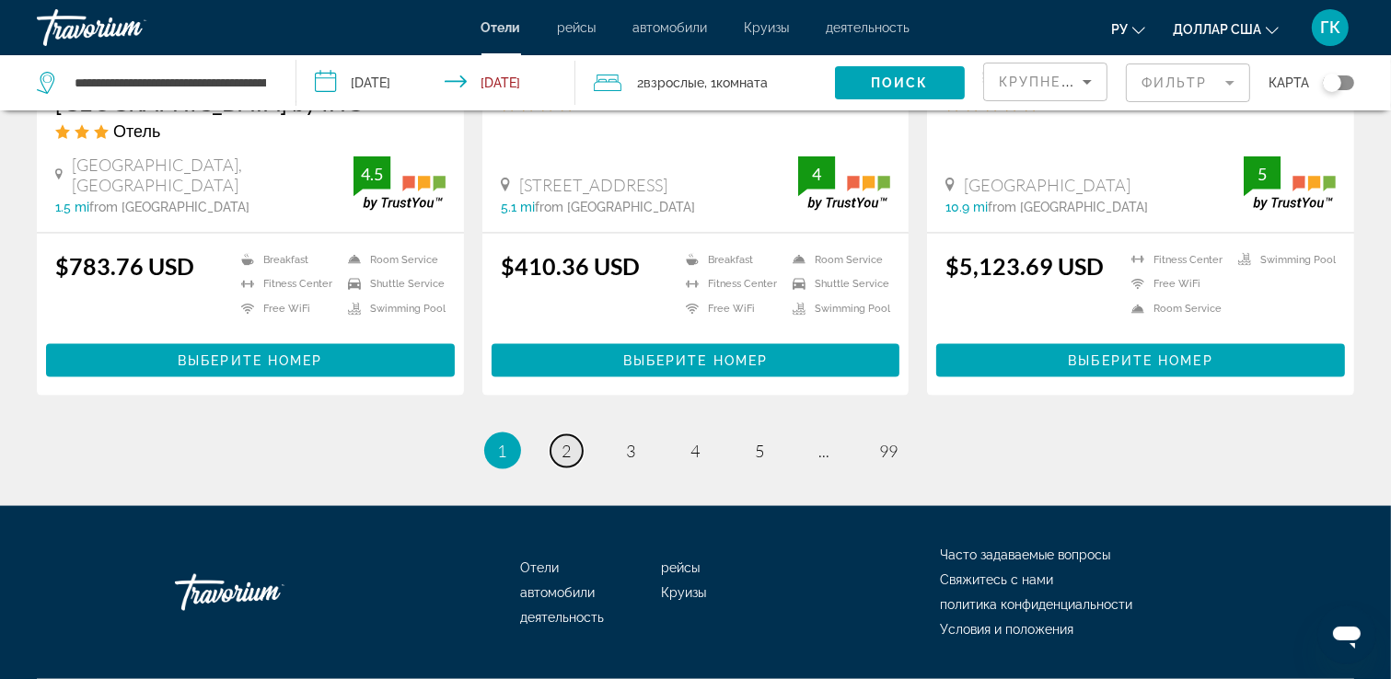
click at [560, 435] on link "page 2" at bounding box center [566, 451] width 32 height 32
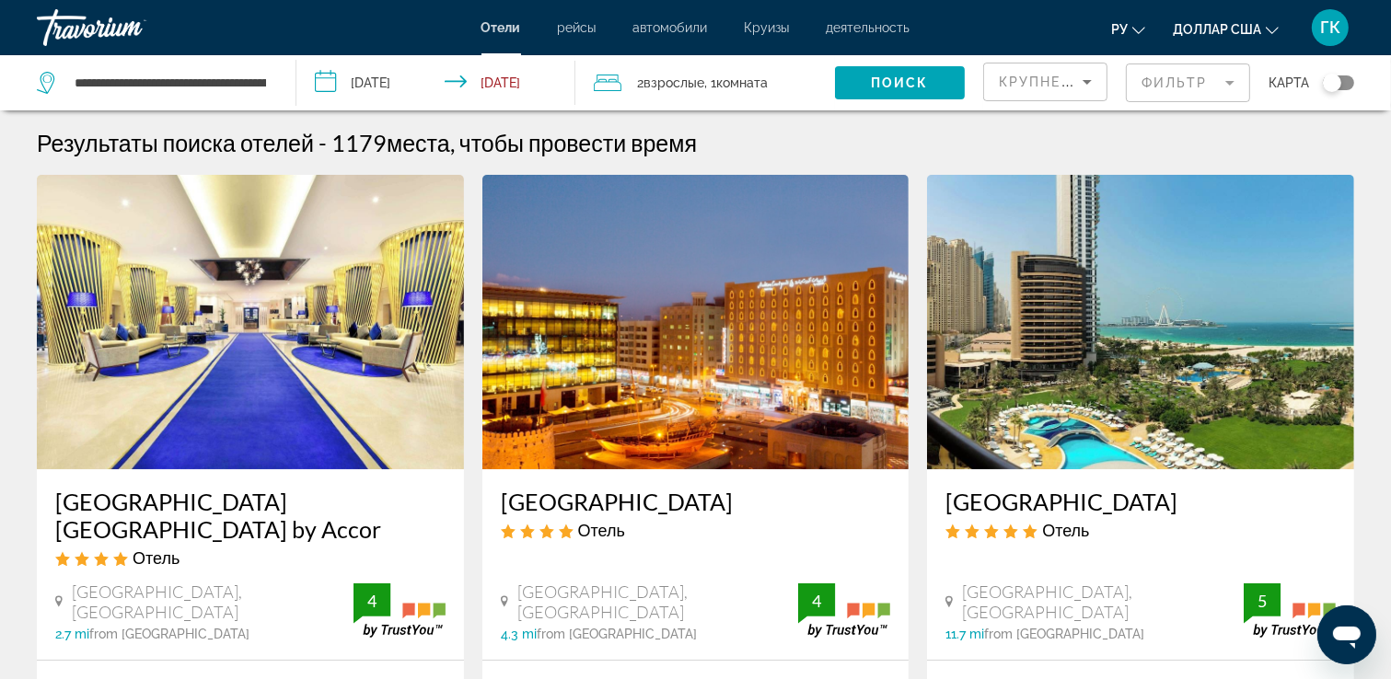
drag, startPoint x: 1188, startPoint y: 227, endPoint x: 1129, endPoint y: 343, distance: 130.5
drag, startPoint x: 1269, startPoint y: 315, endPoint x: 1381, endPoint y: 319, distance: 112.4
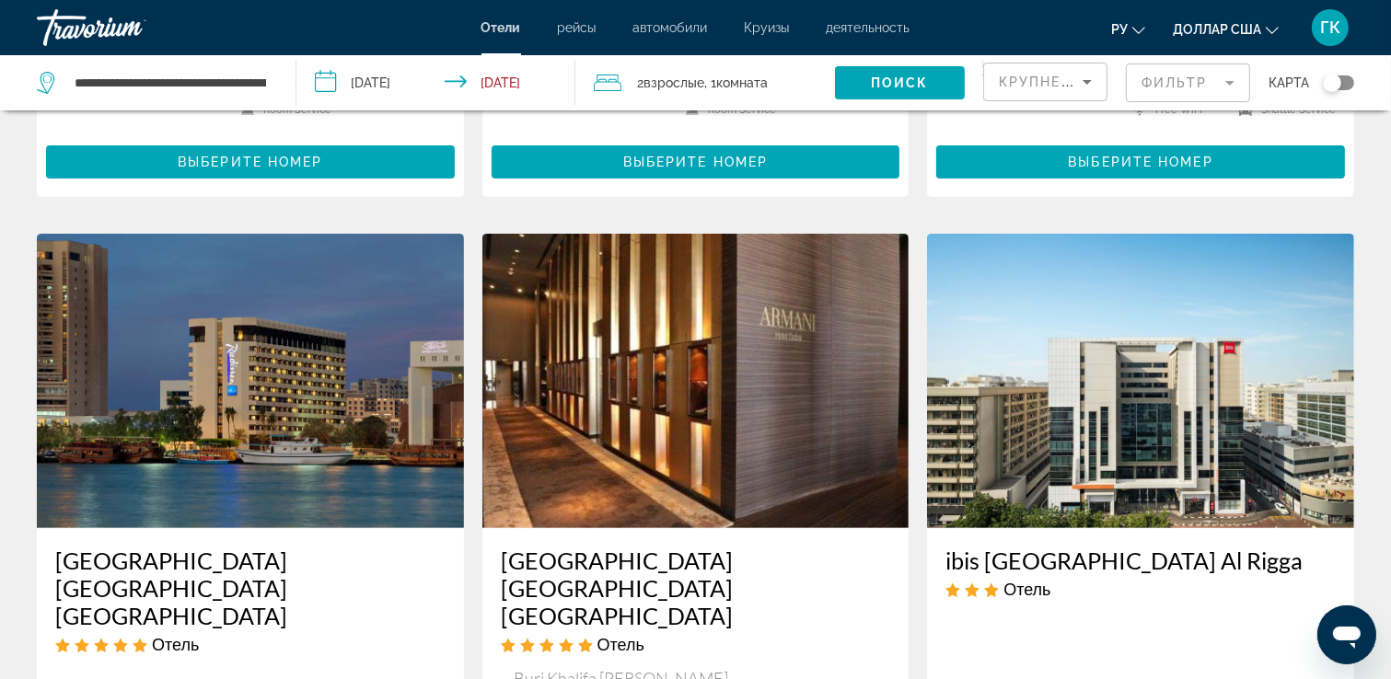
scroll to position [716, 0]
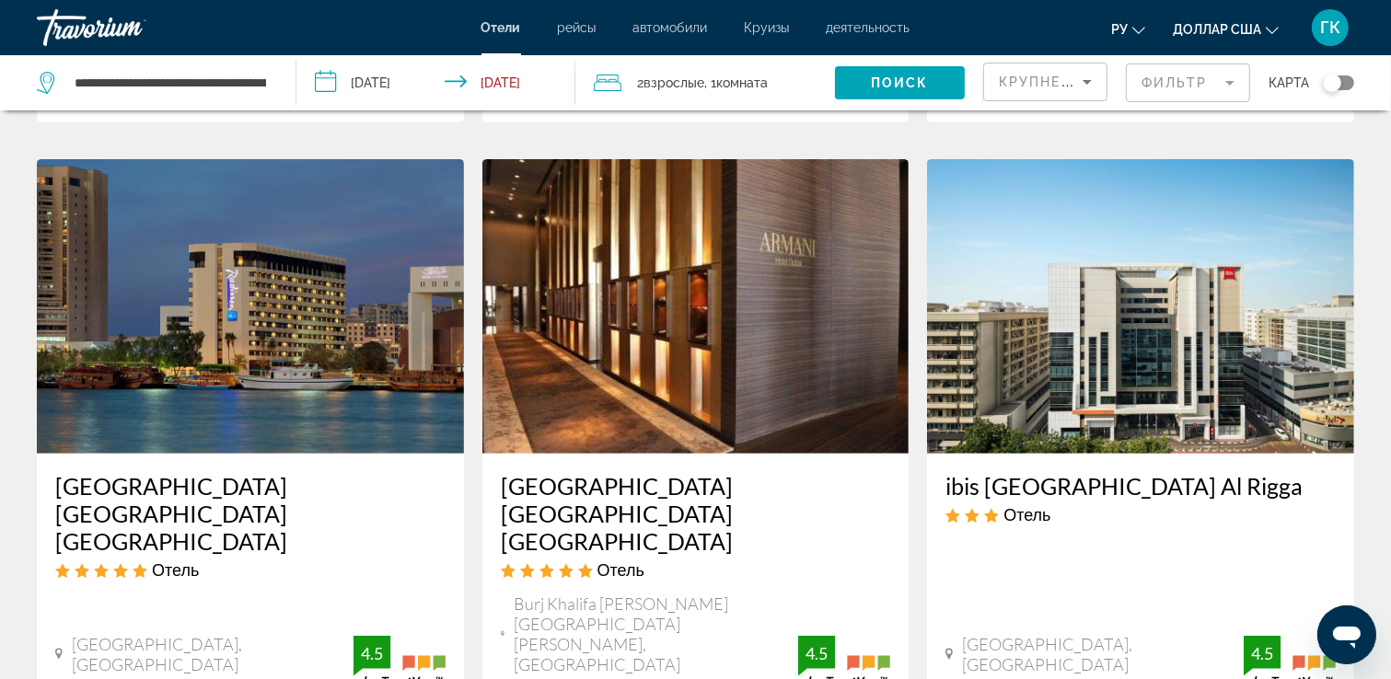
drag, startPoint x: 1385, startPoint y: 224, endPoint x: 1392, endPoint y: 314, distance: 90.5
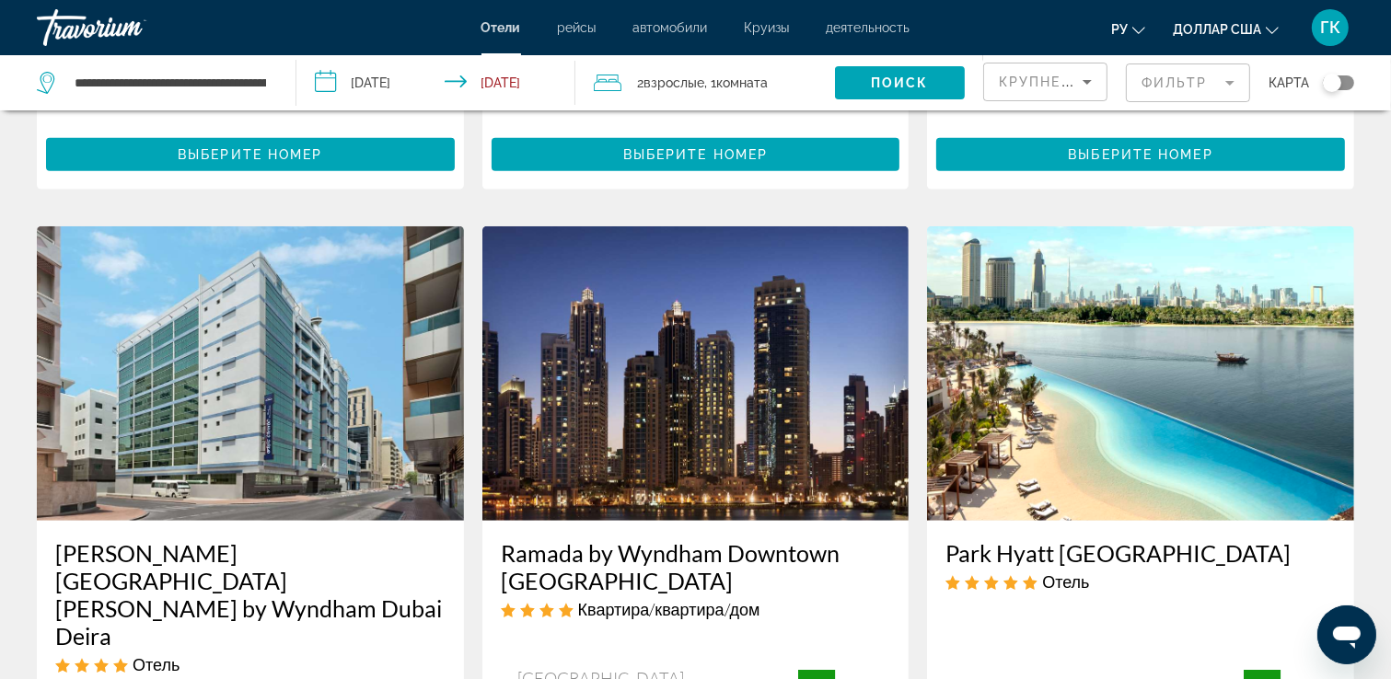
drag, startPoint x: 1389, startPoint y: 237, endPoint x: 1392, endPoint y: 314, distance: 77.4
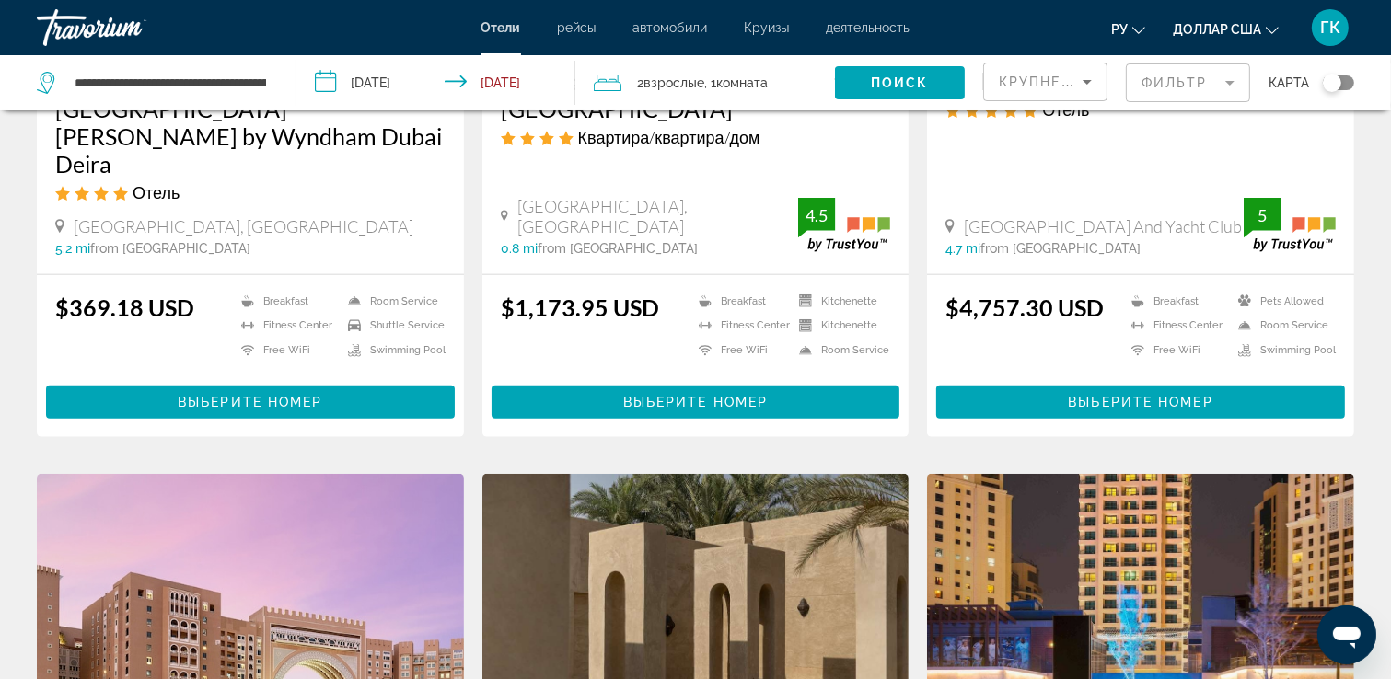
scroll to position [1936, 0]
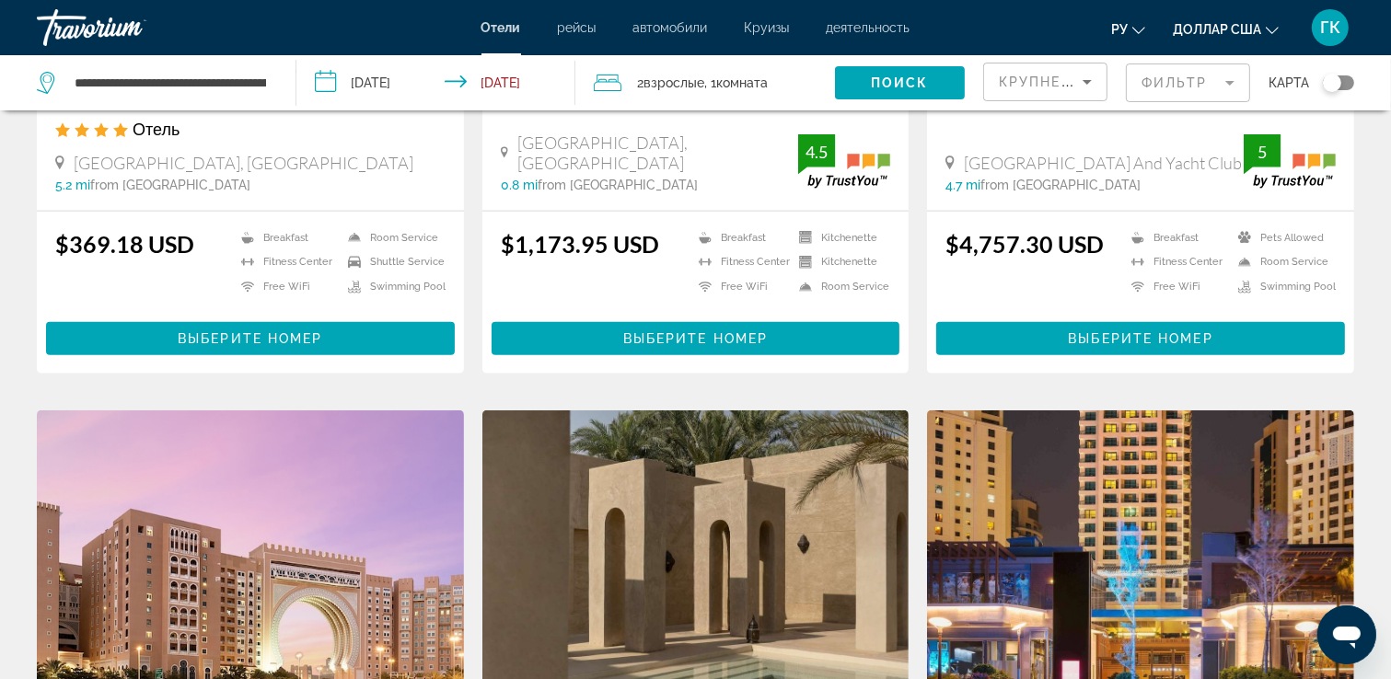
drag, startPoint x: 1385, startPoint y: 211, endPoint x: 1392, endPoint y: 295, distance: 84.1
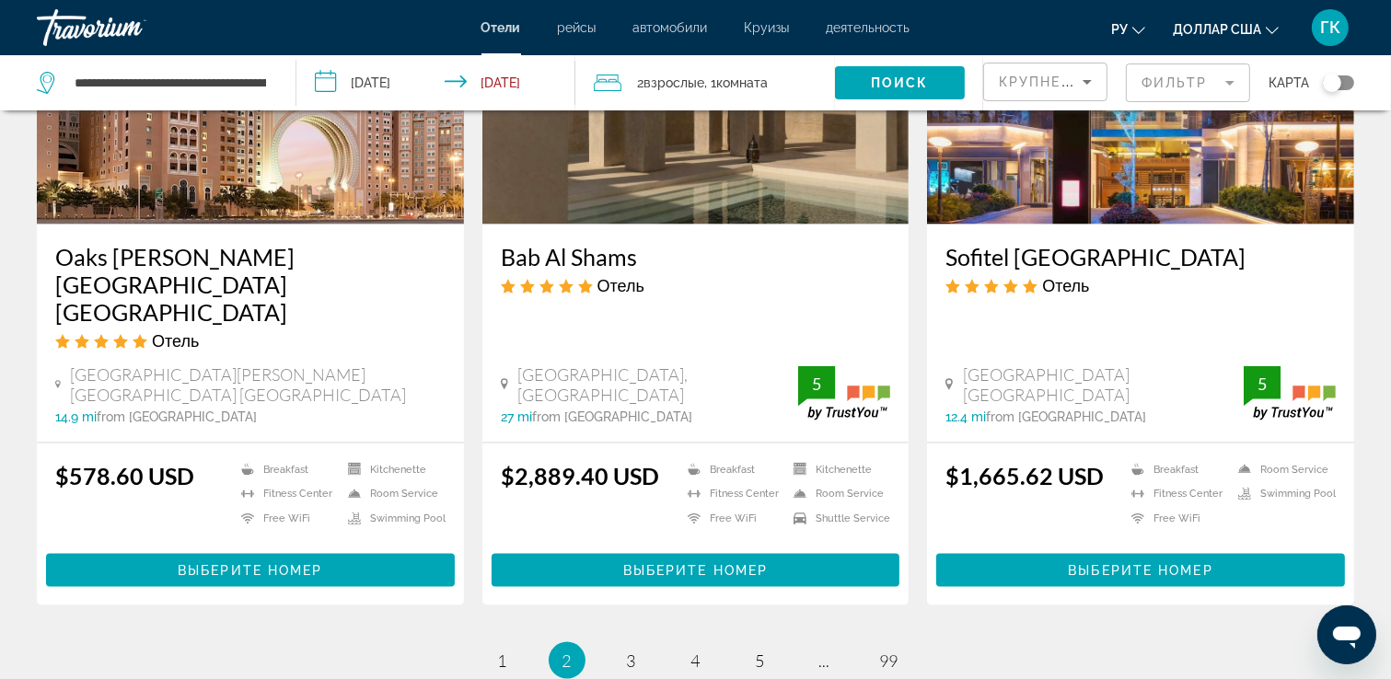
drag, startPoint x: 1377, startPoint y: 207, endPoint x: 1386, endPoint y: 275, distance: 68.7
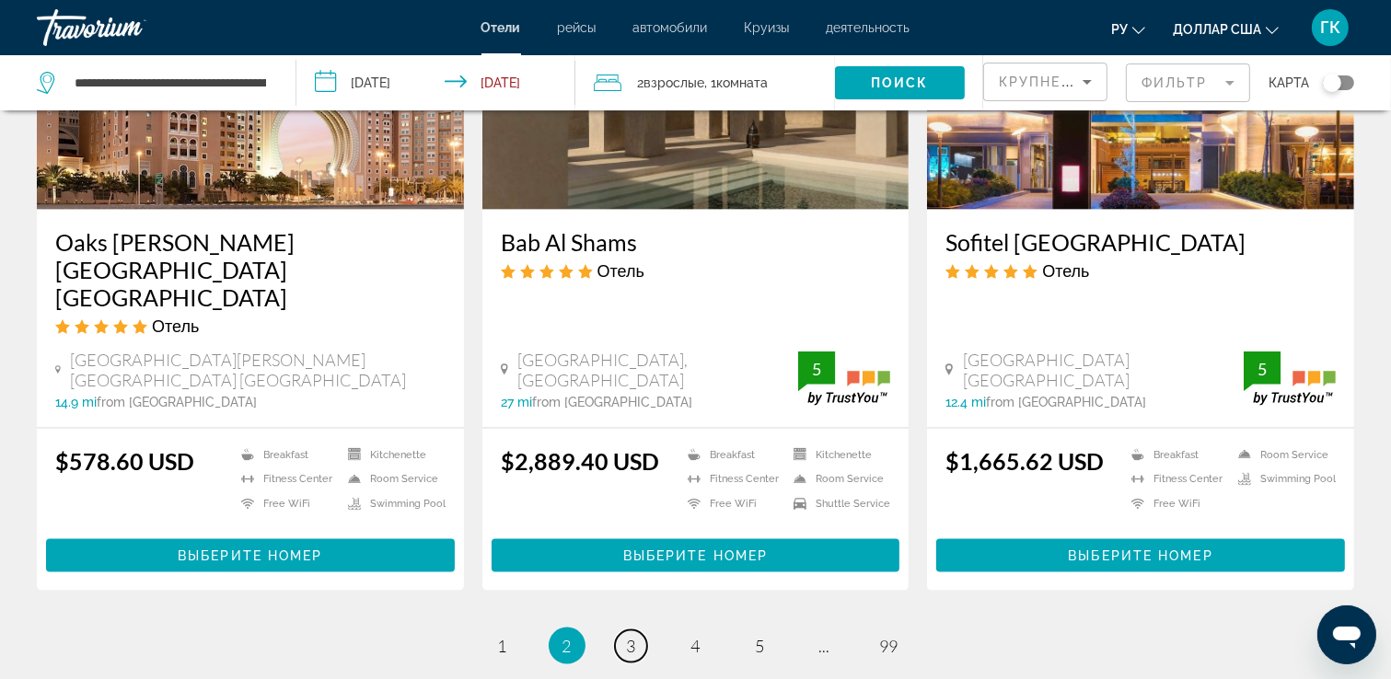
drag, startPoint x: 625, startPoint y: 458, endPoint x: 659, endPoint y: 451, distance: 34.8
click at [626, 631] on link "page 3" at bounding box center [631, 647] width 32 height 32
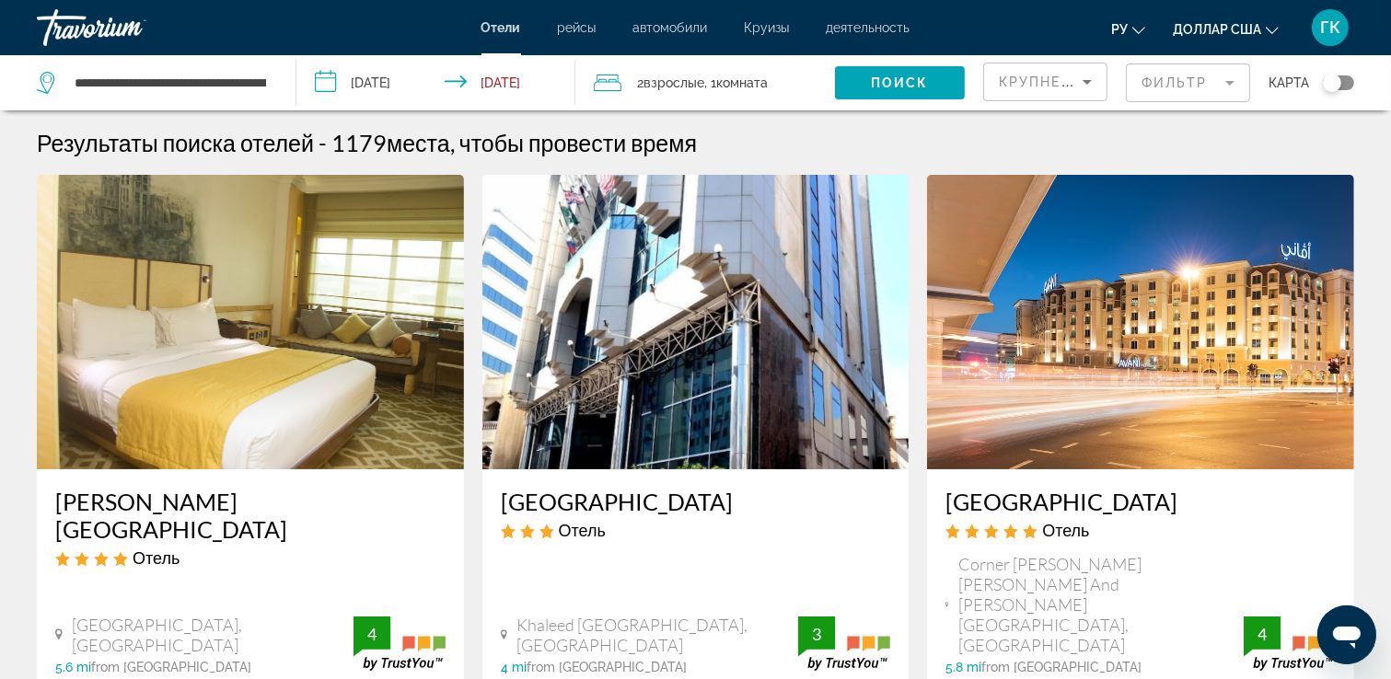
drag, startPoint x: 1339, startPoint y: 424, endPoint x: 1373, endPoint y: 465, distance: 52.9
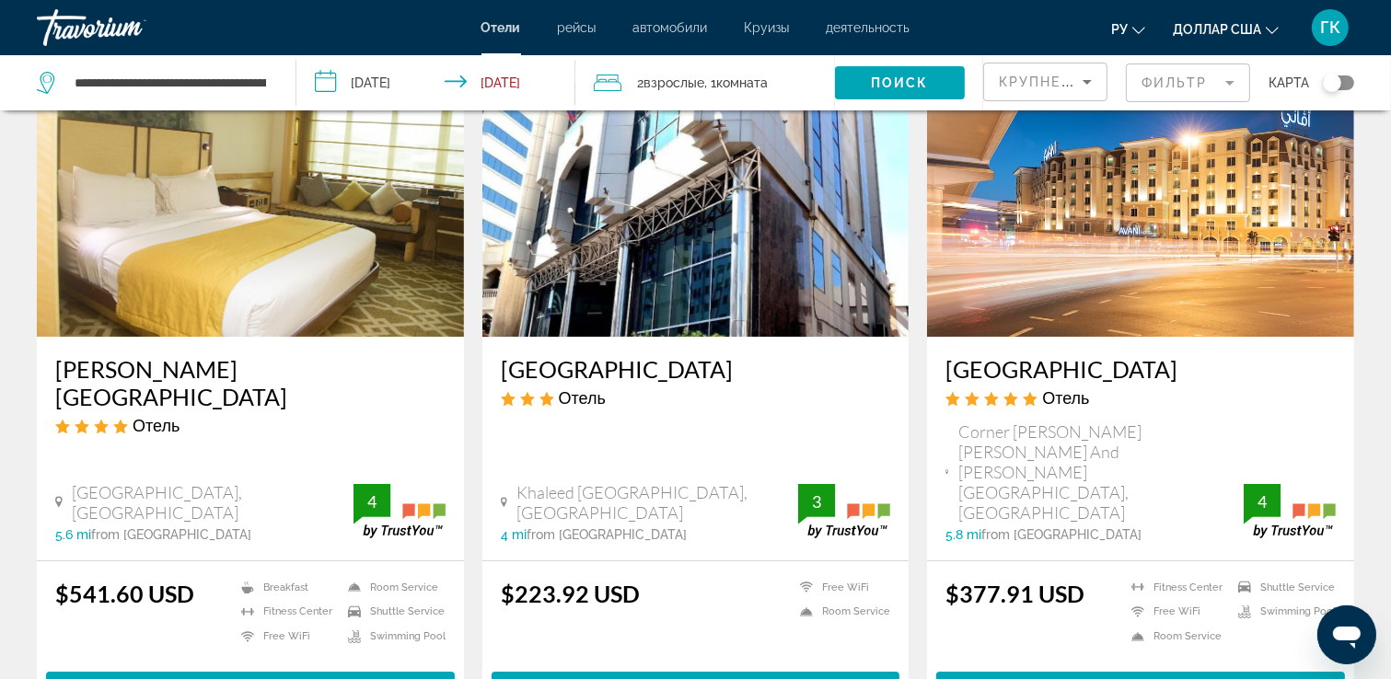
drag, startPoint x: 1355, startPoint y: 374, endPoint x: 1355, endPoint y: 442, distance: 68.1
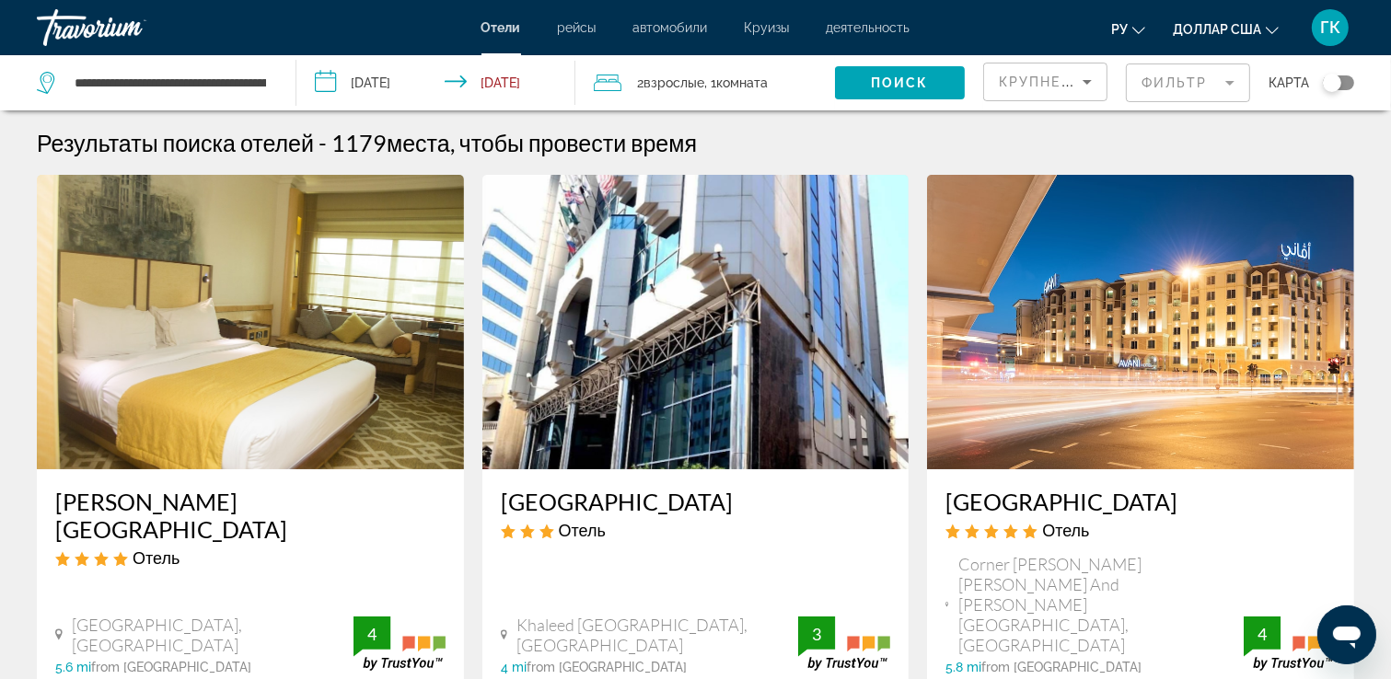
click at [1208, 83] on mat-form-field "Фильтр" at bounding box center [1188, 83] width 124 height 39
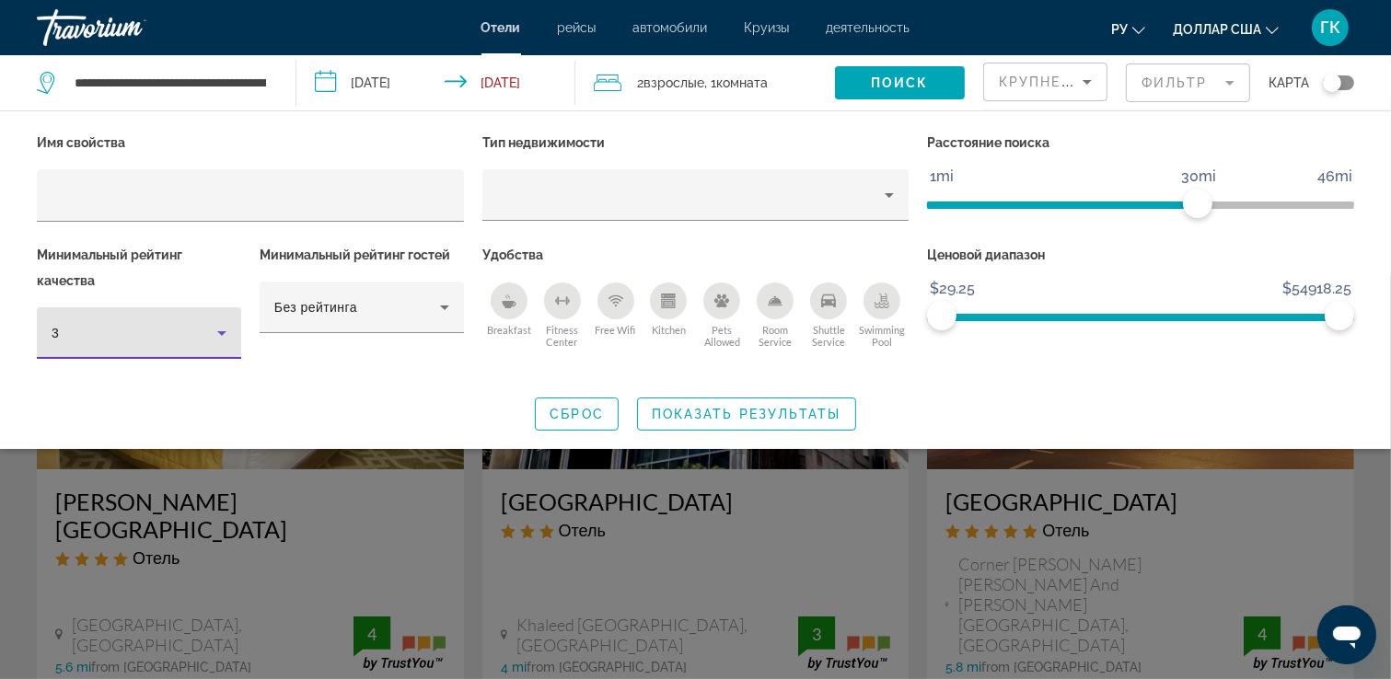
click at [221, 336] on icon "Hotel Filters" at bounding box center [222, 333] width 22 height 22
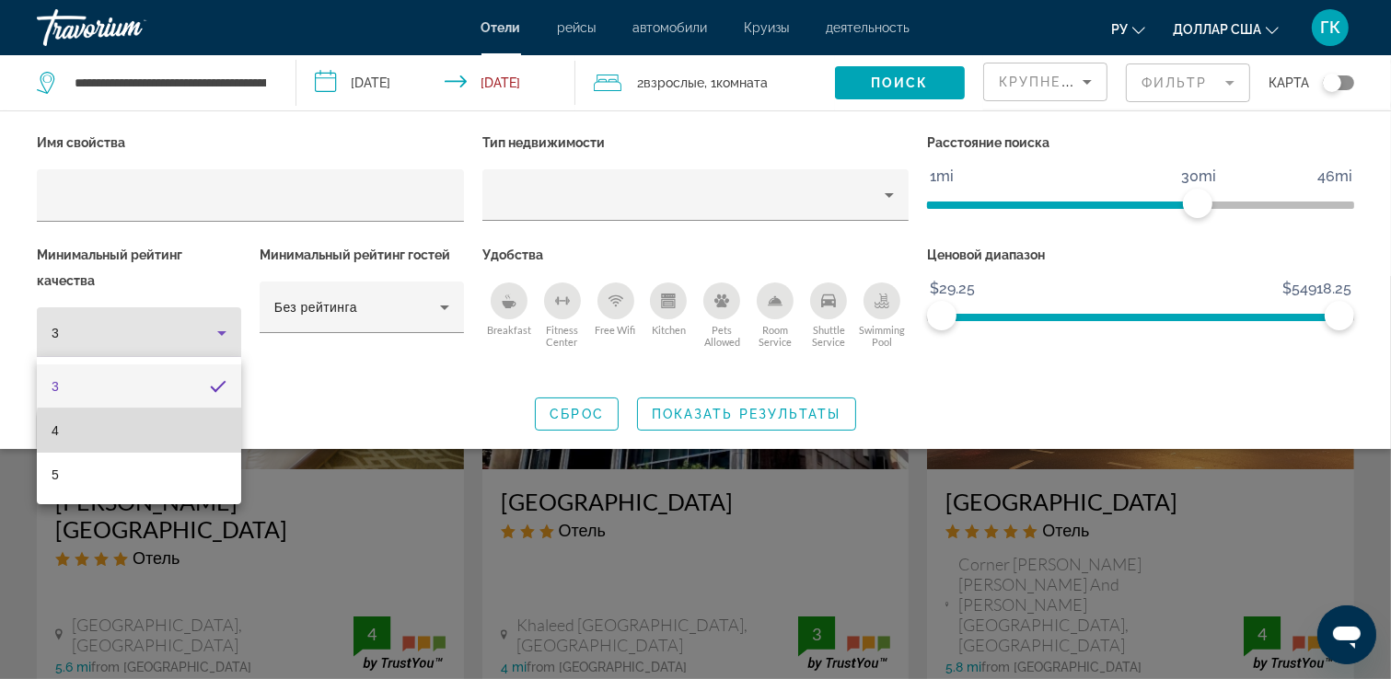
click at [157, 432] on mat-option "4" at bounding box center [139, 431] width 204 height 44
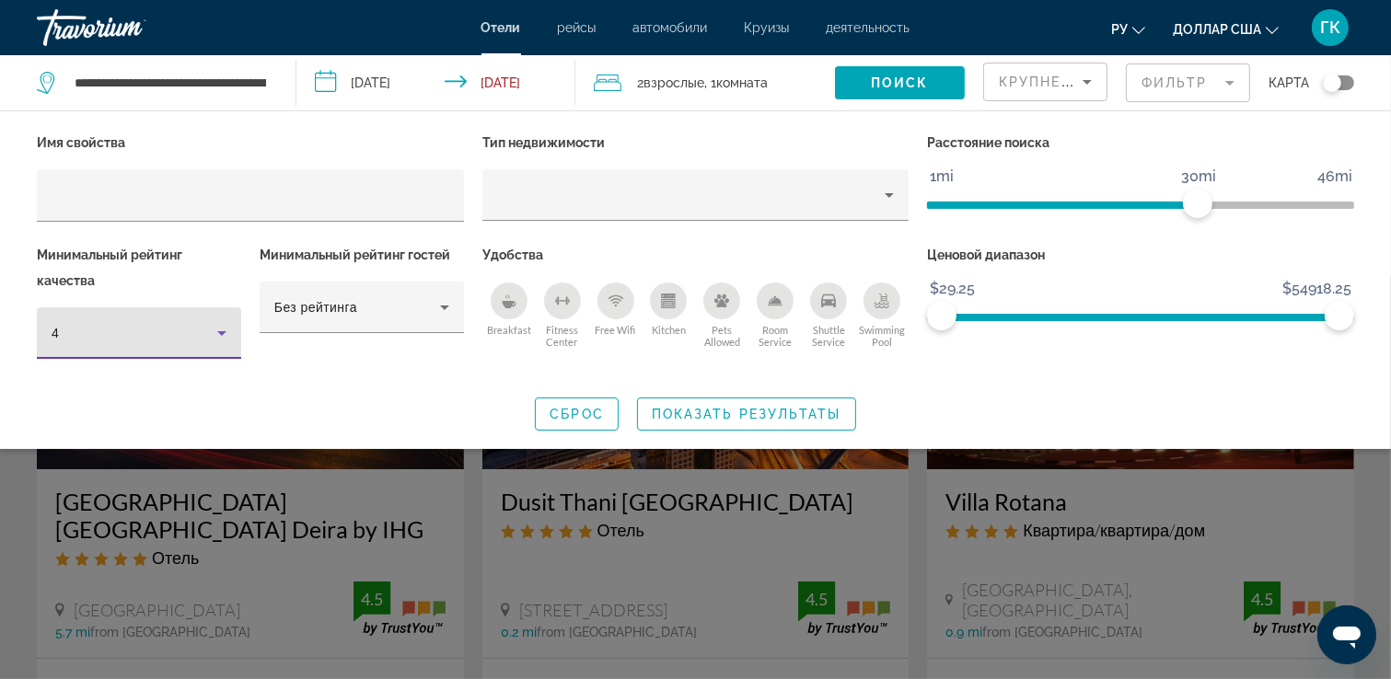
click at [498, 298] on div "Breakfast" at bounding box center [509, 301] width 37 height 37
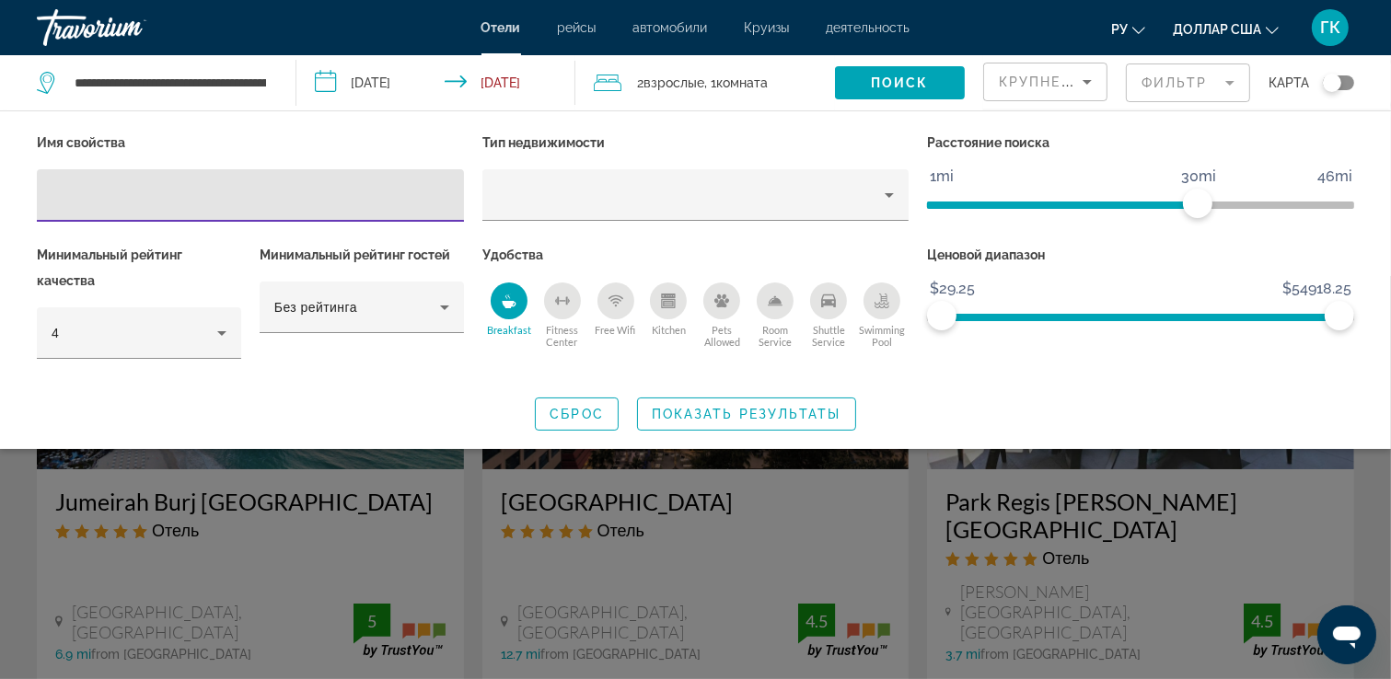
click at [63, 189] on input "Hotel Filters" at bounding box center [251, 196] width 398 height 22
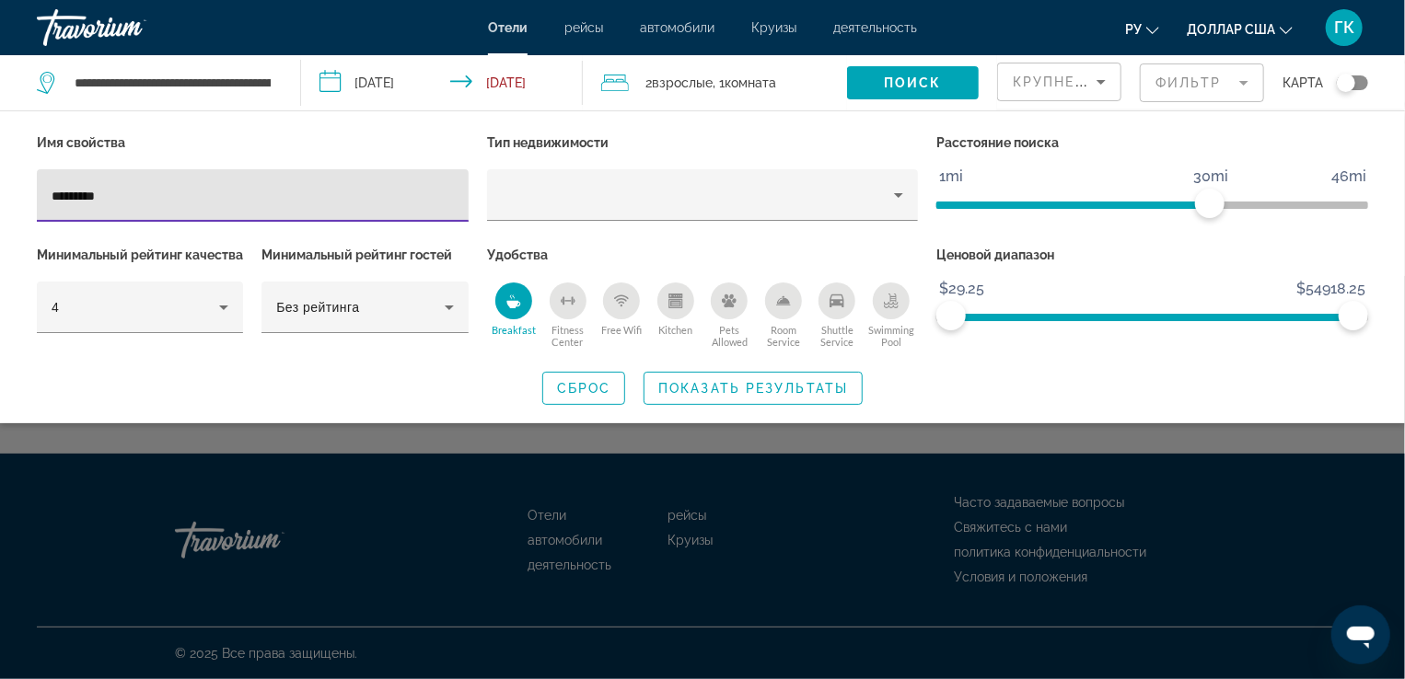
click at [61, 192] on input "*********" at bounding box center [253, 196] width 402 height 22
click at [145, 200] on input "*********" at bounding box center [253, 196] width 402 height 22
type input "**********"
click at [673, 396] on span "Показать результаты" at bounding box center [753, 388] width 190 height 15
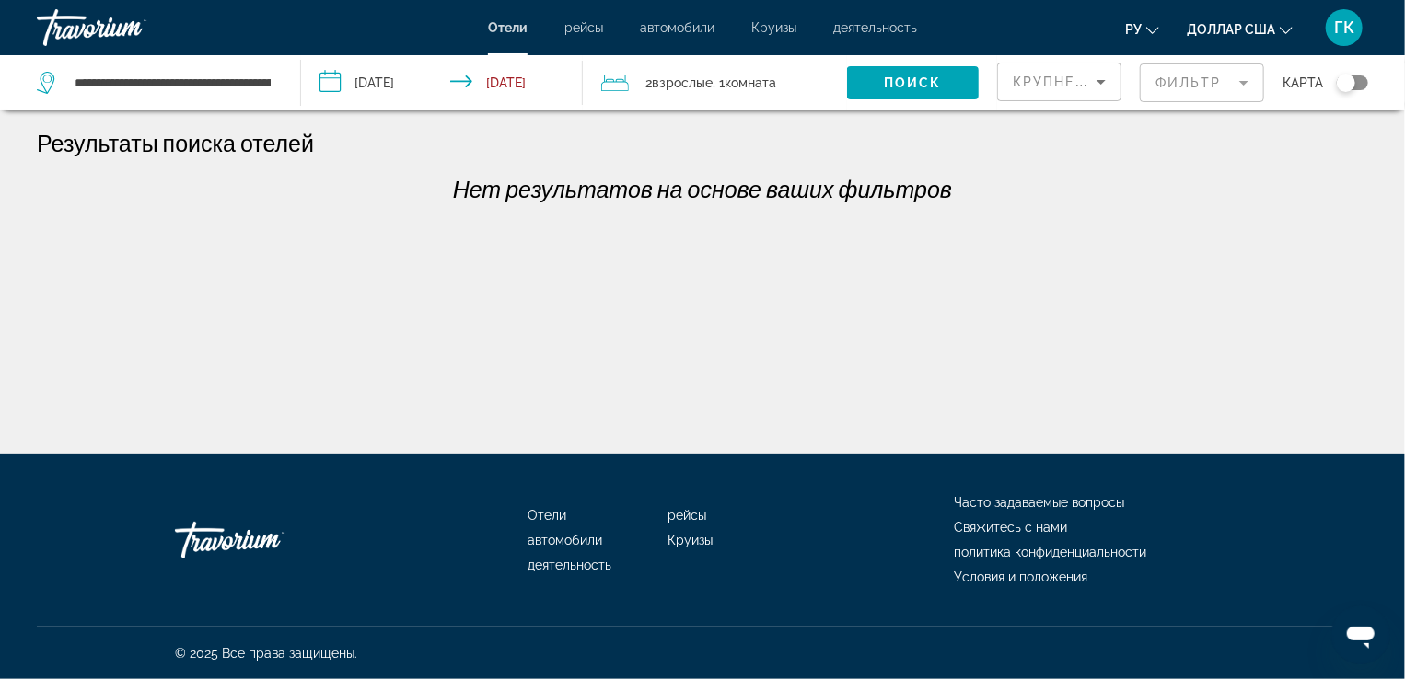
click at [1209, 87] on mat-form-field "Фильтр" at bounding box center [1202, 83] width 124 height 39
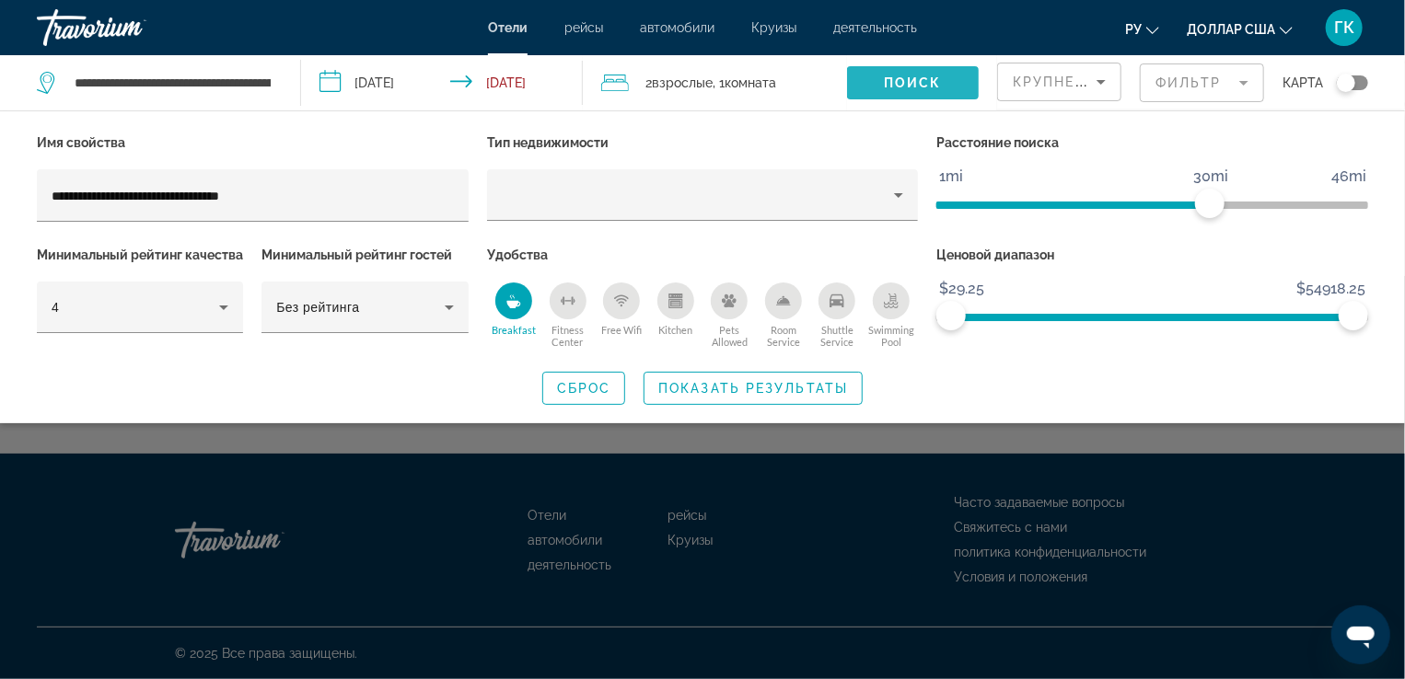
click at [925, 86] on span "Поиск" at bounding box center [913, 82] width 58 height 15
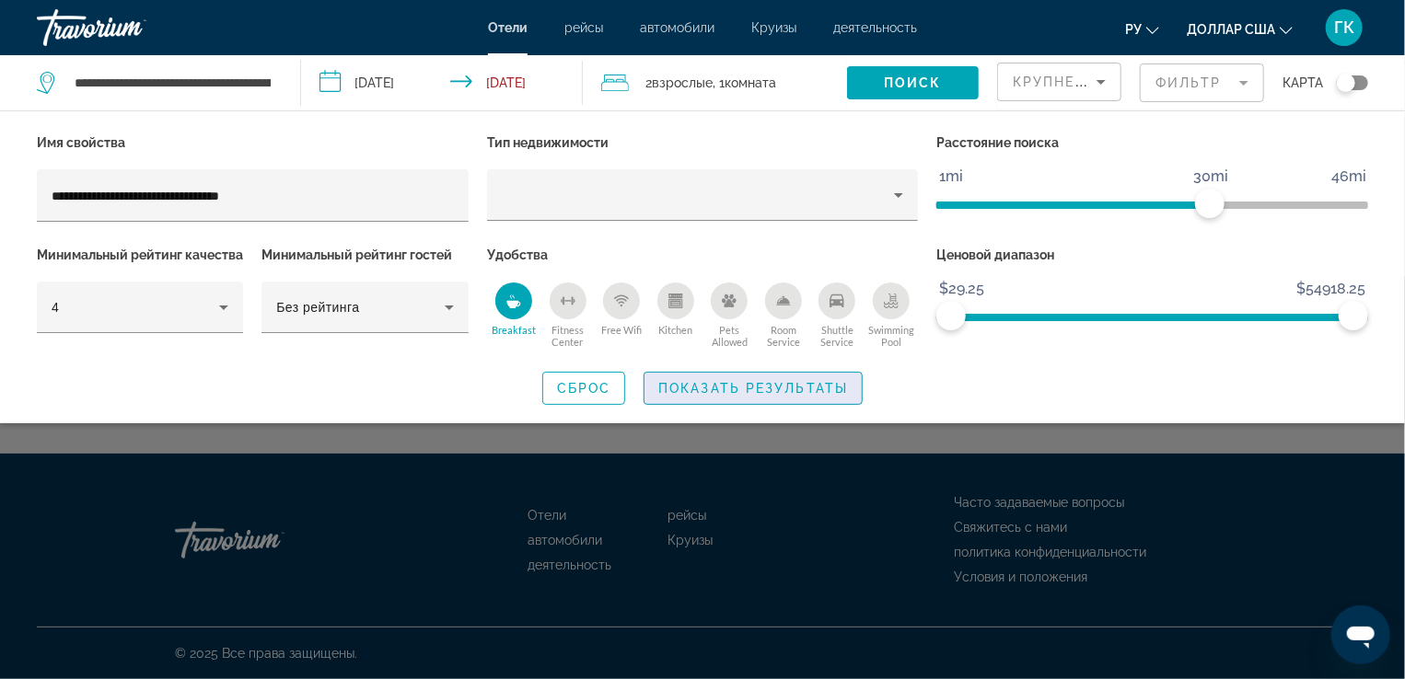
click at [788, 396] on span "Показать результаты" at bounding box center [753, 388] width 190 height 15
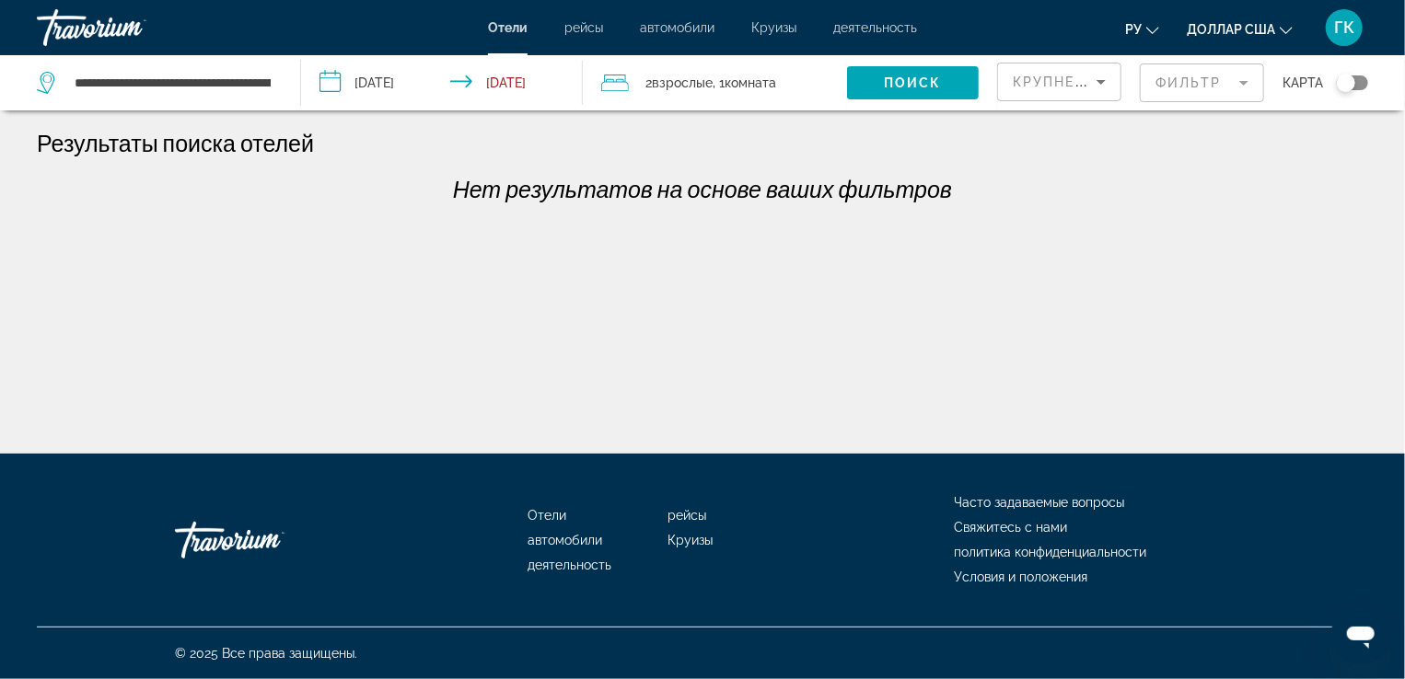
click at [1187, 79] on mat-form-field "Фильтр" at bounding box center [1202, 83] width 124 height 39
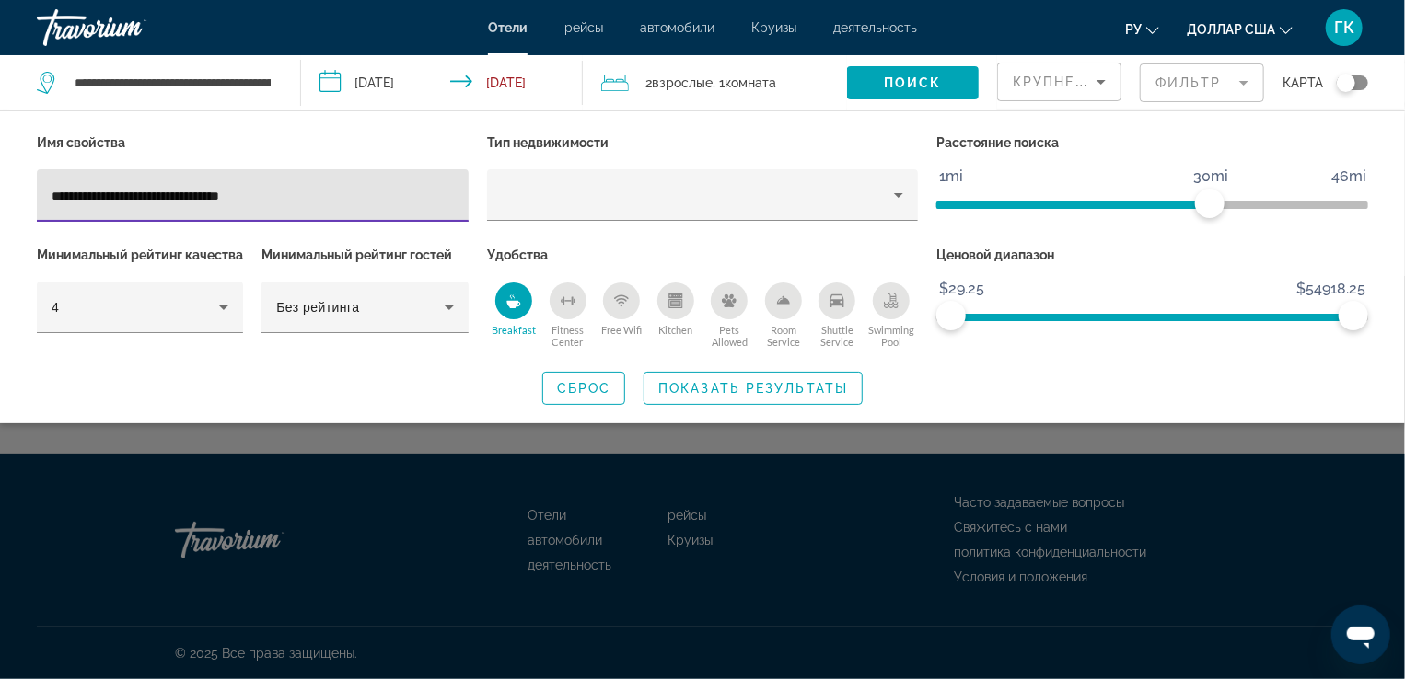
drag, startPoint x: 295, startPoint y: 195, endPoint x: 29, endPoint y: 205, distance: 265.3
click at [29, 205] on div "**********" at bounding box center [253, 186] width 450 height 112
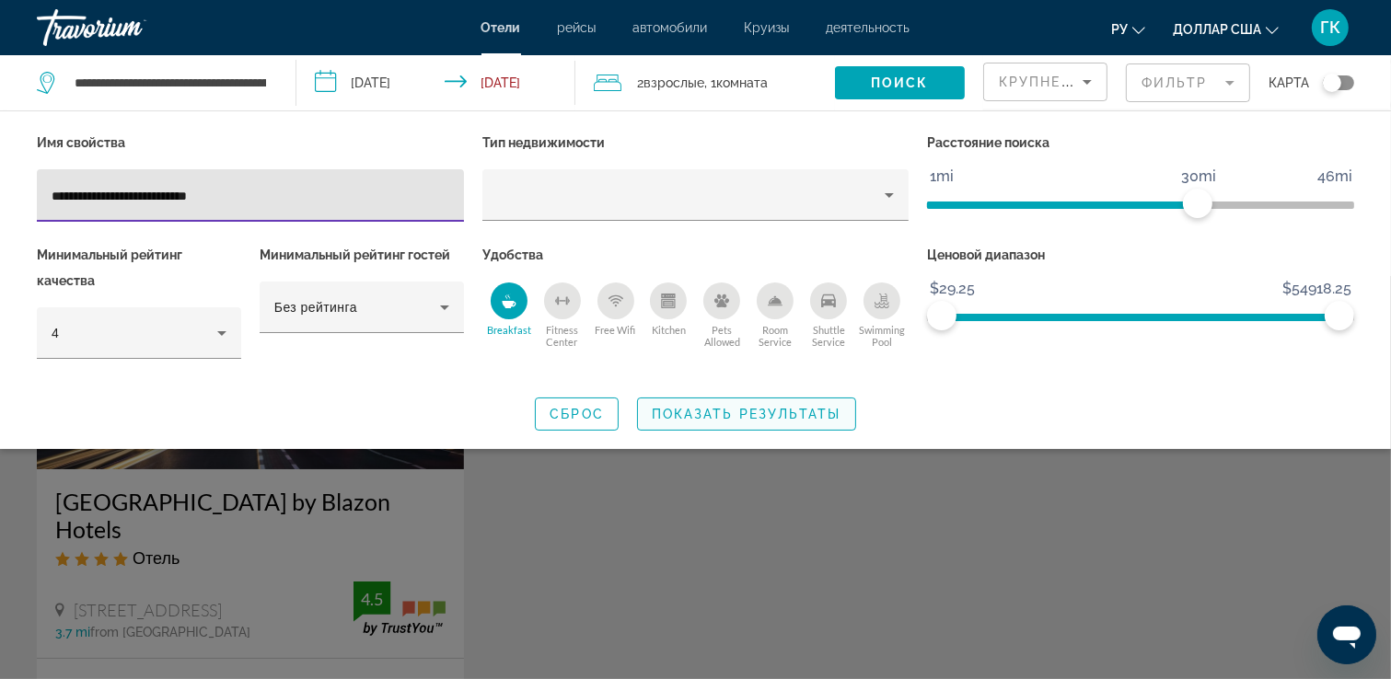
type input "**********"
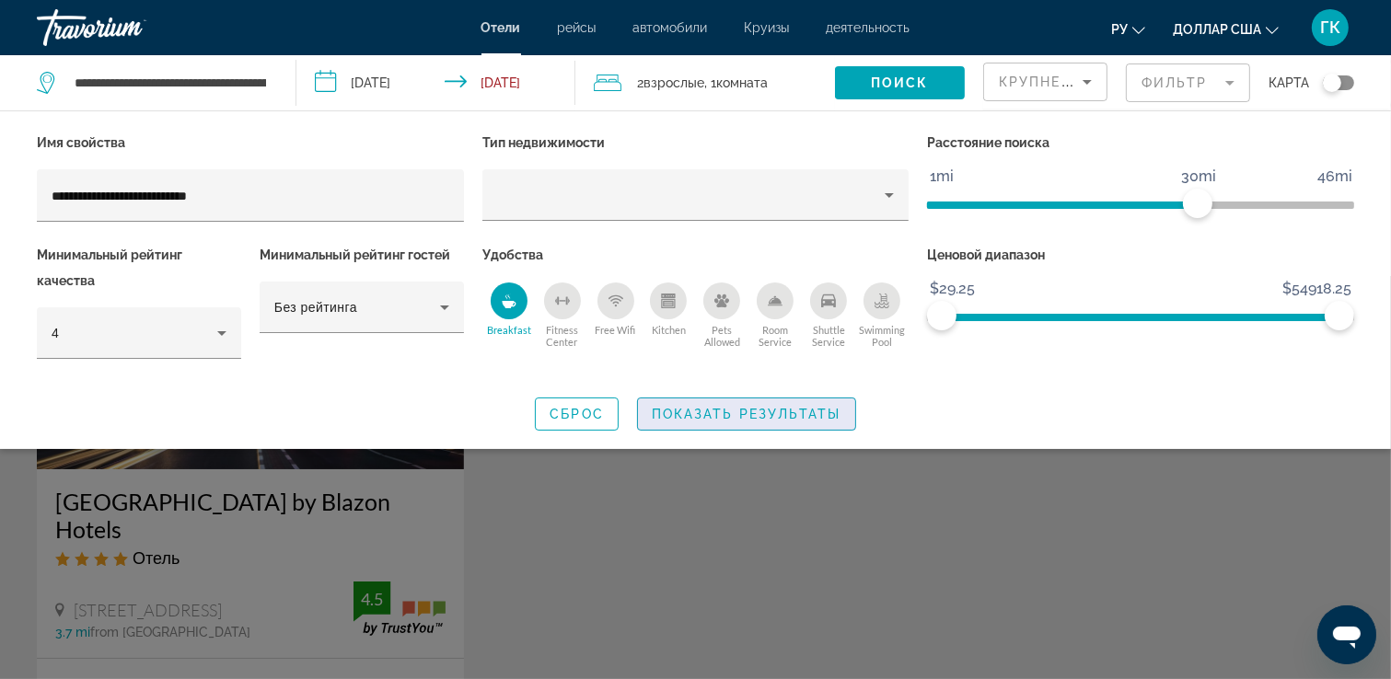
click at [722, 417] on span "Показать результаты" at bounding box center [747, 414] width 190 height 15
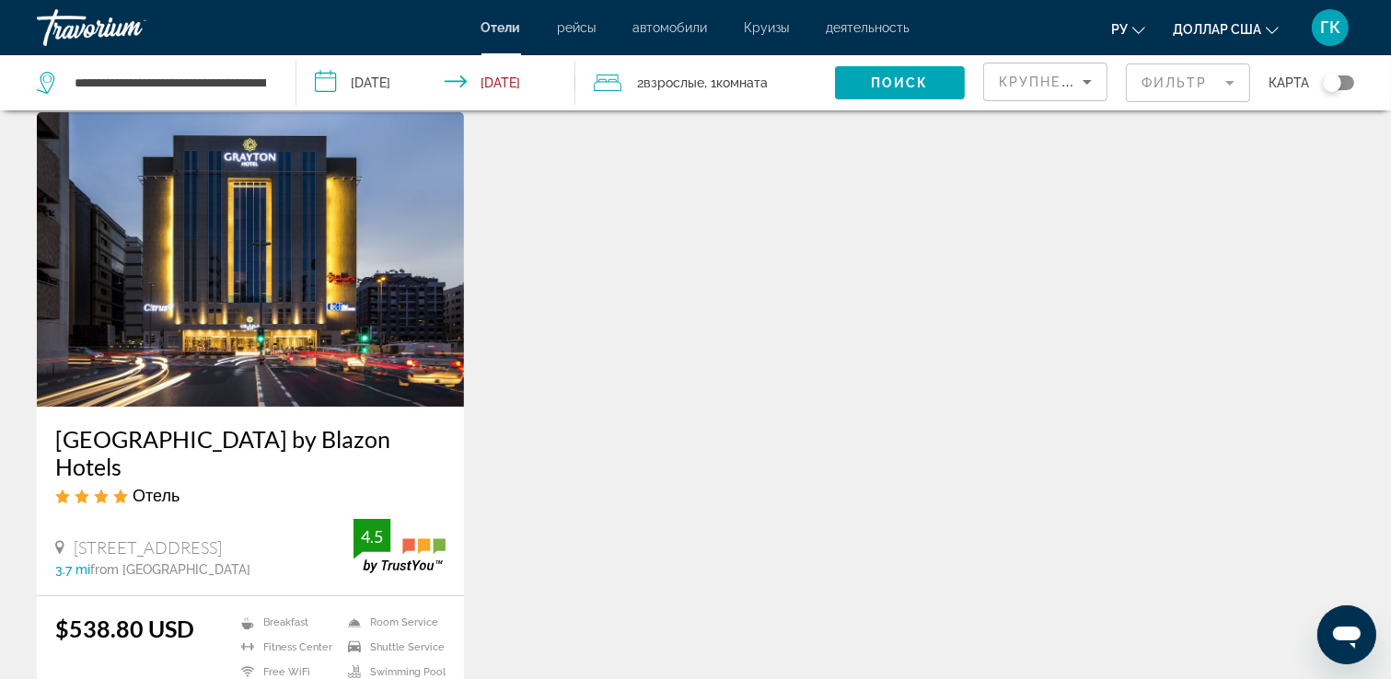
scroll to position [119, 0]
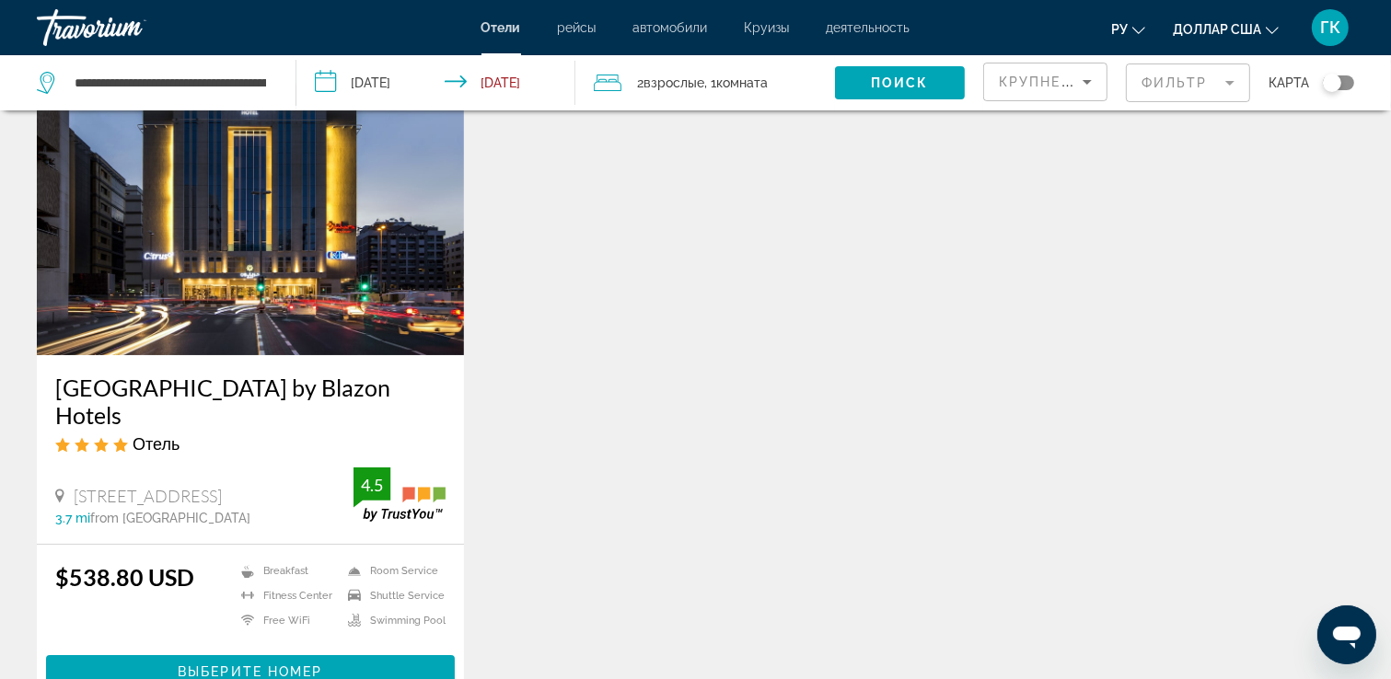
drag, startPoint x: 828, startPoint y: 355, endPoint x: 827, endPoint y: 410, distance: 54.3
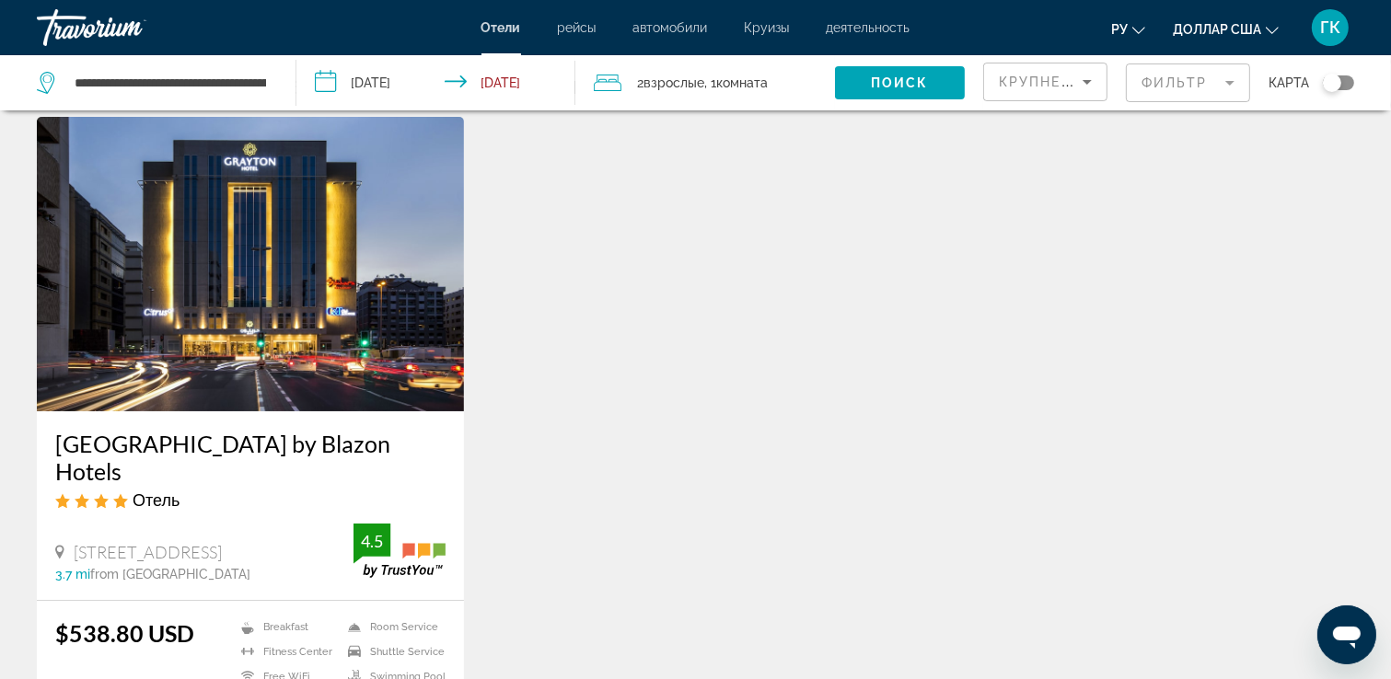
scroll to position [27, 0]
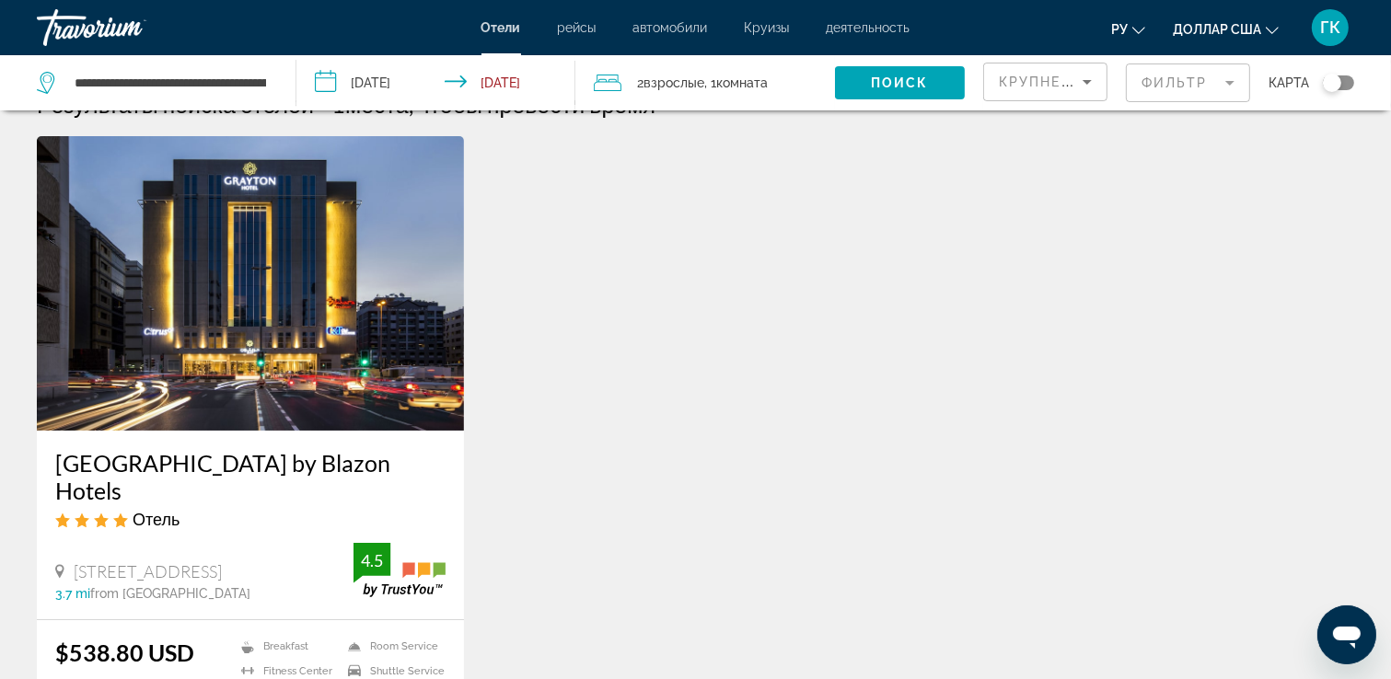
drag, startPoint x: 770, startPoint y: 385, endPoint x: 775, endPoint y: 417, distance: 32.7
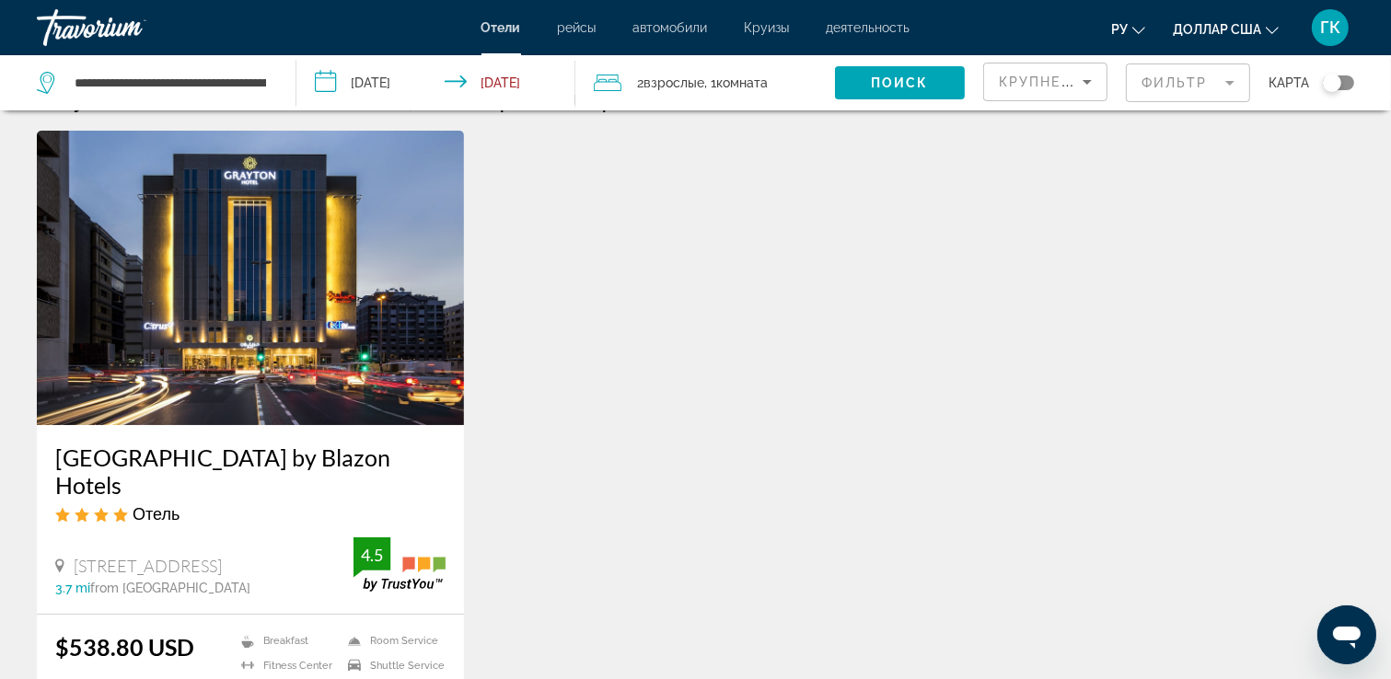
click at [693, 421] on div "[GEOGRAPHIC_DATA] by Blazon Hotels Отель [STREET_ADDRESS] Dubai 3.7 mi from [GE…" at bounding box center [696, 472] width 1336 height 683
click at [714, 318] on div "[GEOGRAPHIC_DATA] by Blazon Hotels Отель [STREET_ADDRESS] Dubai 3.7 mi from [GE…" at bounding box center [696, 472] width 1336 height 683
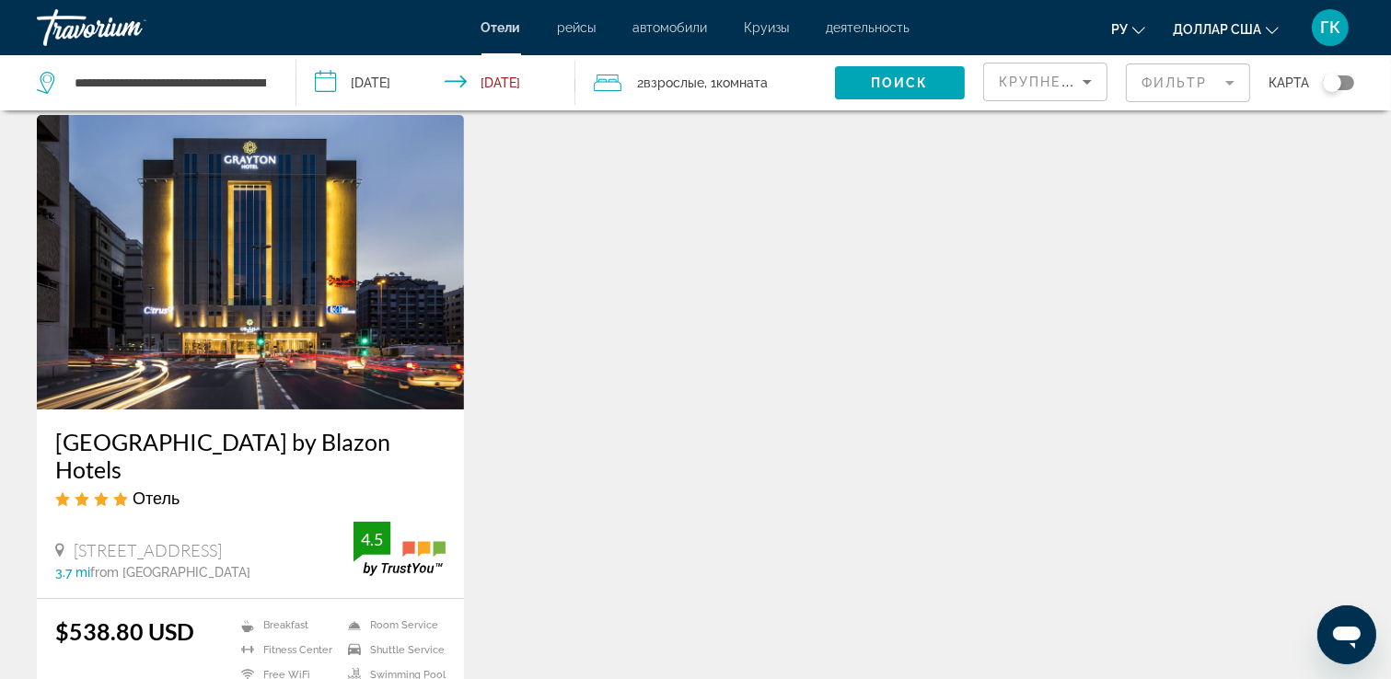
drag, startPoint x: 1081, startPoint y: 466, endPoint x: 954, endPoint y: 498, distance: 131.1
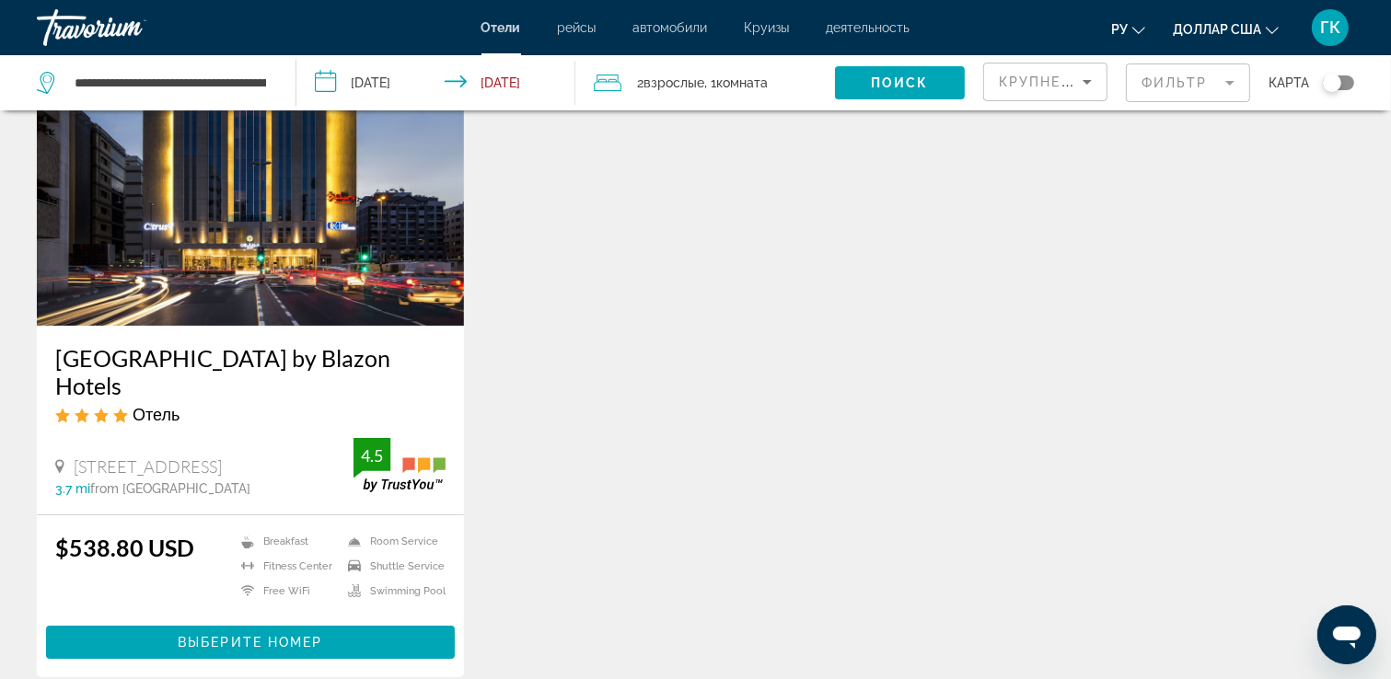
scroll to position [159, 0]
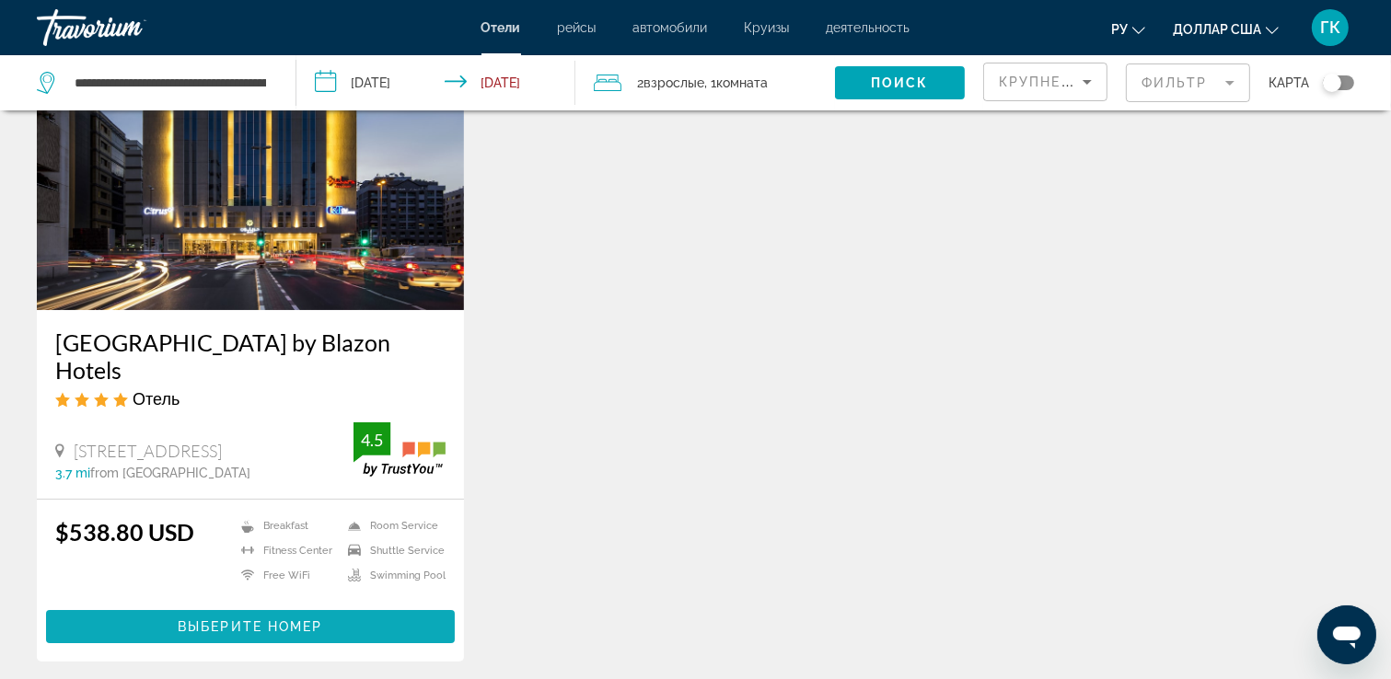
click at [285, 620] on span "Выберите номер" at bounding box center [250, 627] width 145 height 15
